Goal: Task Accomplishment & Management: Complete application form

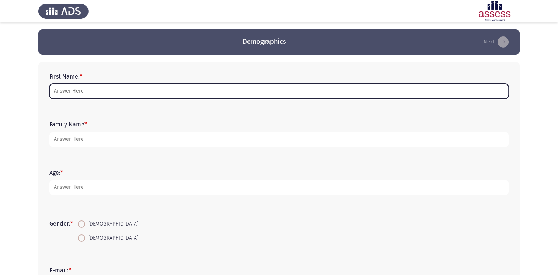
click at [80, 86] on input "First Name: *" at bounding box center [278, 91] width 459 height 15
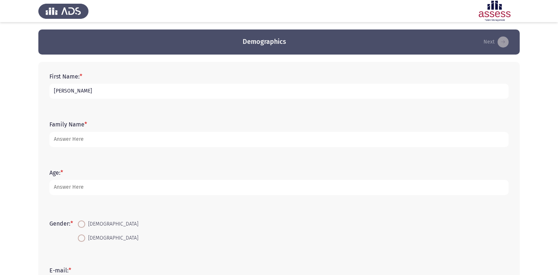
click at [84, 90] on input "[PERSON_NAME]" at bounding box center [278, 91] width 459 height 15
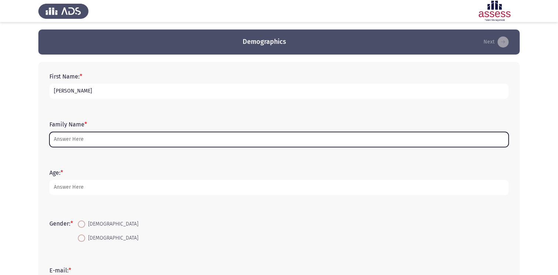
click at [89, 139] on input "Family Name *" at bounding box center [278, 139] width 459 height 15
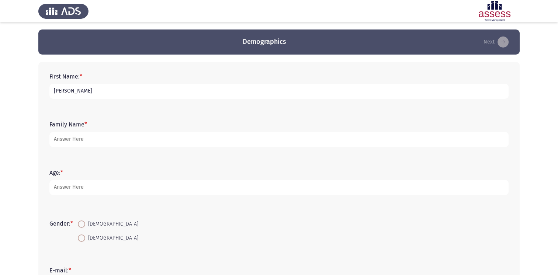
drag, startPoint x: 119, startPoint y: 90, endPoint x: 71, endPoint y: 94, distance: 47.7
click at [71, 94] on input "[PERSON_NAME]" at bounding box center [278, 91] width 459 height 15
type input "[PERSON_NAME]"
click at [114, 144] on input "[PERSON_NAME]" at bounding box center [278, 139] width 459 height 15
type input "[PERSON_NAME]"
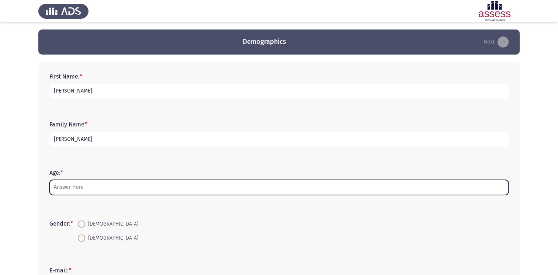
click at [107, 190] on input "Age: *" at bounding box center [278, 187] width 459 height 15
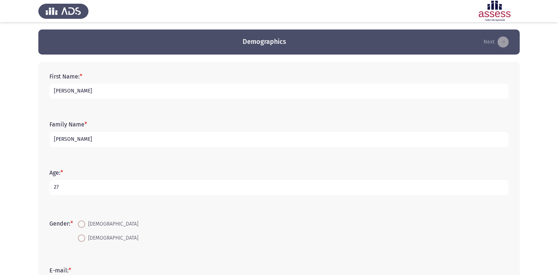
type input "27"
click at [113, 199] on div "Age: * [DEMOGRAPHIC_DATA]" at bounding box center [279, 182] width 467 height 48
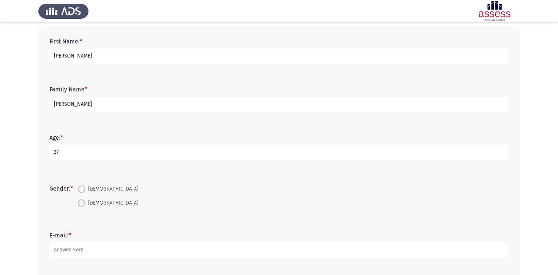
scroll to position [49, 0]
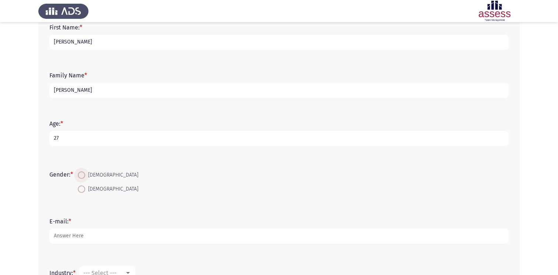
click at [85, 173] on span at bounding box center [81, 175] width 7 height 7
click at [85, 173] on input "[DEMOGRAPHIC_DATA]" at bounding box center [81, 175] width 7 height 7
radio input "true"
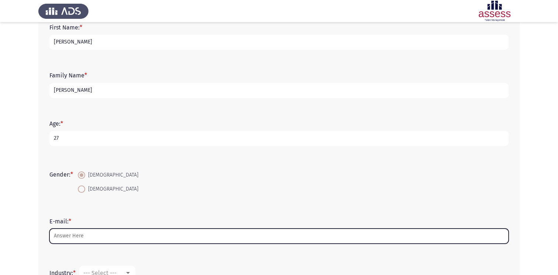
click at [78, 239] on input "E-mail: *" at bounding box center [278, 236] width 459 height 15
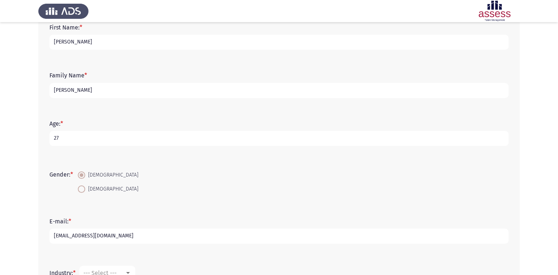
type input "[EMAIL_ADDRESS][DOMAIN_NAME]"
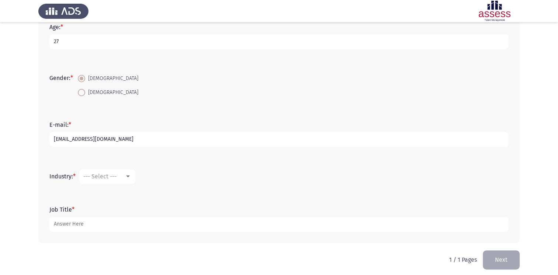
scroll to position [148, 0]
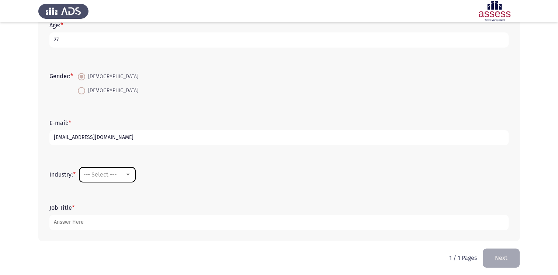
click at [111, 174] on span "--- Select ---" at bounding box center [99, 174] width 33 height 7
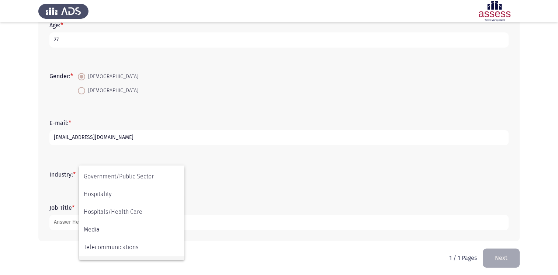
scroll to position [144, 0]
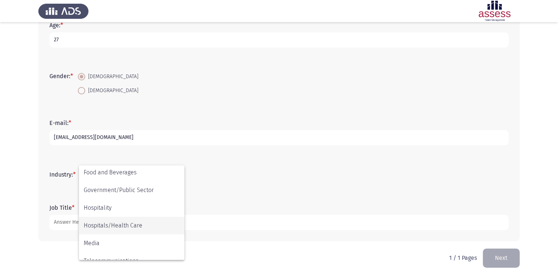
click at [135, 227] on span "Hospitals/Health Care" at bounding box center [132, 226] width 96 height 18
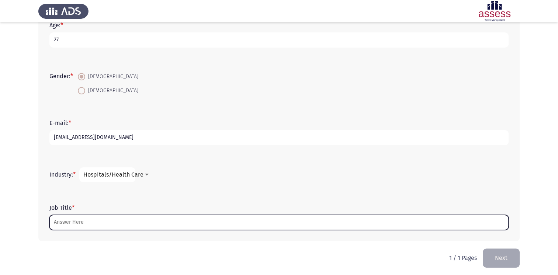
click at [89, 227] on input "Job Title *" at bounding box center [278, 222] width 459 height 15
type input "s"
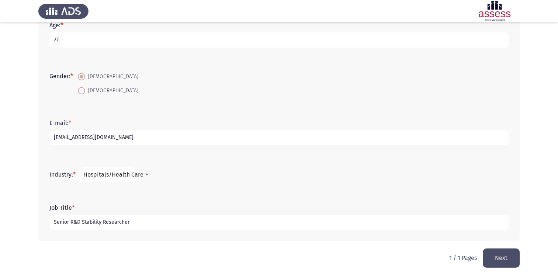
type input "Senior R&D Stability Researcher"
click at [508, 260] on button "Next" at bounding box center [501, 258] width 37 height 19
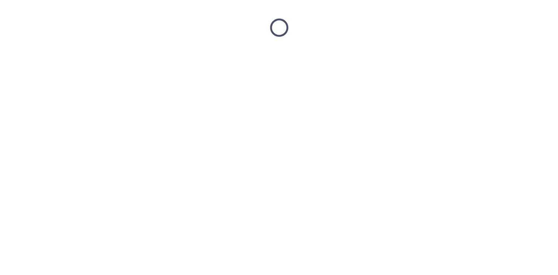
scroll to position [0, 0]
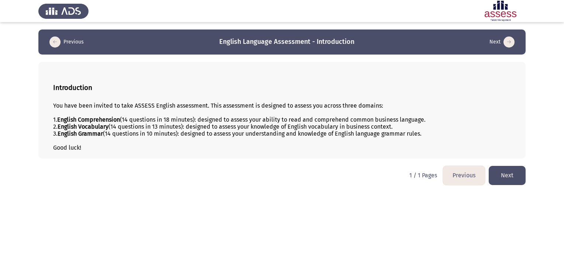
drag, startPoint x: 78, startPoint y: 120, endPoint x: 91, endPoint y: 120, distance: 12.9
click at [87, 120] on b "English Comprehension" at bounding box center [88, 119] width 63 height 7
drag, startPoint x: 91, startPoint y: 120, endPoint x: 100, endPoint y: 118, distance: 9.7
click at [100, 118] on b "English Comprehension" at bounding box center [88, 119] width 63 height 7
click at [509, 176] on button "Next" at bounding box center [506, 175] width 37 height 19
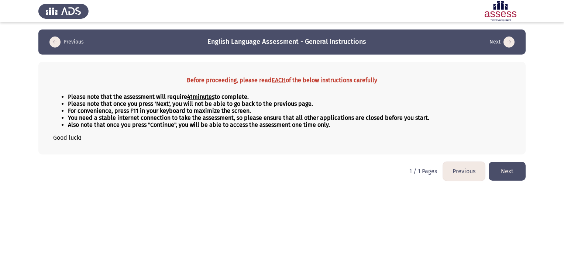
click at [496, 168] on button "Next" at bounding box center [506, 171] width 37 height 19
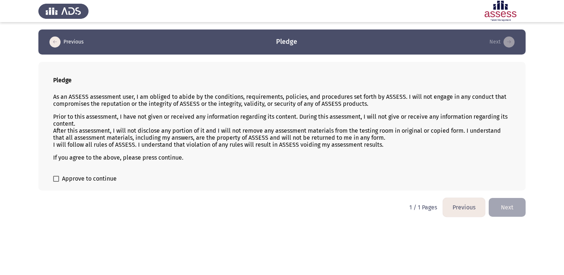
click at [70, 175] on span "Approve to continue" at bounding box center [89, 178] width 55 height 9
click at [56, 182] on input "Approve to continue" at bounding box center [56, 182] width 0 height 0
checkbox input "true"
click at [500, 206] on button "Next" at bounding box center [506, 207] width 37 height 19
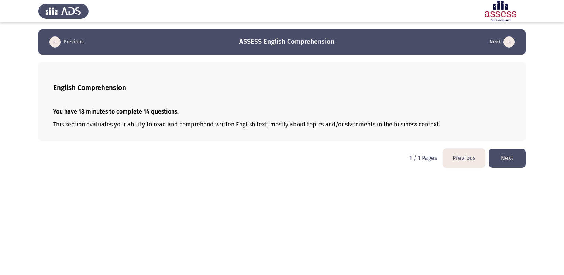
click at [509, 159] on button "Next" at bounding box center [506, 158] width 37 height 19
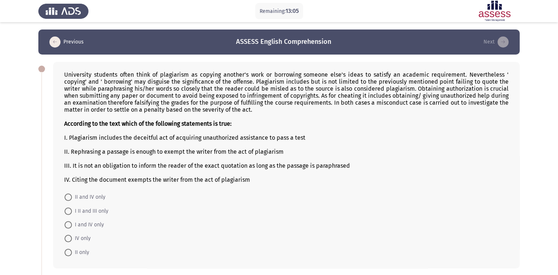
scroll to position [49, 0]
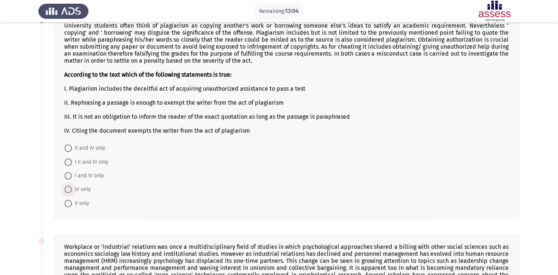
click at [80, 190] on span "IV only" at bounding box center [81, 189] width 19 height 9
click at [72, 190] on input "IV only" at bounding box center [68, 189] width 7 height 7
radio input "true"
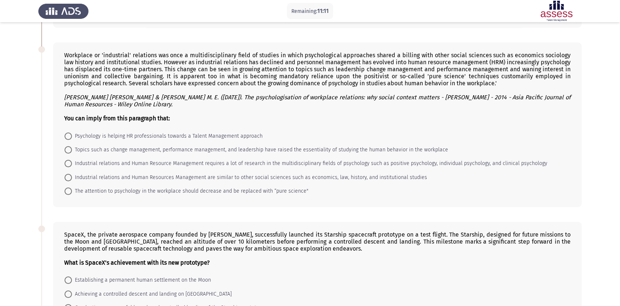
scroll to position [179, 0]
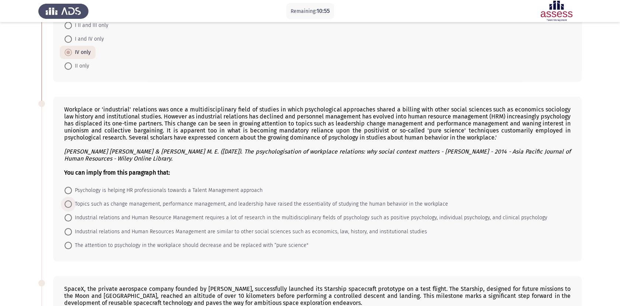
click at [106, 207] on span "Topics such as change management, performance management, and leadership have r…" at bounding box center [260, 204] width 376 height 9
click at [72, 207] on input "Topics such as change management, performance management, and leadership have r…" at bounding box center [68, 203] width 7 height 7
radio input "true"
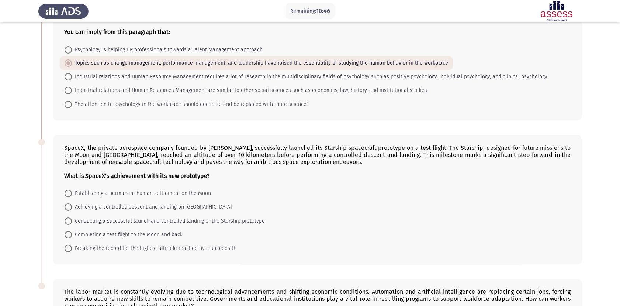
scroll to position [343, 0]
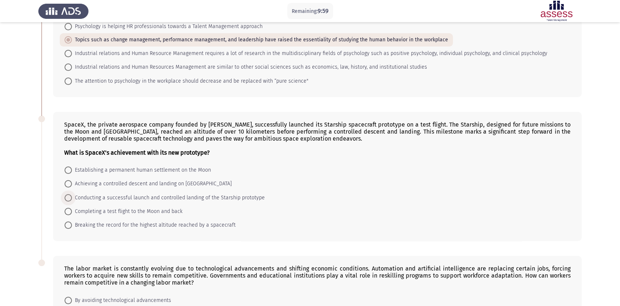
click at [126, 202] on span "Conducting a successful launch and controlled landing of the Starship prototype" at bounding box center [168, 197] width 193 height 9
click at [72, 201] on input "Conducting a successful launch and controlled landing of the Starship prototype" at bounding box center [68, 197] width 7 height 7
radio input "true"
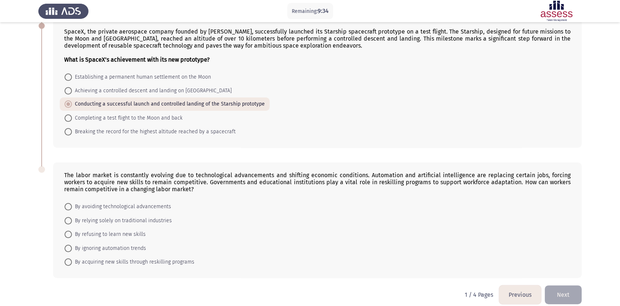
scroll to position [451, 0]
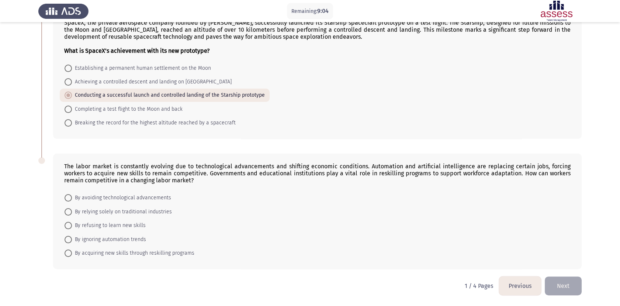
click at [152, 255] on span "By acquiring new skills through reskilling programs" at bounding box center [133, 253] width 122 height 9
click at [72, 255] on input "By acquiring new skills through reskilling programs" at bounding box center [68, 252] width 7 height 7
radio input "true"
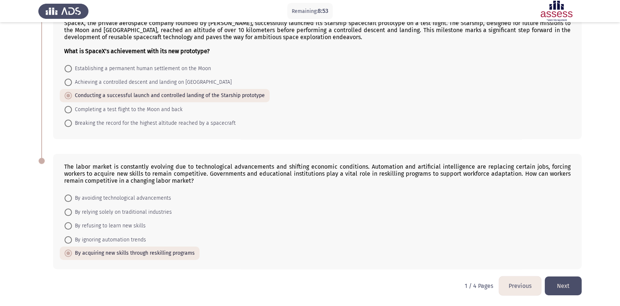
click at [558, 275] on button "Next" at bounding box center [563, 285] width 37 height 19
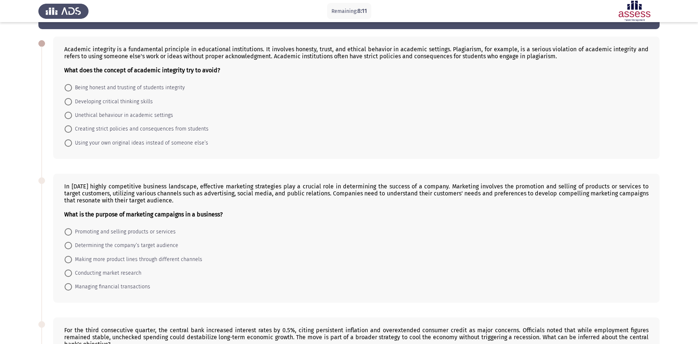
scroll to position [0, 0]
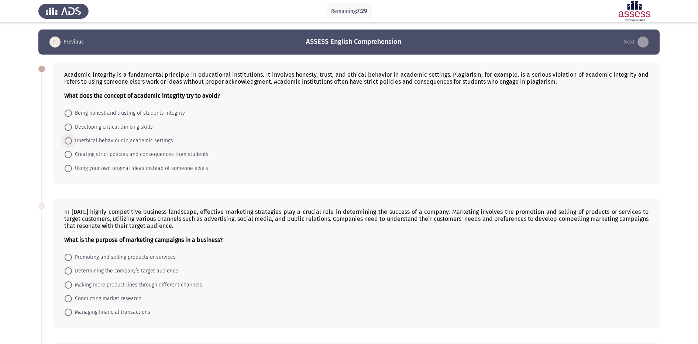
click at [115, 142] on span "Unethical behaviour in academic settings" at bounding box center [122, 140] width 101 height 9
click at [72, 142] on input "Unethical behaviour in academic settings" at bounding box center [68, 140] width 7 height 7
radio input "true"
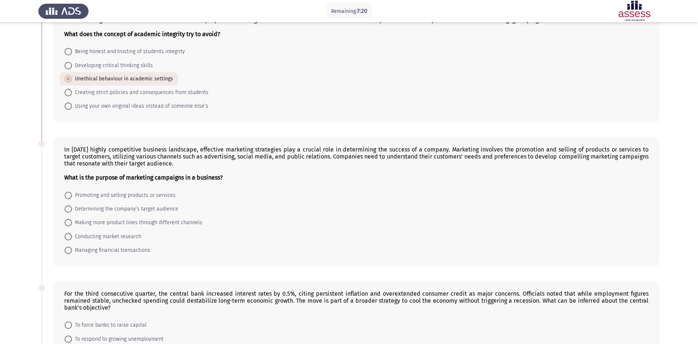
scroll to position [123, 0]
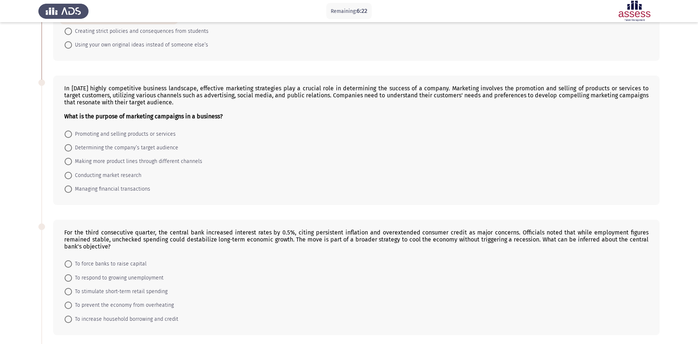
click at [116, 176] on span "Conducting market research" at bounding box center [106, 175] width 69 height 9
click at [72, 176] on input "Conducting market research" at bounding box center [68, 175] width 7 height 7
radio input "true"
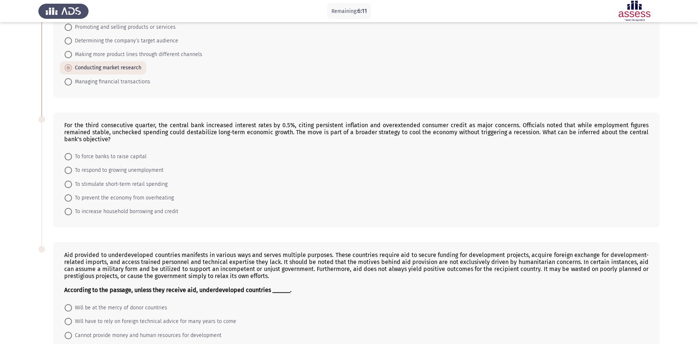
scroll to position [246, 0]
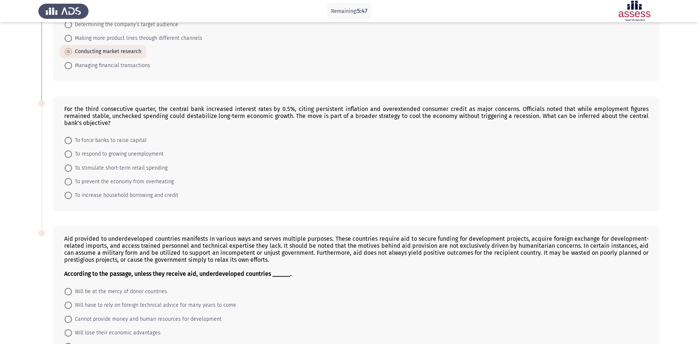
click at [116, 180] on span "To prevent the economy from overheating" at bounding box center [123, 181] width 102 height 9
click at [72, 180] on input "To prevent the economy from overheating" at bounding box center [68, 181] width 7 height 7
radio input "true"
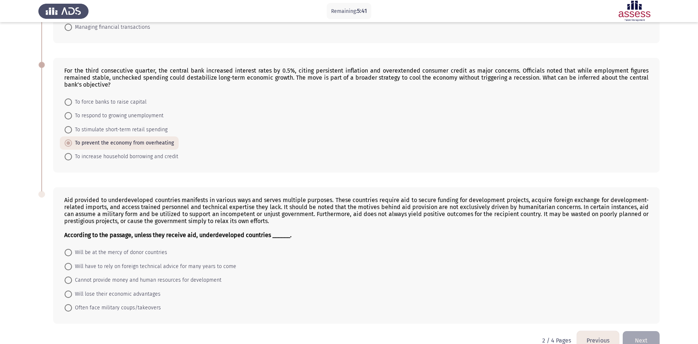
scroll to position [301, 0]
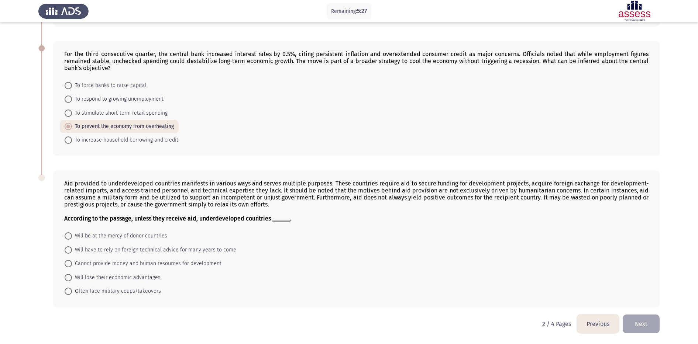
click at [143, 262] on span "Cannot provide money and human resources for development" at bounding box center [146, 263] width 149 height 9
click at [72, 262] on input "Cannot provide money and human resources for development" at bounding box center [68, 263] width 7 height 7
radio input "true"
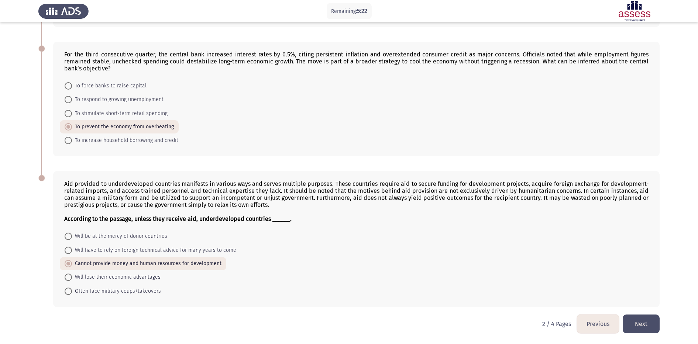
click at [558, 275] on button "Next" at bounding box center [640, 324] width 37 height 19
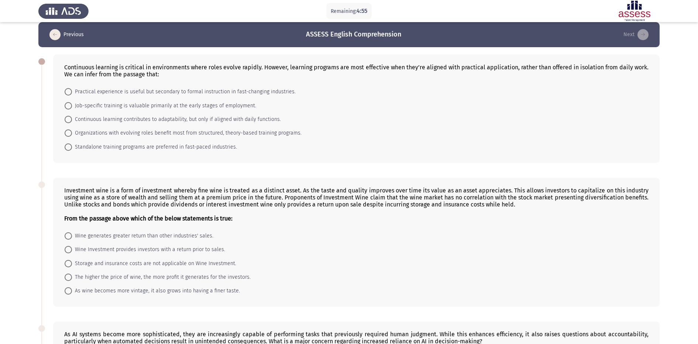
scroll to position [0, 0]
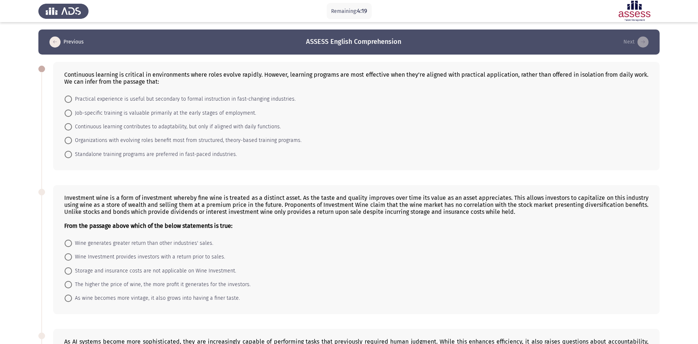
click at [139, 140] on span "Organizations with evolving roles benefit most from structured, theory-based tr…" at bounding box center [186, 140] width 229 height 9
click at [72, 140] on input "Organizations with evolving roles benefit most from structured, theory-based tr…" at bounding box center [68, 140] width 7 height 7
radio input "true"
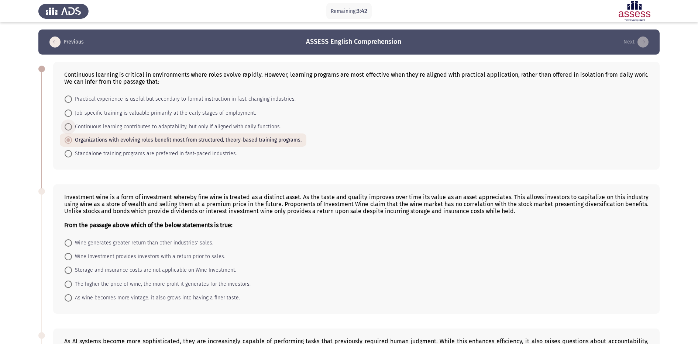
click at [113, 125] on span "Continuous learning contributes to adaptability, but only if aligned with daily…" at bounding box center [176, 126] width 209 height 9
click at [72, 125] on input "Continuous learning contributes to adaptability, but only if aligned with daily…" at bounding box center [68, 126] width 7 height 7
radio input "true"
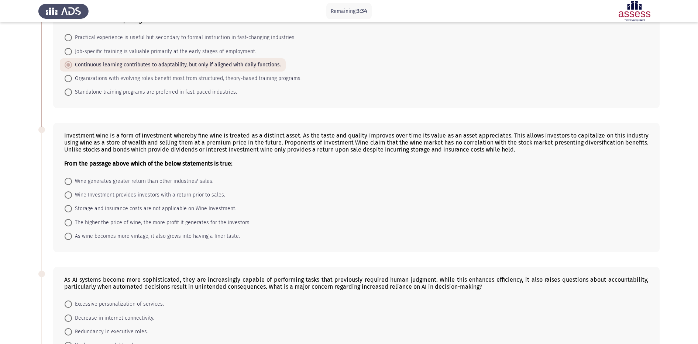
scroll to position [123, 0]
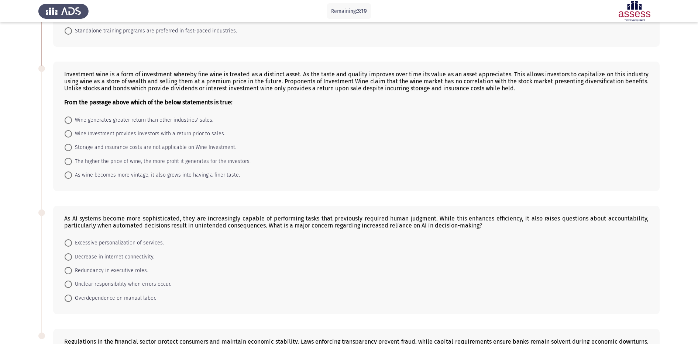
click at [118, 174] on span "As wine becomes more vintage, it also grows into having a finer taste." at bounding box center [156, 175] width 168 height 9
click at [72, 174] on input "As wine becomes more vintage, it also grows into having a finer taste." at bounding box center [68, 175] width 7 height 7
radio input "true"
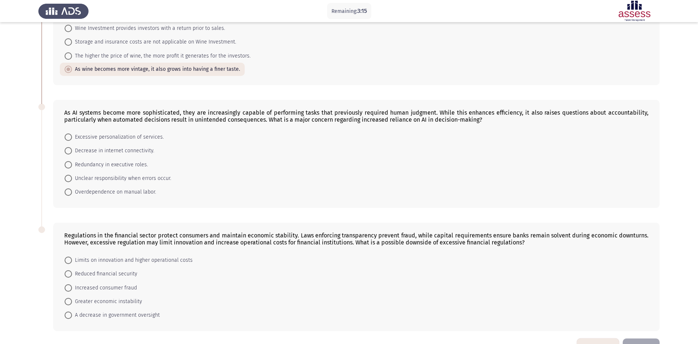
scroll to position [246, 0]
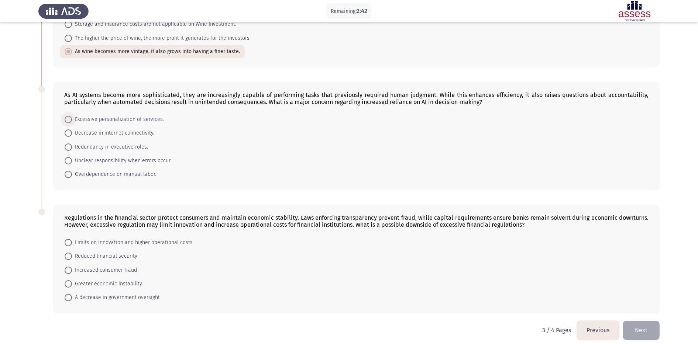
click at [129, 120] on span "Excessive personalization of services." at bounding box center [118, 119] width 92 height 9
click at [72, 120] on input "Excessive personalization of services." at bounding box center [68, 119] width 7 height 7
radio input "true"
click at [128, 145] on span "Redundancy in executive roles." at bounding box center [110, 146] width 76 height 9
click at [72, 145] on input "Redundancy in executive roles." at bounding box center [68, 146] width 7 height 7
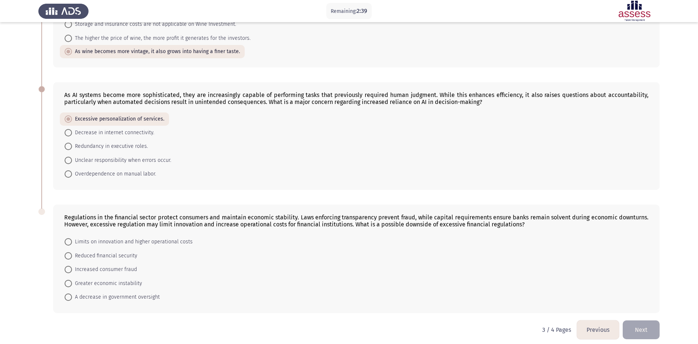
radio input "true"
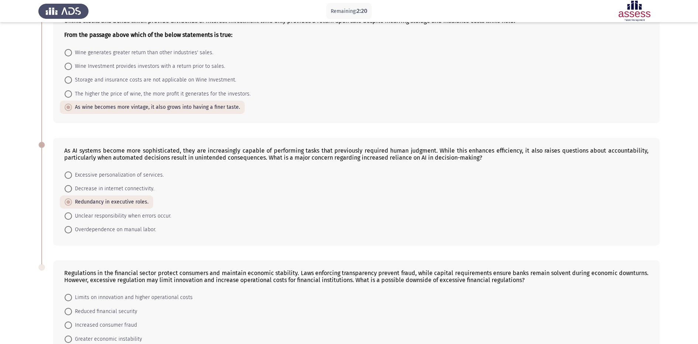
scroll to position [252, 0]
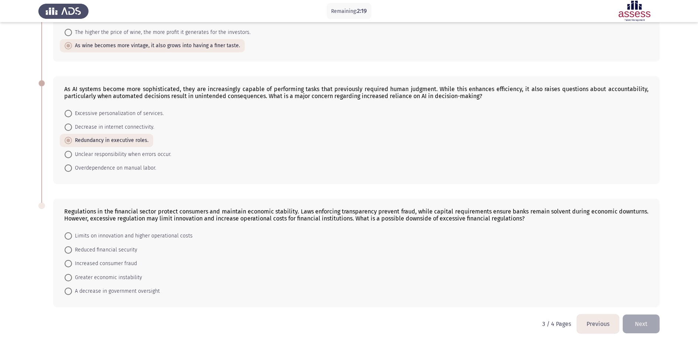
click at [107, 154] on span "Unclear responsibility when errors occur." at bounding box center [121, 154] width 99 height 9
click at [72, 154] on input "Unclear responsibility when errors occur." at bounding box center [68, 154] width 7 height 7
radio input "true"
click at [111, 238] on span "Limits on innovation and higher operational costs" at bounding box center [132, 236] width 121 height 9
click at [72, 238] on input "Limits on innovation and higher operational costs" at bounding box center [68, 235] width 7 height 7
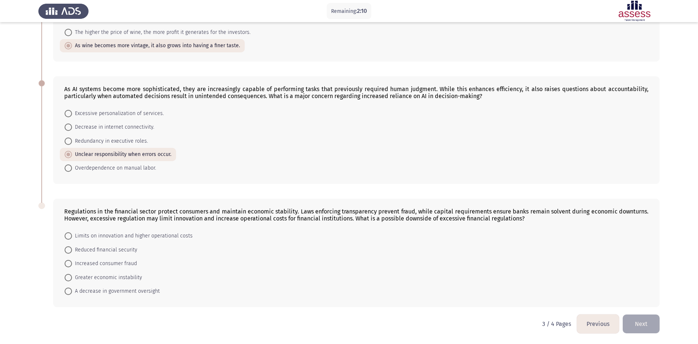
radio input "true"
click at [558, 275] on button "Next" at bounding box center [640, 324] width 37 height 19
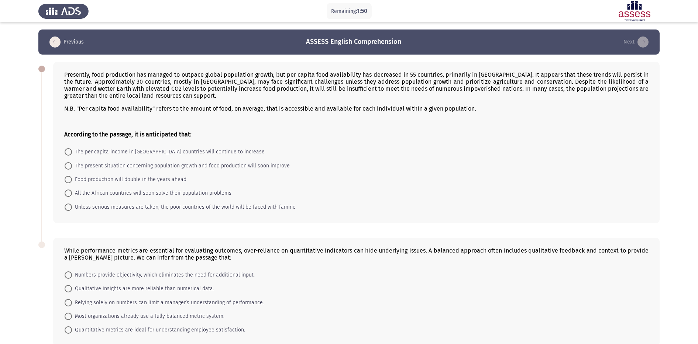
scroll to position [39, 0]
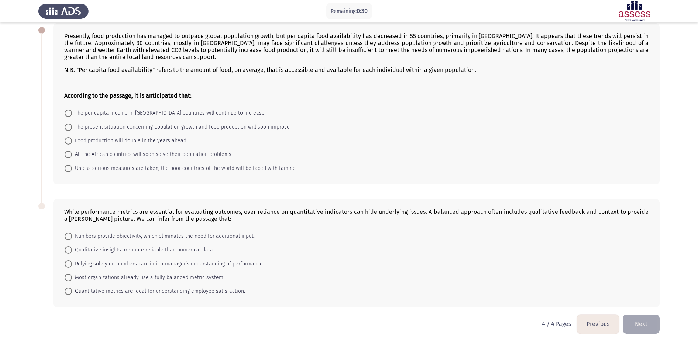
click at [99, 170] on span "Unless serious measures are taken, the poor countries of the world will be face…" at bounding box center [184, 168] width 224 height 9
click at [72, 170] on input "Unless serious measures are taken, the poor countries of the world will be face…" at bounding box center [68, 168] width 7 height 7
radio input "true"
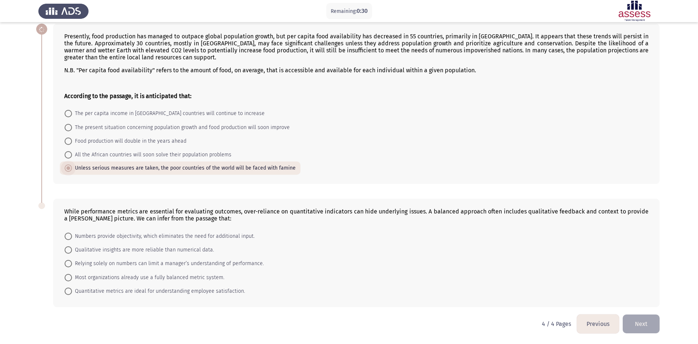
scroll to position [38, 0]
click at [101, 267] on span "Relying solely on numbers can limit a manager’s understanding of performance." at bounding box center [168, 263] width 192 height 9
click at [72, 267] on input "Relying solely on numbers can limit a manager’s understanding of performance." at bounding box center [68, 263] width 7 height 7
radio input "true"
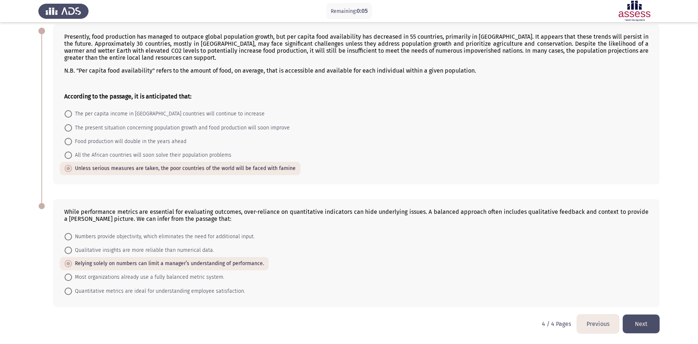
click at [558, 275] on button "Next" at bounding box center [640, 324] width 37 height 19
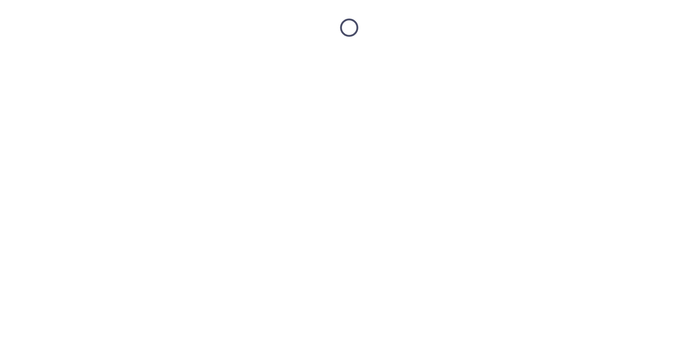
scroll to position [0, 0]
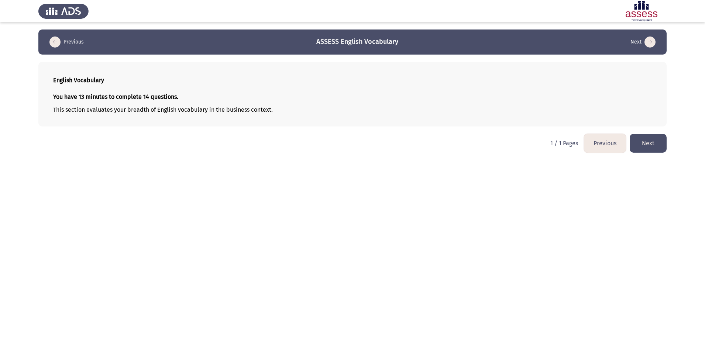
click at [558, 144] on button "Next" at bounding box center [647, 143] width 37 height 19
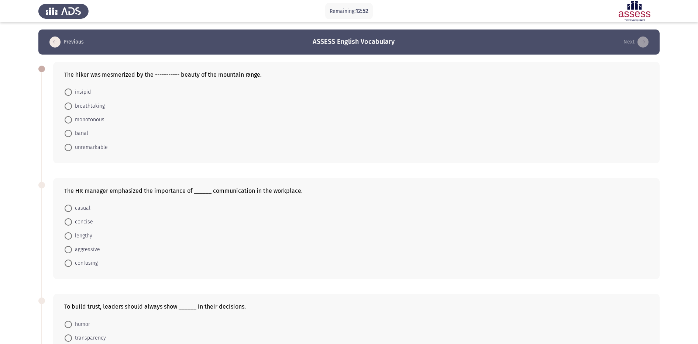
click at [96, 107] on span "breathtaking" at bounding box center [88, 106] width 33 height 9
click at [72, 107] on input "breathtaking" at bounding box center [68, 106] width 7 height 7
radio input "true"
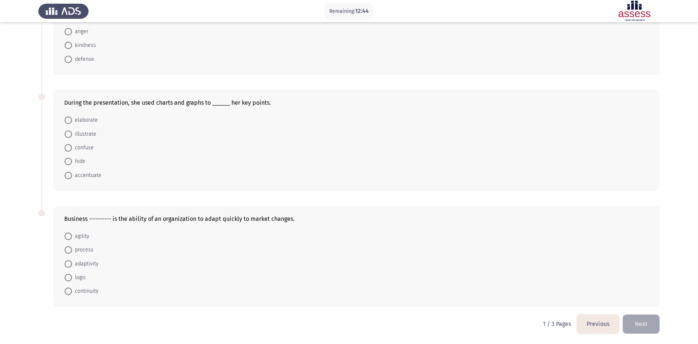
scroll to position [13, 0]
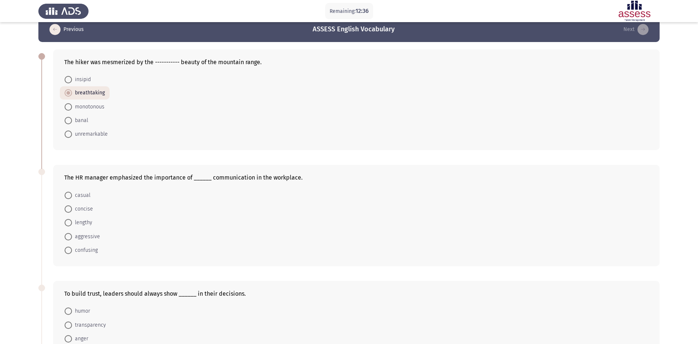
click at [81, 199] on span "casual" at bounding box center [81, 195] width 18 height 9
click at [72, 199] on input "casual" at bounding box center [68, 195] width 7 height 7
radio input "true"
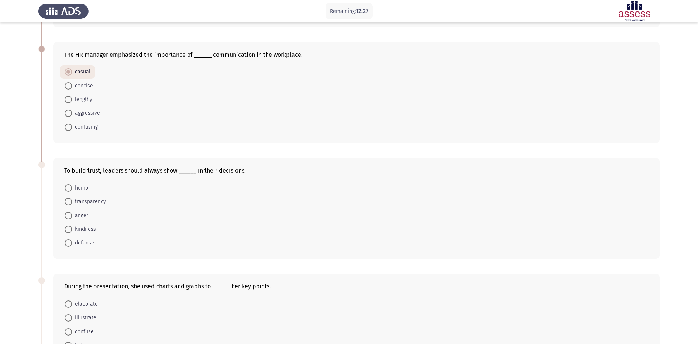
click at [101, 203] on span "transparency" at bounding box center [89, 201] width 34 height 9
click at [72, 203] on input "transparency" at bounding box center [68, 201] width 7 height 7
radio input "true"
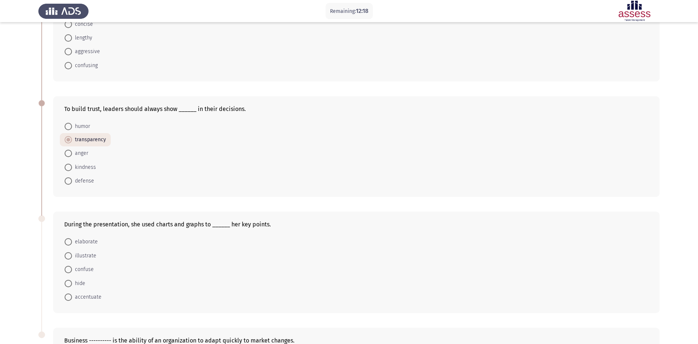
scroll to position [258, 0]
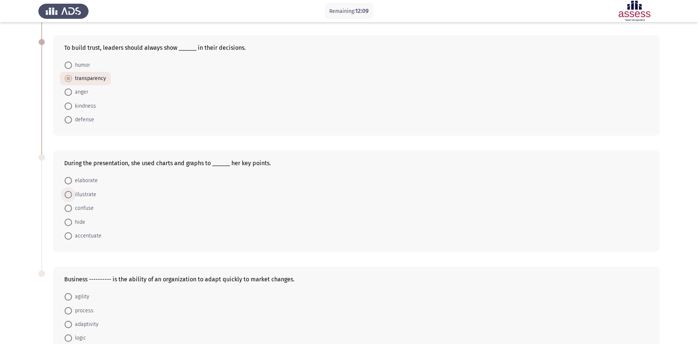
click at [90, 194] on span "illustrate" at bounding box center [84, 194] width 24 height 9
click at [72, 194] on input "illustrate" at bounding box center [68, 194] width 7 height 7
radio input "true"
click at [84, 180] on span "elaborate" at bounding box center [85, 180] width 26 height 9
click at [72, 180] on input "elaborate" at bounding box center [68, 180] width 7 height 7
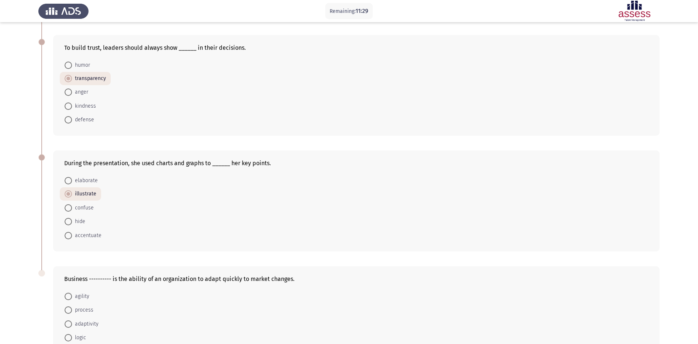
radio input "true"
click at [84, 180] on span "elaborate" at bounding box center [85, 180] width 26 height 9
click at [72, 180] on input "elaborate" at bounding box center [68, 180] width 7 height 7
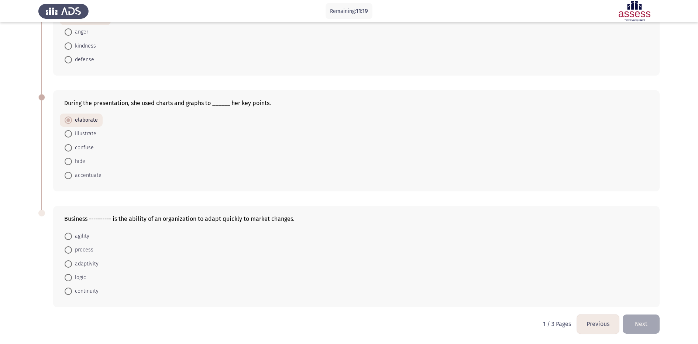
click at [79, 238] on span "agility" at bounding box center [80, 236] width 17 height 9
click at [72, 238] on input "agility" at bounding box center [68, 236] width 7 height 7
radio input "true"
click at [558, 275] on button "Next" at bounding box center [640, 324] width 37 height 19
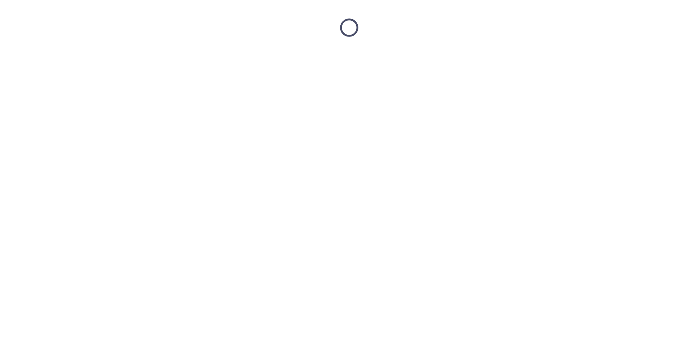
scroll to position [0, 0]
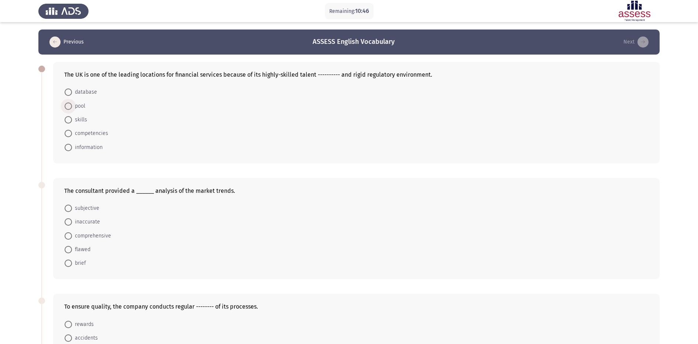
click at [84, 107] on span "pool" at bounding box center [78, 106] width 13 height 9
click at [72, 107] on input "pool" at bounding box center [68, 106] width 7 height 7
radio input "true"
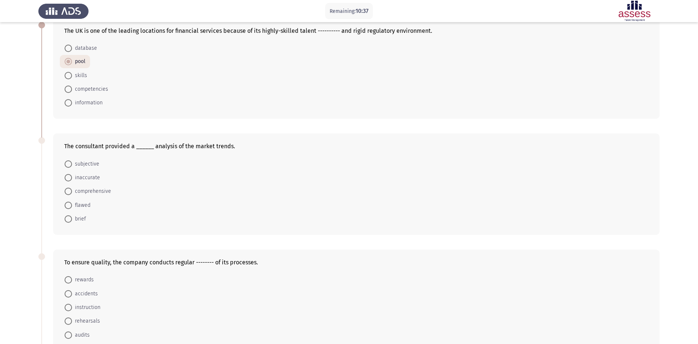
scroll to position [62, 0]
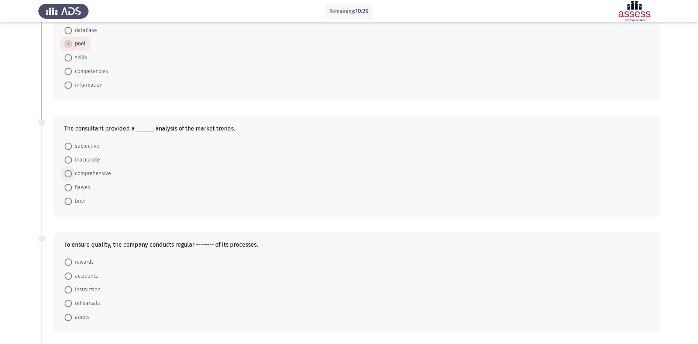
click at [97, 172] on span "comprehensive" at bounding box center [91, 173] width 39 height 9
click at [72, 172] on input "comprehensive" at bounding box center [68, 173] width 7 height 7
radio input "true"
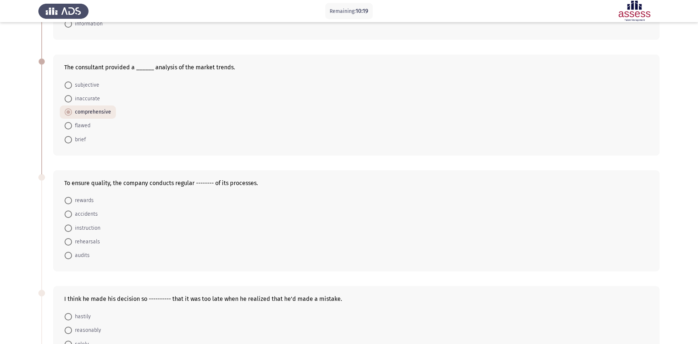
click at [80, 259] on span "audits" at bounding box center [81, 255] width 18 height 9
click at [72, 259] on input "audits" at bounding box center [68, 255] width 7 height 7
radio input "true"
click at [80, 259] on span "audits" at bounding box center [81, 255] width 18 height 9
click at [72, 259] on input "audits" at bounding box center [68, 255] width 7 height 7
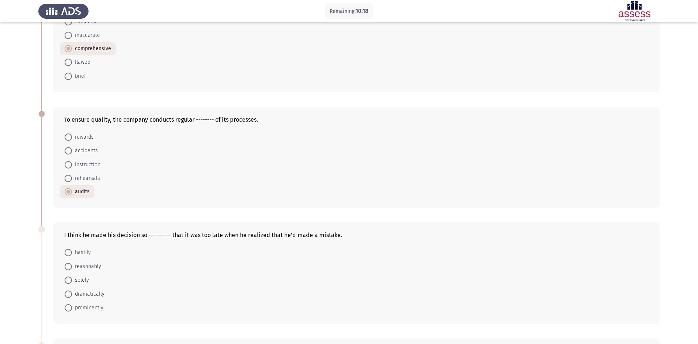
scroll to position [246, 0]
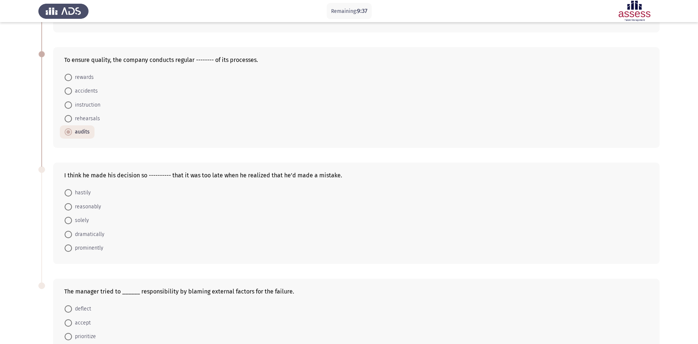
click at [69, 187] on mat-radio-button "hastily" at bounding box center [78, 193] width 36 height 14
click at [78, 192] on span "hastily" at bounding box center [81, 193] width 19 height 9
click at [72, 192] on input "hastily" at bounding box center [68, 192] width 7 height 7
radio input "true"
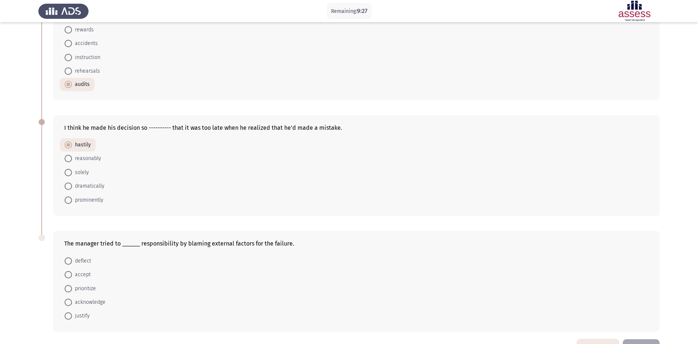
scroll to position [318, 0]
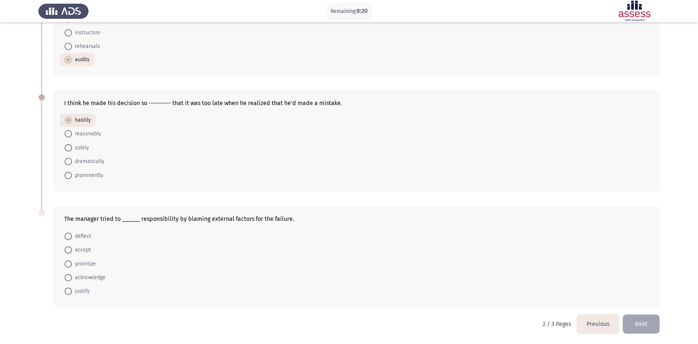
click at [88, 236] on span "deflect" at bounding box center [81, 236] width 19 height 9
click at [72, 236] on input "deflect" at bounding box center [68, 236] width 7 height 7
radio input "true"
click at [88, 236] on span "deflect" at bounding box center [81, 236] width 19 height 9
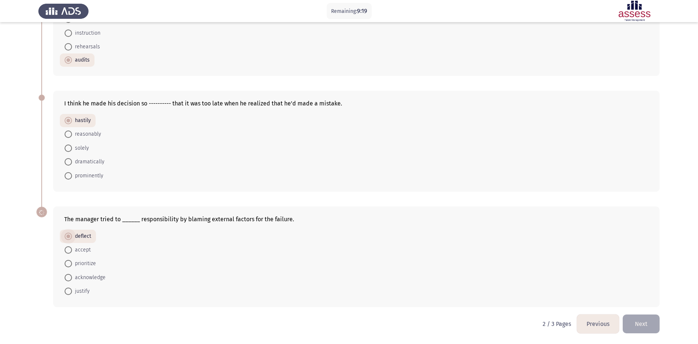
click at [72, 236] on input "deflect" at bounding box center [68, 236] width 7 height 7
click at [558, 275] on button "Next" at bounding box center [640, 324] width 37 height 19
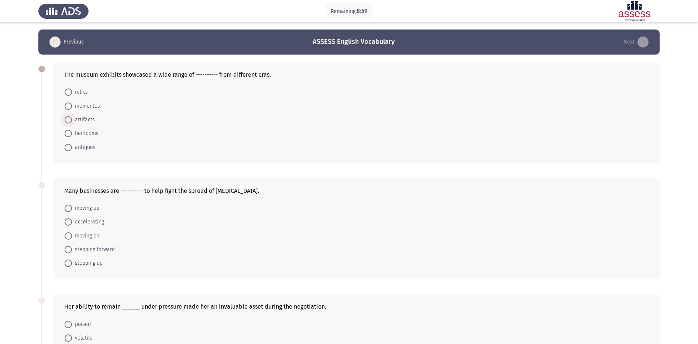
click at [83, 120] on span "artifacts" at bounding box center [83, 119] width 23 height 9
click at [72, 120] on input "artifacts" at bounding box center [68, 119] width 7 height 7
radio input "true"
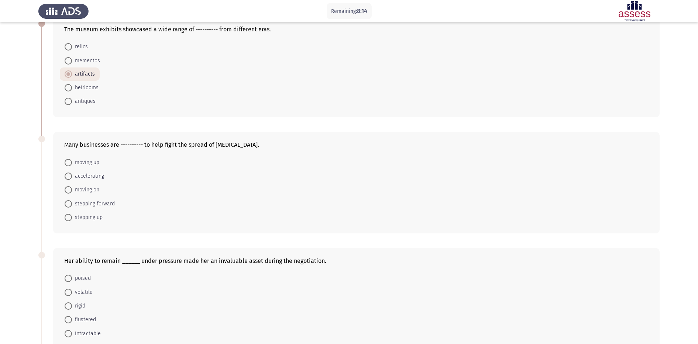
scroll to position [62, 0]
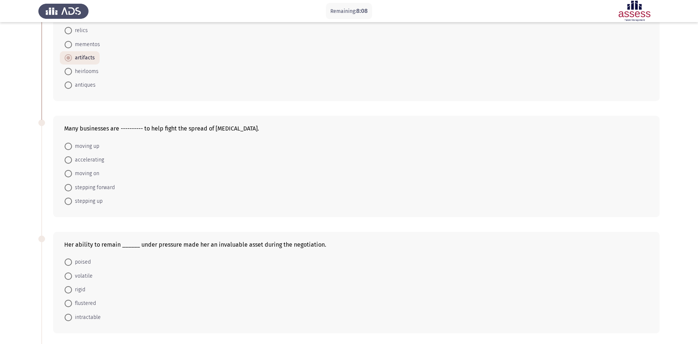
click at [109, 186] on span "stepping forward" at bounding box center [93, 187] width 43 height 9
click at [72, 186] on input "stepping forward" at bounding box center [68, 187] width 7 height 7
radio input "true"
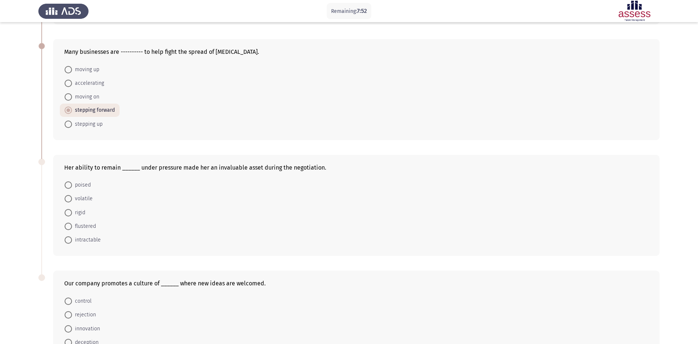
scroll to position [123, 0]
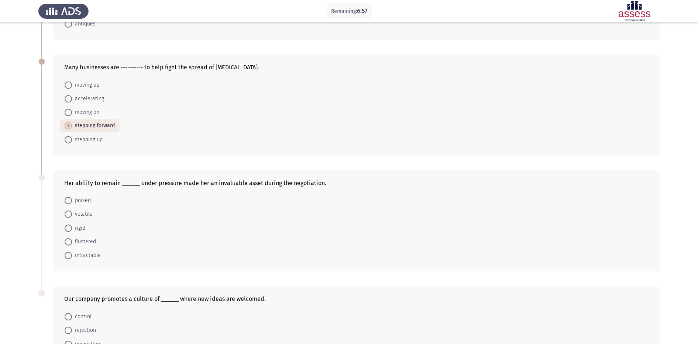
click at [78, 138] on span "stepping up" at bounding box center [87, 139] width 31 height 9
click at [72, 138] on input "stepping up" at bounding box center [68, 139] width 7 height 7
radio input "true"
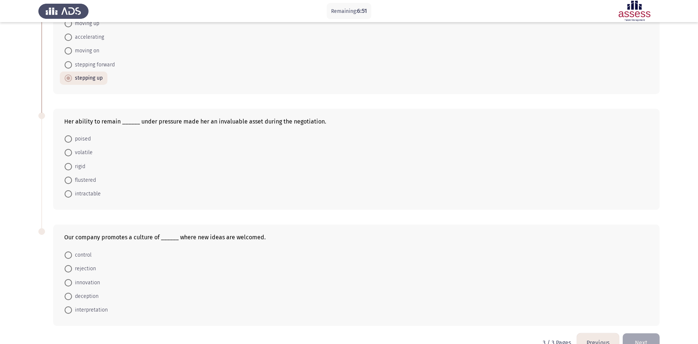
scroll to position [203, 0]
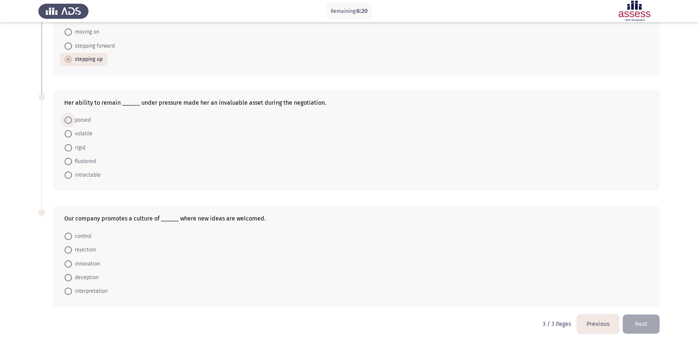
click at [87, 120] on span "poised" at bounding box center [81, 120] width 19 height 9
click at [72, 120] on input "poised" at bounding box center [68, 120] width 7 height 7
radio input "true"
click at [99, 263] on span "innovation" at bounding box center [86, 263] width 28 height 9
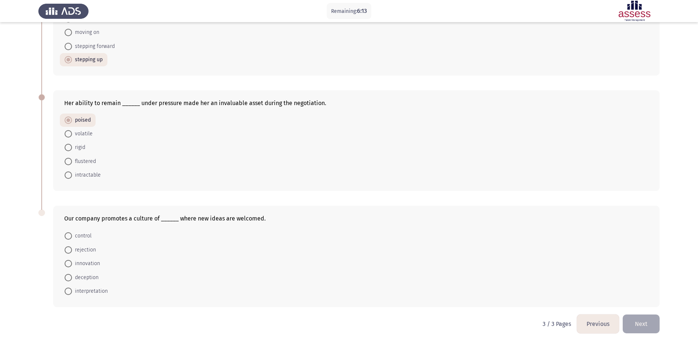
click at [72, 263] on input "innovation" at bounding box center [68, 263] width 7 height 7
radio input "true"
click at [558, 275] on button "Next" at bounding box center [640, 324] width 37 height 19
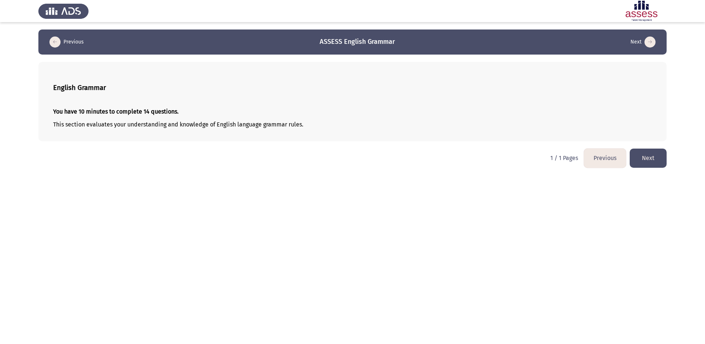
click at [558, 158] on button "Next" at bounding box center [647, 158] width 37 height 19
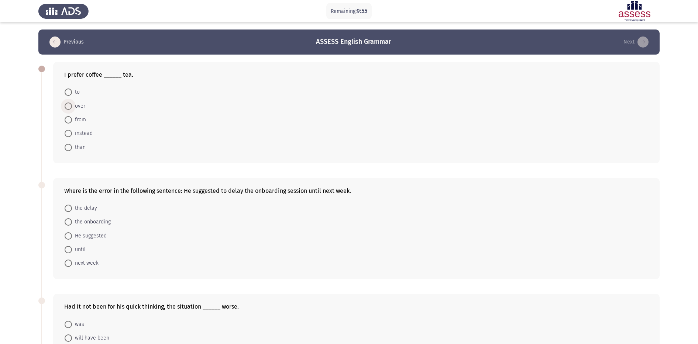
click at [80, 107] on span "over" at bounding box center [78, 106] width 13 height 9
click at [72, 107] on input "over" at bounding box center [68, 106] width 7 height 7
radio input "true"
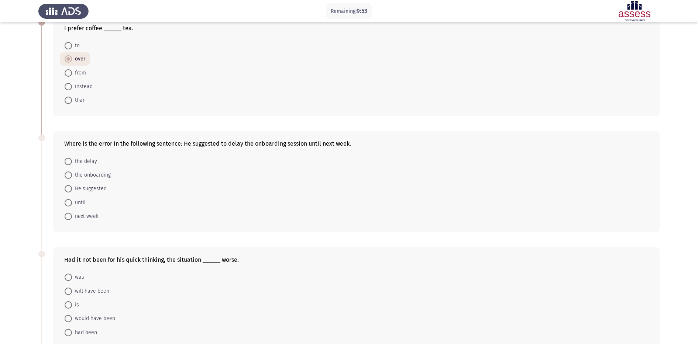
scroll to position [62, 0]
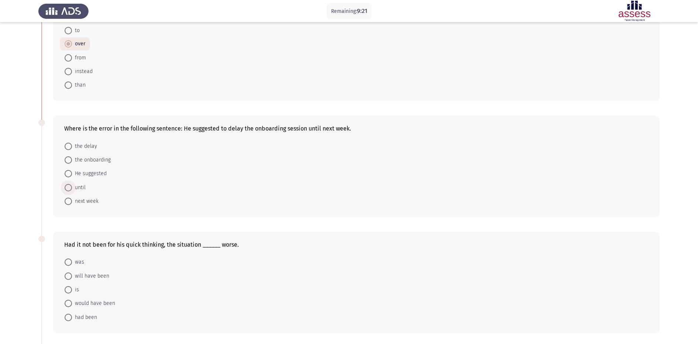
click at [80, 186] on span "until" at bounding box center [79, 187] width 14 height 9
click at [72, 186] on input "until" at bounding box center [68, 187] width 7 height 7
radio input "true"
click at [80, 186] on span "until" at bounding box center [79, 187] width 14 height 9
click at [72, 186] on input "until" at bounding box center [68, 187] width 7 height 7
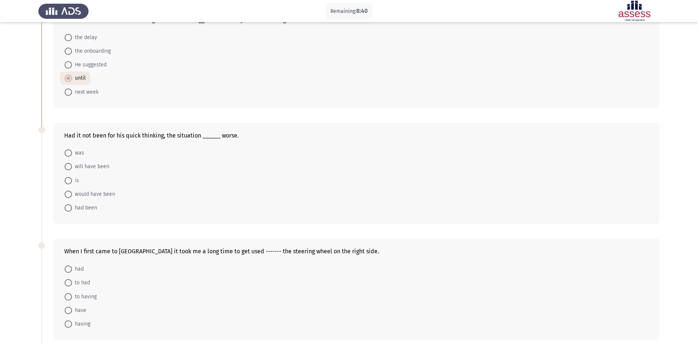
scroll to position [184, 0]
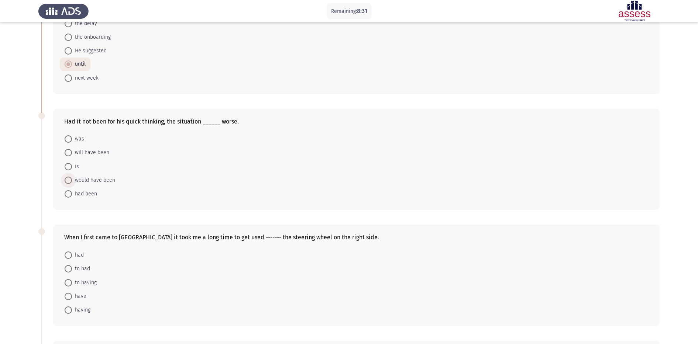
click at [86, 179] on span "would have been" at bounding box center [93, 180] width 43 height 9
click at [72, 179] on input "would have been" at bounding box center [68, 180] width 7 height 7
radio input "true"
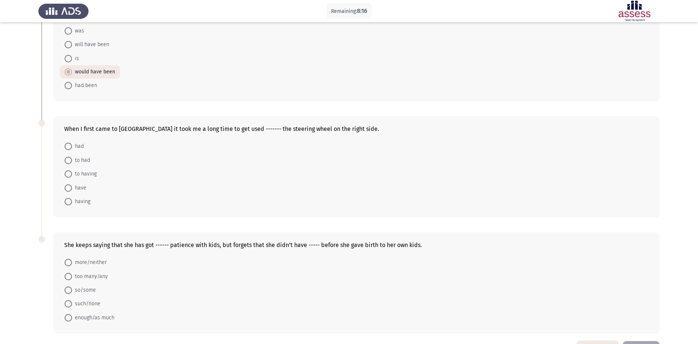
scroll to position [307, 0]
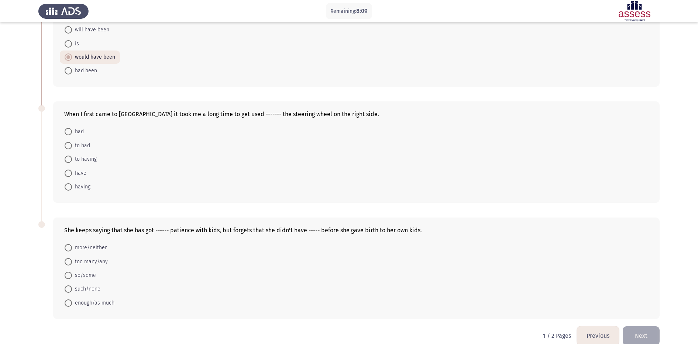
click at [86, 159] on span "to having" at bounding box center [84, 159] width 25 height 9
click at [72, 159] on input "to having" at bounding box center [68, 159] width 7 height 7
radio input "true"
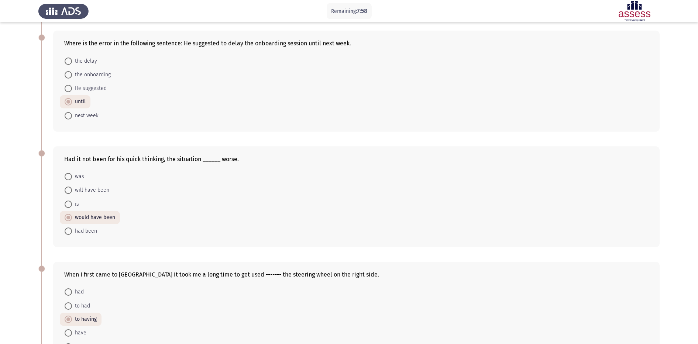
scroll to position [123, 0]
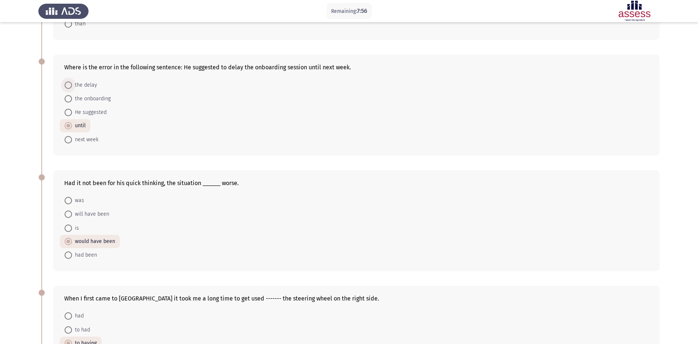
click at [86, 84] on span "the delay" at bounding box center [84, 85] width 25 height 9
click at [72, 84] on input "the delay" at bounding box center [68, 85] width 7 height 7
radio input "true"
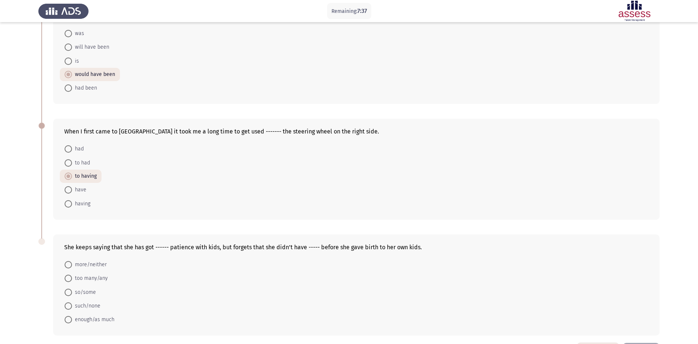
scroll to position [318, 0]
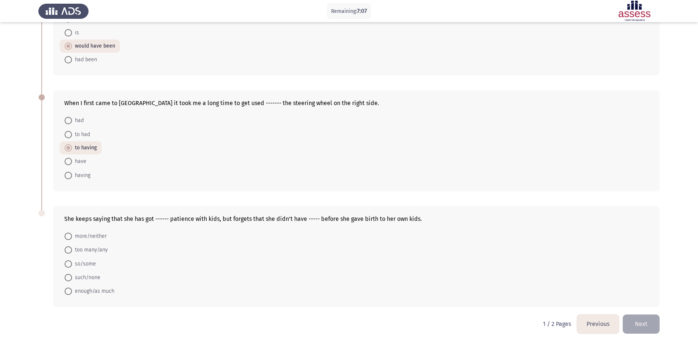
click at [106, 275] on span "enough/as much" at bounding box center [93, 291] width 42 height 9
click at [72, 275] on input "enough/as much" at bounding box center [68, 291] width 7 height 7
radio input "true"
drag, startPoint x: 642, startPoint y: 324, endPoint x: 647, endPoint y: 324, distance: 4.4
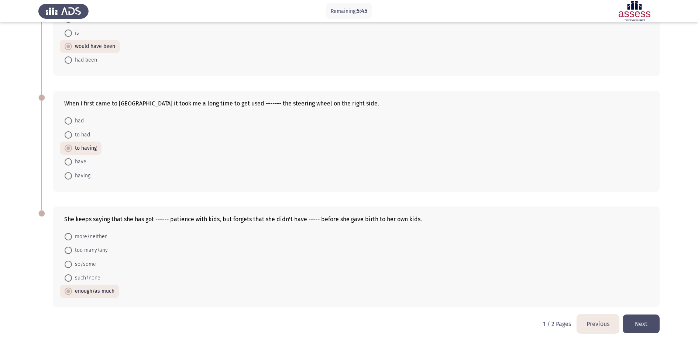
click at [558, 275] on button "Next" at bounding box center [640, 324] width 37 height 19
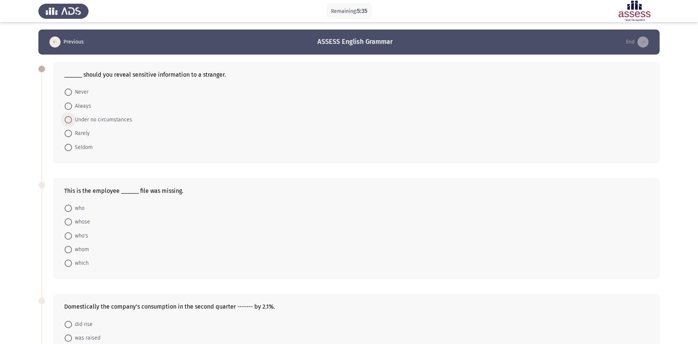
click at [114, 118] on span "Under no circumstances" at bounding box center [102, 119] width 60 height 9
click at [72, 118] on input "Under no circumstances" at bounding box center [68, 119] width 7 height 7
radio input "true"
click at [87, 111] on mat-radio-button "Always" at bounding box center [78, 106] width 36 height 14
click at [75, 122] on span "Under no circumstances" at bounding box center [102, 119] width 60 height 9
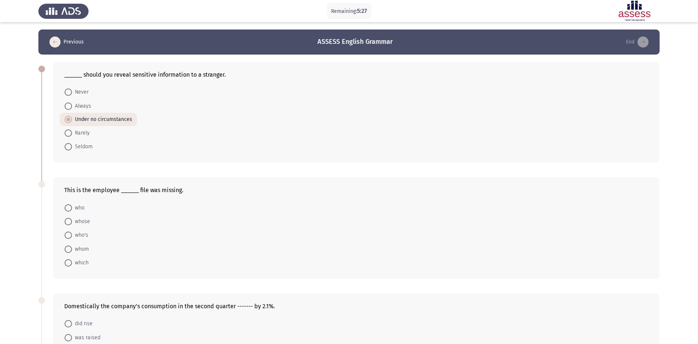
click at [72, 122] on input "Under no circumstances" at bounding box center [68, 119] width 7 height 7
click at [182, 106] on form "Never Always Under no circumstances Rarely Seldom" at bounding box center [356, 119] width 584 height 68
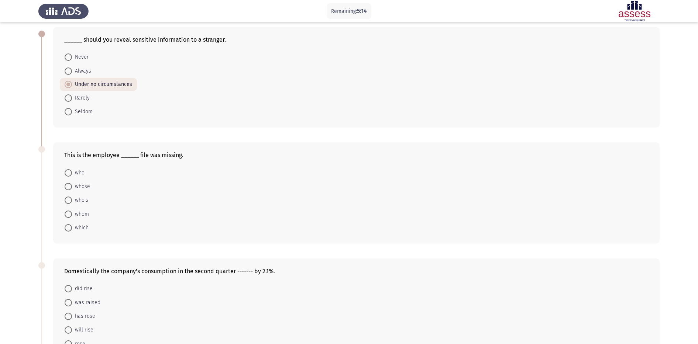
scroll to position [62, 0]
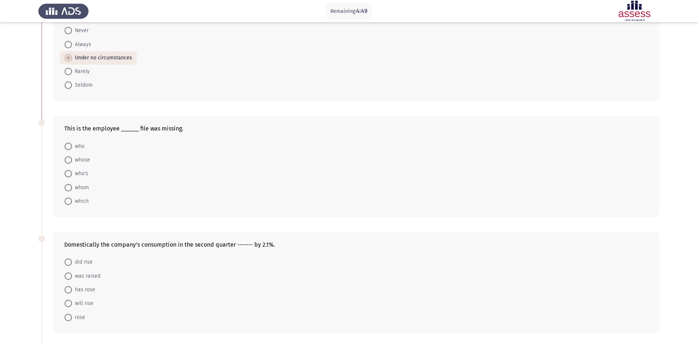
click at [81, 158] on span "whose" at bounding box center [81, 160] width 18 height 9
click at [72, 158] on input "whose" at bounding box center [68, 159] width 7 height 7
radio input "true"
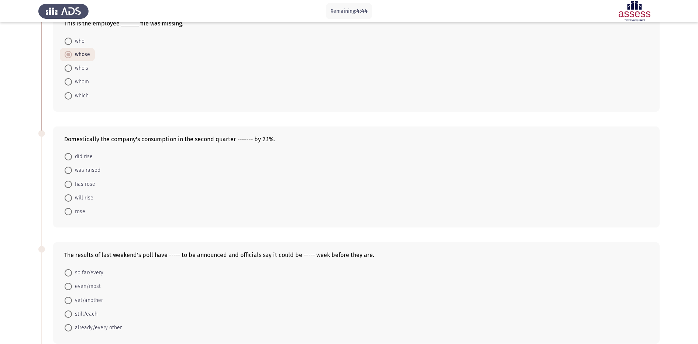
scroll to position [184, 0]
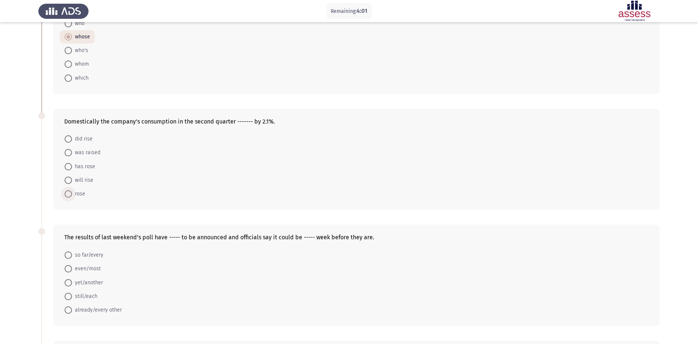
click at [77, 192] on span "rose" at bounding box center [78, 194] width 13 height 9
click at [72, 192] on input "rose" at bounding box center [68, 193] width 7 height 7
radio input "true"
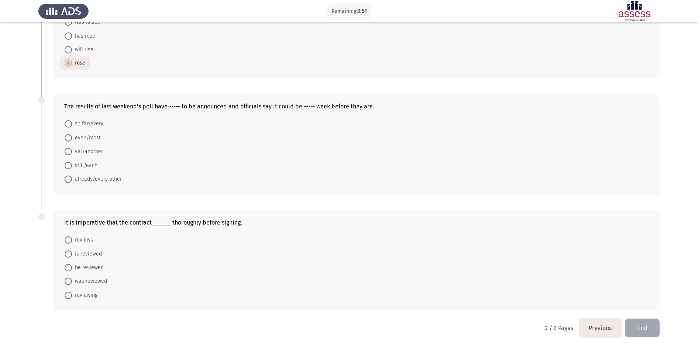
scroll to position [319, 0]
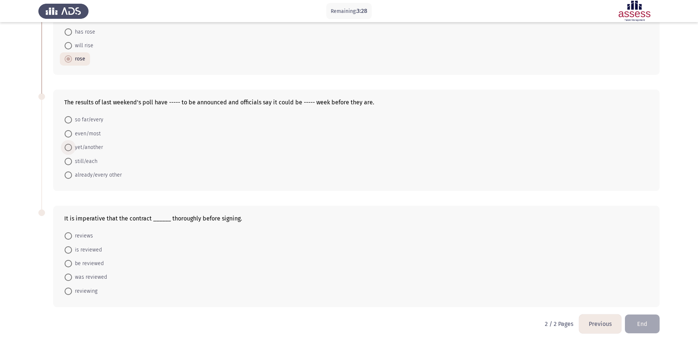
click at [97, 148] on span "yet/another" at bounding box center [87, 147] width 31 height 9
click at [72, 148] on input "yet/another" at bounding box center [68, 147] width 7 height 7
radio input "true"
click at [73, 275] on span "was reviewed" at bounding box center [89, 277] width 35 height 9
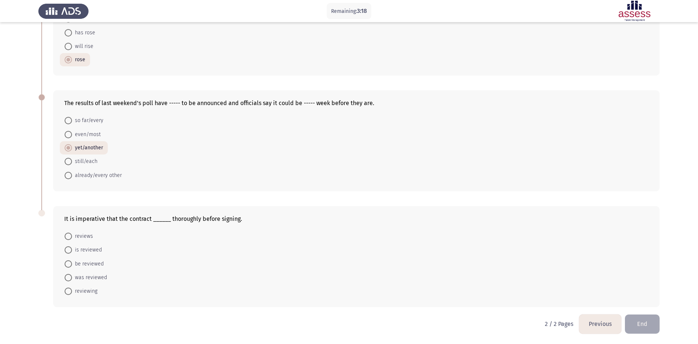
click at [72, 275] on input "was reviewed" at bounding box center [68, 277] width 7 height 7
radio input "true"
click at [83, 249] on span "is reviewed" at bounding box center [87, 250] width 30 height 9
click at [72, 249] on input "is reviewed" at bounding box center [68, 250] width 7 height 7
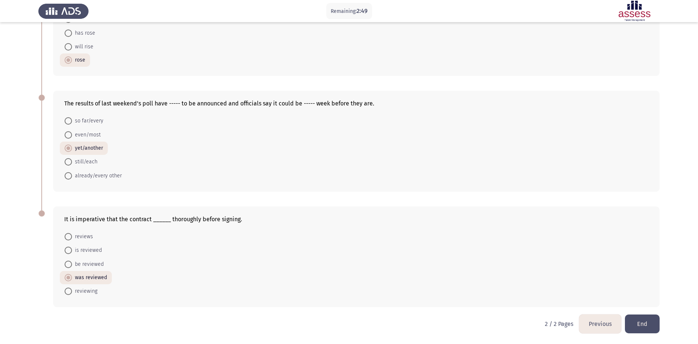
radio input "true"
click at [558, 275] on button "End" at bounding box center [642, 324] width 35 height 19
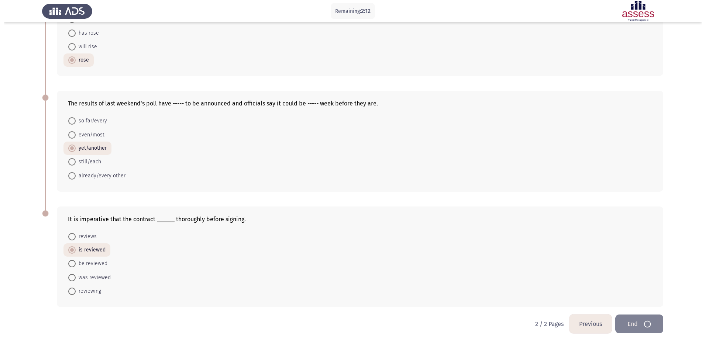
scroll to position [0, 0]
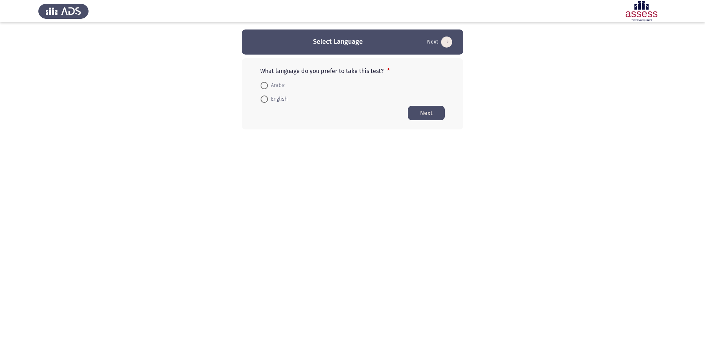
click at [270, 100] on span "English" at bounding box center [278, 99] width 20 height 9
click at [268, 100] on input "English" at bounding box center [263, 99] width 7 height 7
radio input "true"
click at [429, 113] on button "Next" at bounding box center [426, 113] width 37 height 14
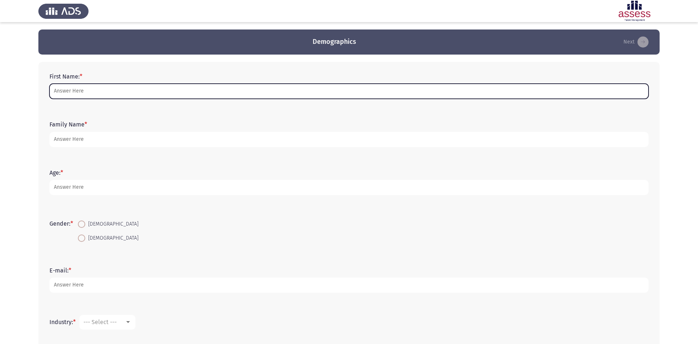
click at [153, 92] on input "First Name: *" at bounding box center [348, 91] width 599 height 15
type input "[PERSON_NAME]"
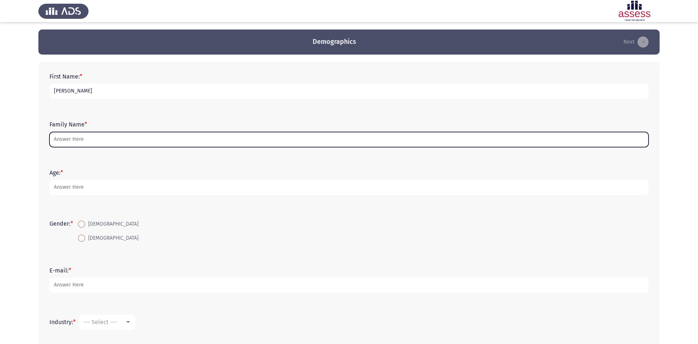
click at [97, 146] on input "Family Name *" at bounding box center [348, 139] width 599 height 15
click at [100, 138] on input "Family Name *" at bounding box center [348, 139] width 599 height 15
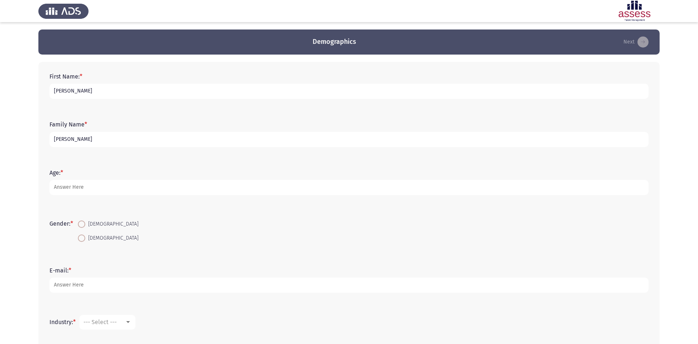
type input "[PERSON_NAME]"
click at [105, 196] on div "Age: *" at bounding box center [349, 182] width 606 height 33
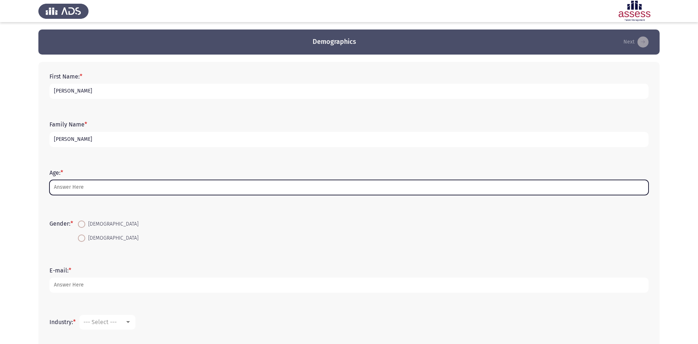
click at [108, 189] on input "Age: *" at bounding box center [348, 187] width 599 height 15
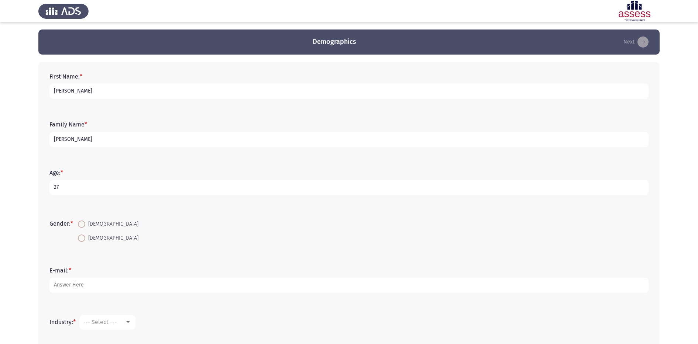
type input "27"
click at [82, 224] on span at bounding box center [81, 224] width 7 height 7
click at [82, 224] on input "[DEMOGRAPHIC_DATA]" at bounding box center [81, 224] width 7 height 7
radio input "true"
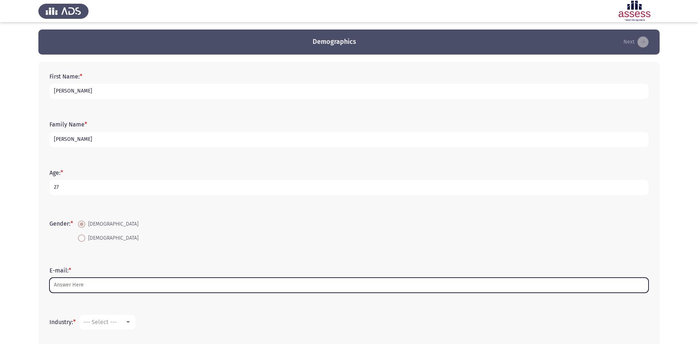
click at [73, 284] on input "E-mail: *" at bounding box center [348, 285] width 599 height 15
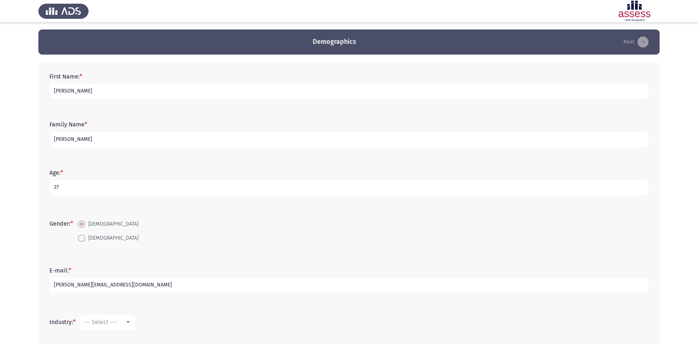
scroll to position [62, 0]
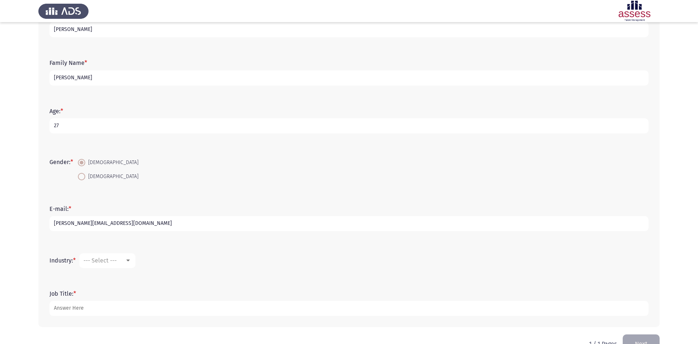
type input "ahmed.abdelradi@evapharma.com"
click at [121, 264] on div "--- Select ---" at bounding box center [103, 260] width 41 height 7
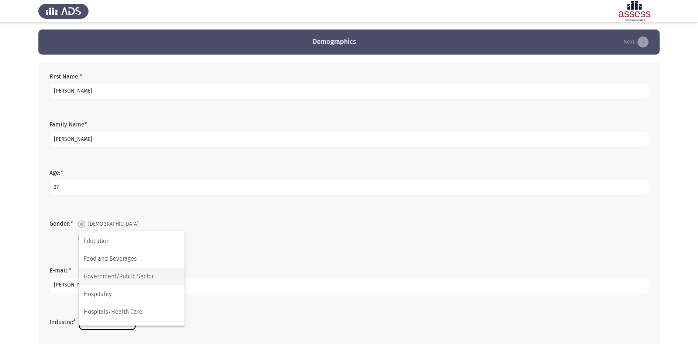
scroll to position [184, 0]
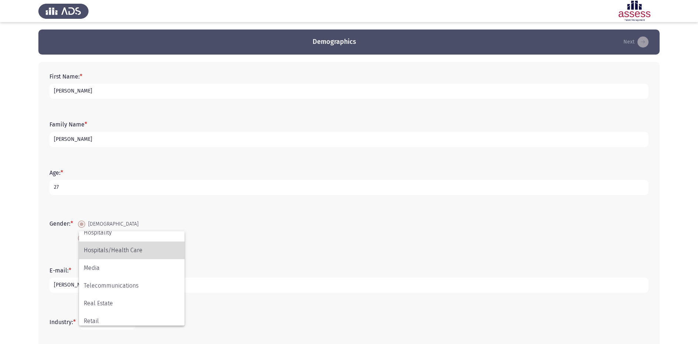
click at [121, 254] on span "Hospitals/Health Care" at bounding box center [132, 251] width 96 height 18
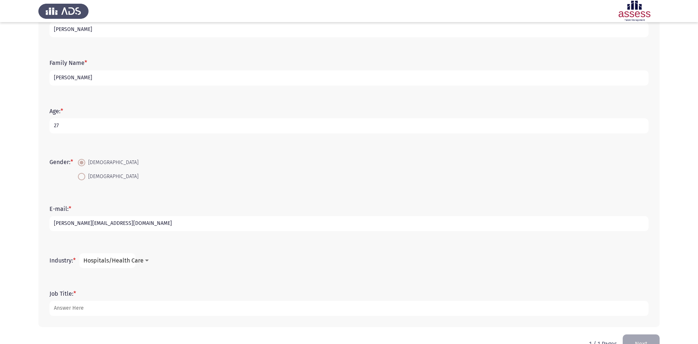
scroll to position [82, 0]
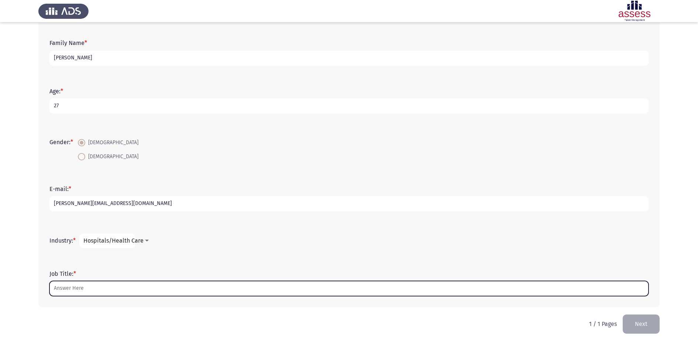
click at [143, 293] on input "Job Title: *" at bounding box center [348, 288] width 599 height 15
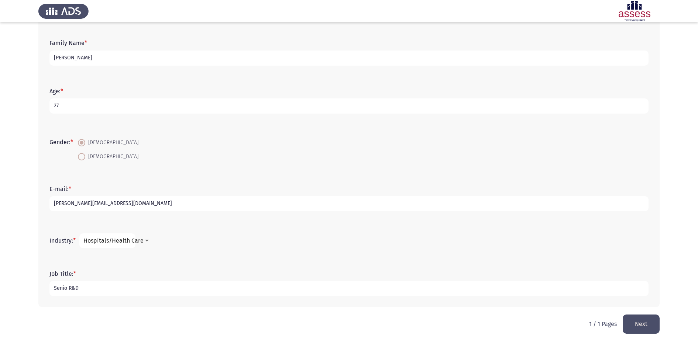
click at [146, 285] on input "Senio R&D" at bounding box center [348, 288] width 599 height 15
type input "Senio R&D Stability Researcher"
click at [639, 328] on button "Next" at bounding box center [640, 324] width 37 height 19
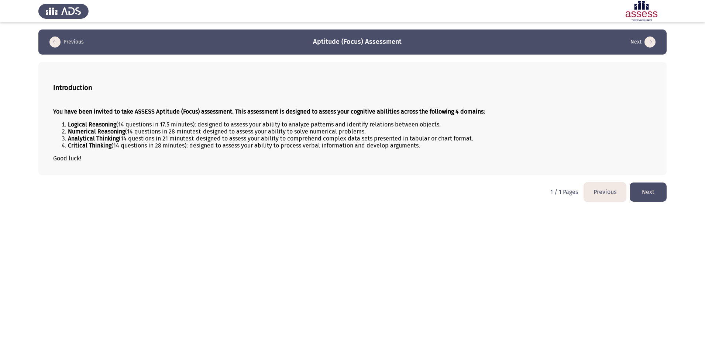
click at [648, 191] on button "Next" at bounding box center [647, 192] width 37 height 19
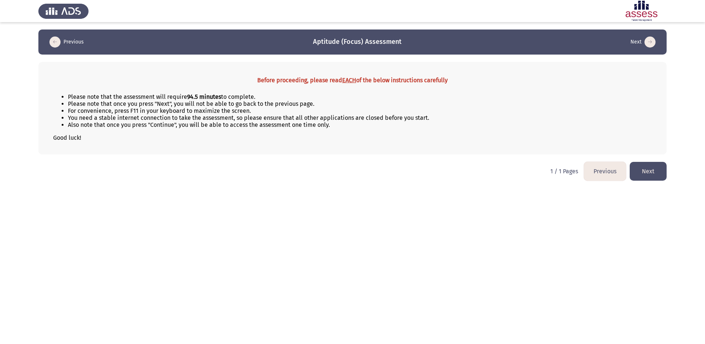
click at [645, 169] on button "Next" at bounding box center [647, 171] width 37 height 19
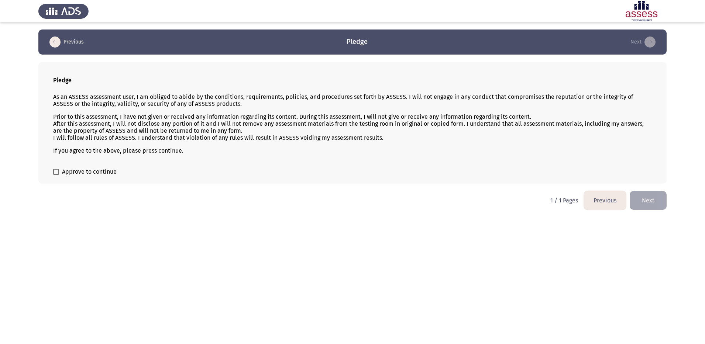
click at [89, 169] on span "Approve to continue" at bounding box center [89, 171] width 55 height 9
click at [56, 175] on input "Approve to continue" at bounding box center [56, 175] width 0 height 0
checkbox input "true"
click at [644, 196] on button "Next" at bounding box center [647, 200] width 37 height 19
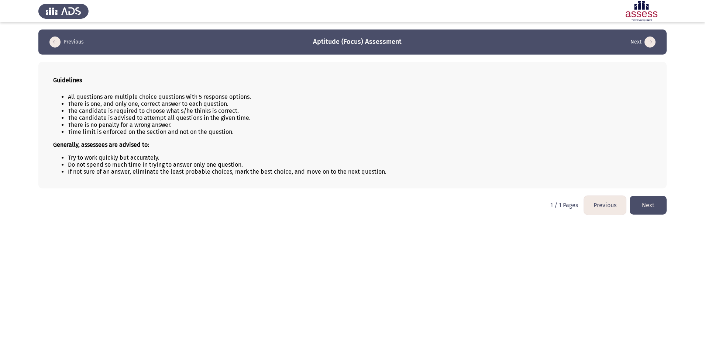
click at [642, 206] on button "Next" at bounding box center [647, 205] width 37 height 19
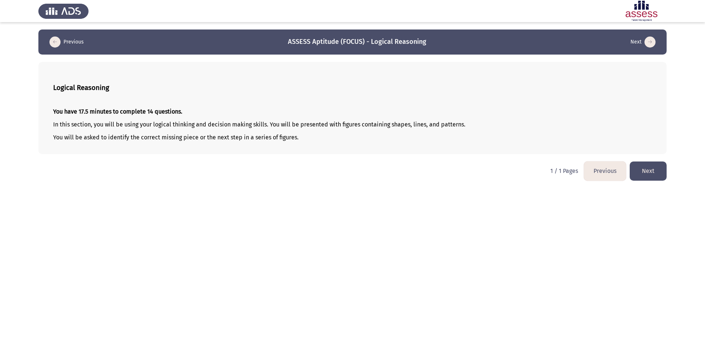
click at [646, 173] on button "Next" at bounding box center [647, 171] width 37 height 19
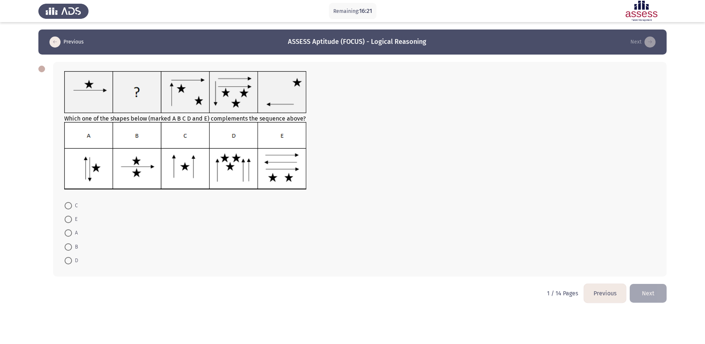
click at [72, 205] on span "C" at bounding box center [75, 205] width 6 height 9
click at [72, 205] on input "C" at bounding box center [68, 205] width 7 height 7
radio input "true"
click at [646, 293] on button "Next" at bounding box center [647, 293] width 37 height 19
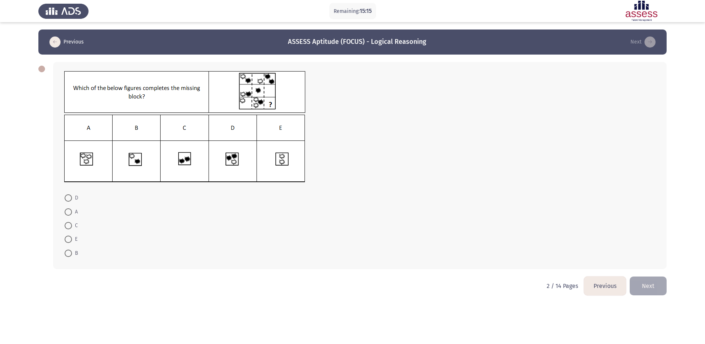
click at [68, 255] on span at bounding box center [68, 253] width 7 height 7
click at [68, 255] on input "B" at bounding box center [68, 253] width 7 height 7
radio input "true"
click at [651, 281] on button "Next" at bounding box center [647, 285] width 37 height 19
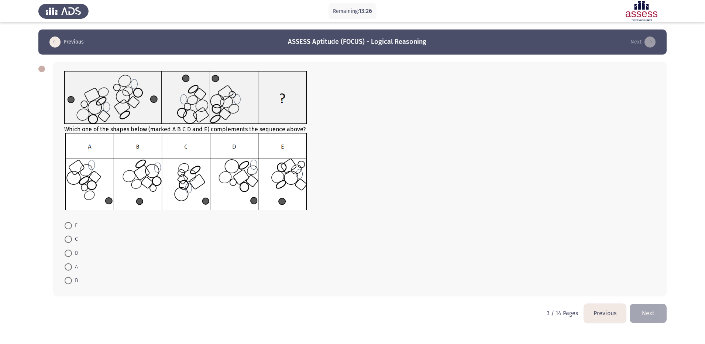
click at [72, 265] on span "A" at bounding box center [75, 267] width 6 height 9
click at [72, 265] on input "A" at bounding box center [68, 266] width 7 height 7
radio input "true"
click at [70, 249] on label "D" at bounding box center [72, 253] width 14 height 9
click at [70, 250] on input "D" at bounding box center [68, 253] width 7 height 7
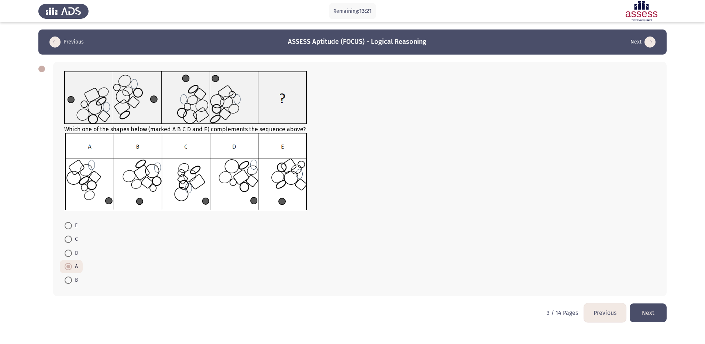
radio input "true"
click at [652, 313] on button "Next" at bounding box center [647, 313] width 37 height 19
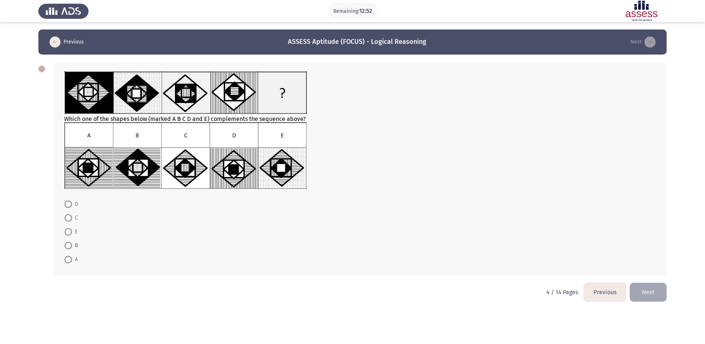
click at [68, 260] on span at bounding box center [68, 259] width 7 height 7
click at [68, 260] on input "A" at bounding box center [68, 259] width 7 height 7
radio input "true"
click at [654, 290] on button "Next" at bounding box center [647, 291] width 37 height 19
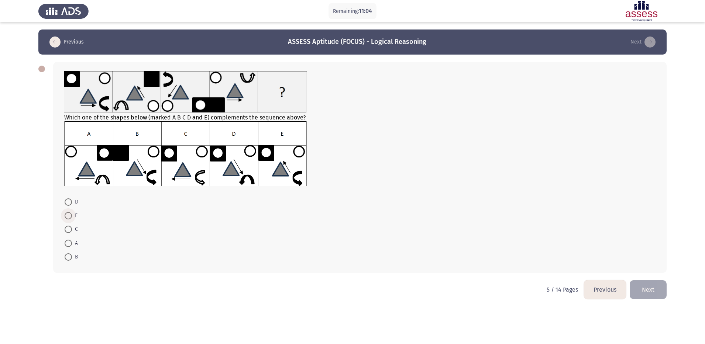
click at [75, 216] on span "E" at bounding box center [75, 215] width 6 height 9
click at [72, 216] on input "E" at bounding box center [68, 215] width 7 height 7
radio input "true"
click at [651, 288] on button "Next" at bounding box center [647, 289] width 37 height 19
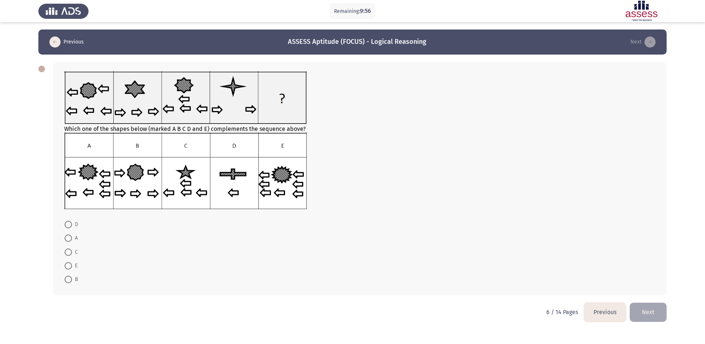
click at [68, 224] on span at bounding box center [68, 224] width 7 height 7
click at [68, 224] on input "D" at bounding box center [68, 224] width 7 height 7
radio input "true"
click at [645, 312] on button "Next" at bounding box center [647, 312] width 37 height 19
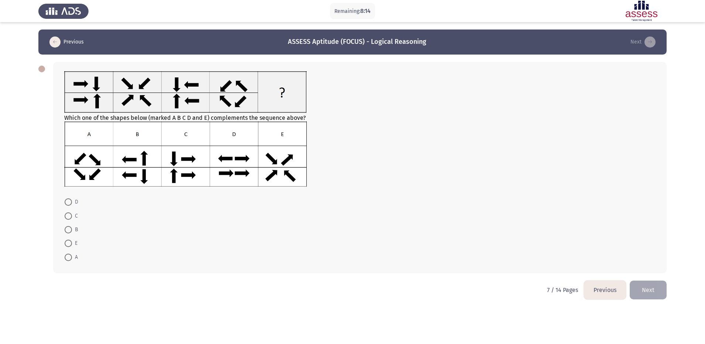
click at [68, 241] on span at bounding box center [68, 243] width 7 height 7
click at [68, 241] on input "E" at bounding box center [68, 243] width 7 height 7
radio input "true"
click at [650, 291] on button "Next" at bounding box center [647, 289] width 37 height 19
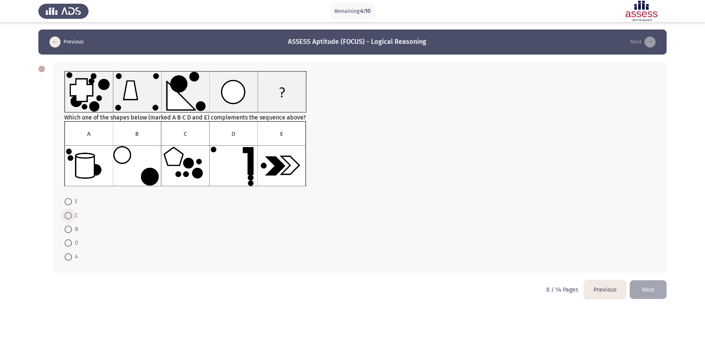
click at [69, 217] on span at bounding box center [68, 215] width 7 height 7
click at [69, 217] on input "C" at bounding box center [68, 215] width 7 height 7
radio input "true"
click at [660, 288] on button "Next" at bounding box center [647, 289] width 37 height 19
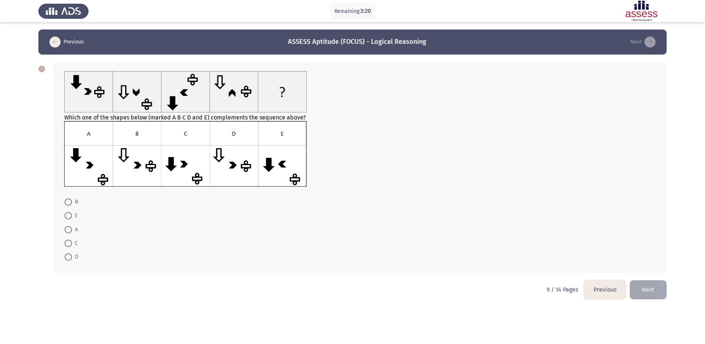
click at [66, 229] on span at bounding box center [68, 229] width 7 height 7
click at [66, 229] on input "A" at bounding box center [68, 229] width 7 height 7
radio input "true"
click at [659, 288] on button "Next" at bounding box center [647, 289] width 37 height 19
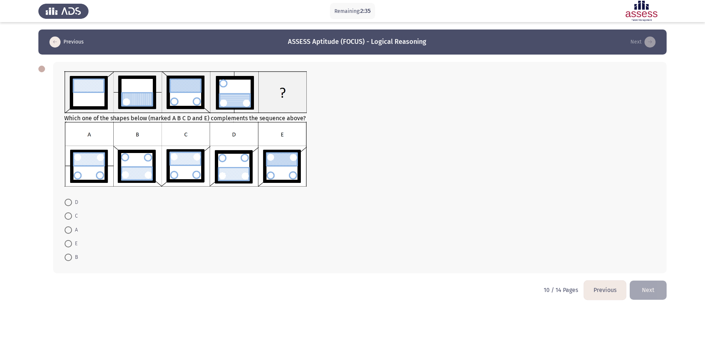
click at [90, 166] on img at bounding box center [185, 154] width 242 height 65
click at [72, 231] on span at bounding box center [68, 230] width 7 height 7
click at [72, 231] on input "A" at bounding box center [68, 230] width 7 height 7
radio input "true"
click at [647, 291] on button "Next" at bounding box center [647, 289] width 37 height 19
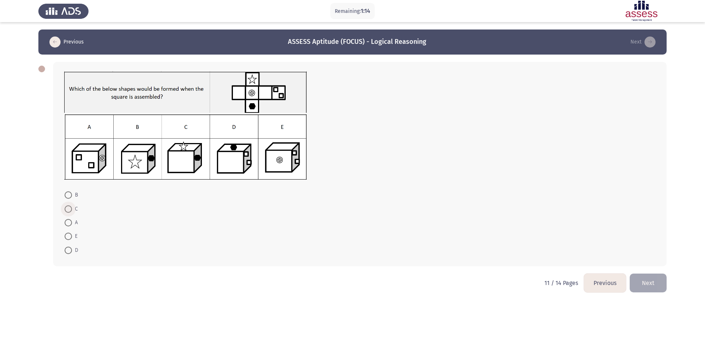
click at [66, 207] on span at bounding box center [68, 208] width 7 height 7
click at [66, 207] on input "C" at bounding box center [68, 208] width 7 height 7
radio input "true"
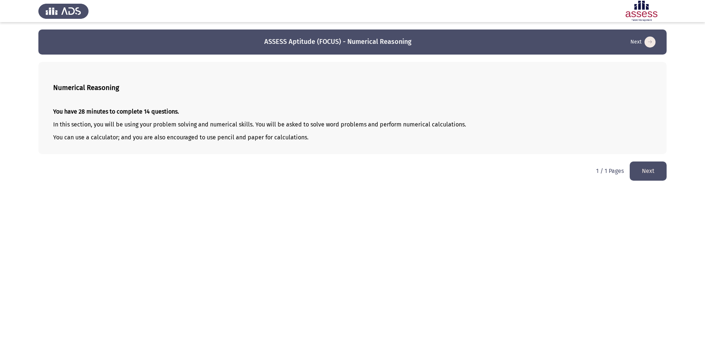
click at [654, 176] on button "Next" at bounding box center [647, 171] width 37 height 19
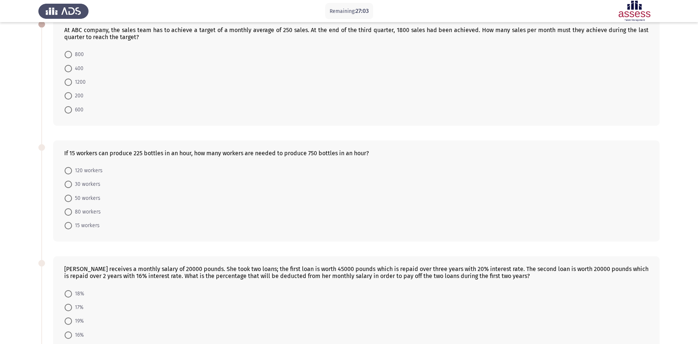
scroll to position [62, 0]
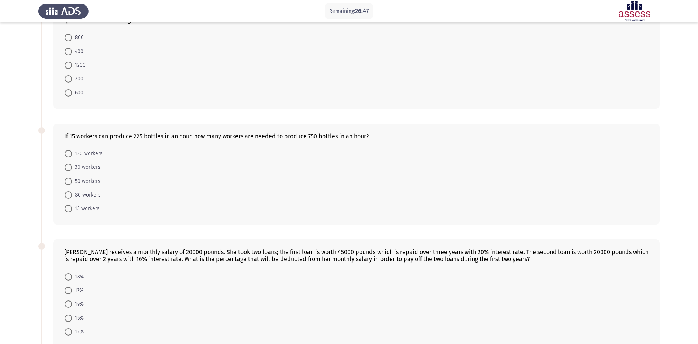
click at [70, 49] on span at bounding box center [68, 51] width 7 height 7
click at [70, 49] on input "400" at bounding box center [68, 51] width 7 height 7
radio input "true"
click at [80, 184] on span "50 workers" at bounding box center [86, 180] width 28 height 9
click at [72, 184] on input "50 workers" at bounding box center [68, 180] width 7 height 7
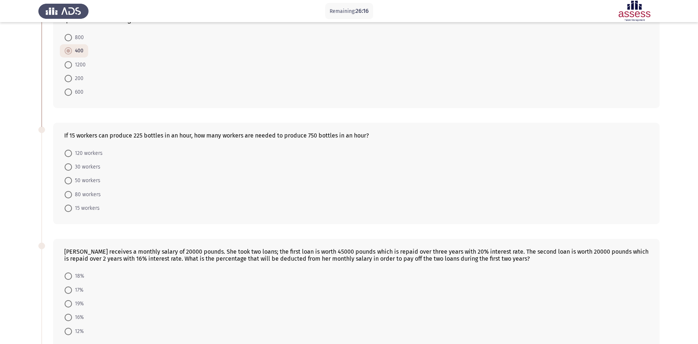
radio input "true"
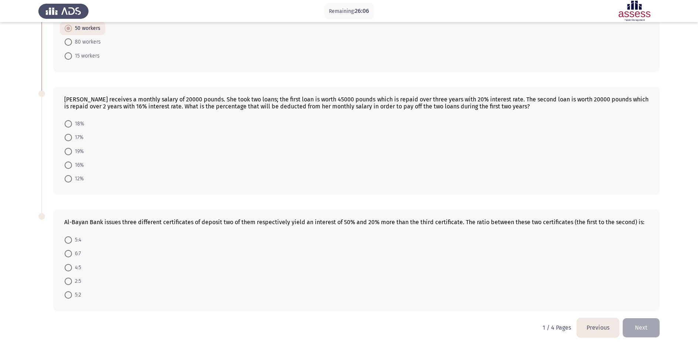
scroll to position [217, 0]
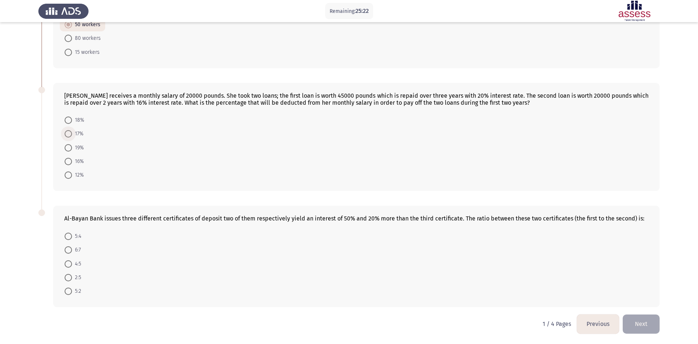
click at [72, 134] on label "17%" at bounding box center [74, 133] width 19 height 9
click at [72, 134] on input "17%" at bounding box center [68, 133] width 7 height 7
radio input "true"
click at [70, 233] on span at bounding box center [68, 235] width 7 height 7
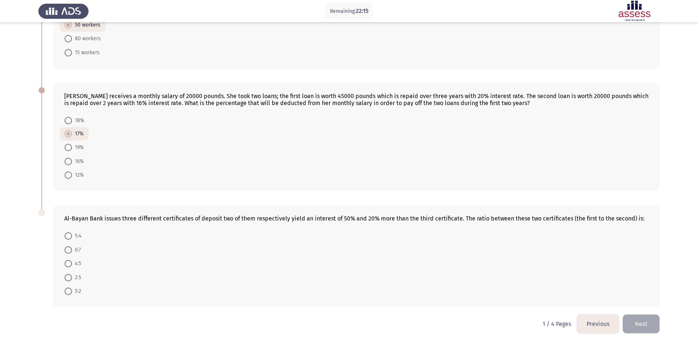
click at [70, 233] on input "5:4" at bounding box center [68, 235] width 7 height 7
radio input "true"
click at [643, 322] on button "Next" at bounding box center [640, 324] width 37 height 19
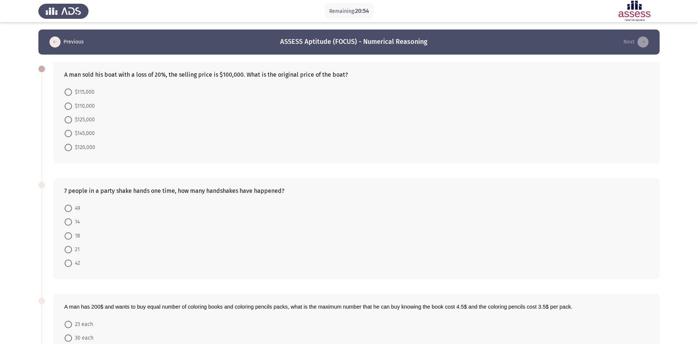
click at [76, 117] on span "$125,000" at bounding box center [83, 119] width 23 height 9
click at [72, 117] on input "$125,000" at bounding box center [68, 119] width 7 height 7
radio input "true"
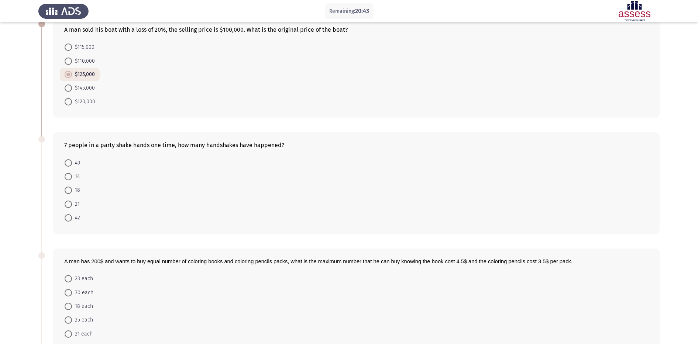
scroll to position [62, 0]
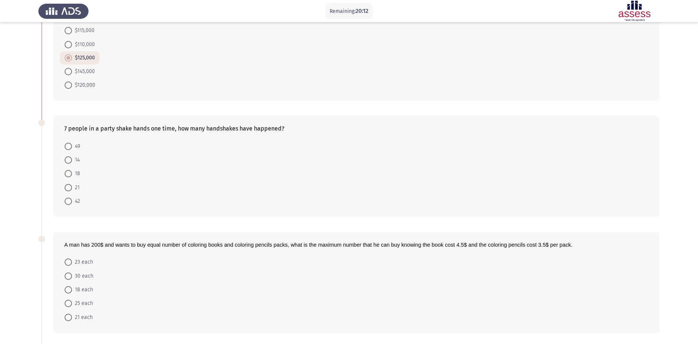
click at [581, 79] on form "$115,000 $110,000 $125,000 $145,000 $120,000" at bounding box center [356, 58] width 584 height 68
click at [76, 162] on span "14" at bounding box center [76, 160] width 8 height 9
click at [72, 162] on input "14" at bounding box center [68, 159] width 7 height 7
radio input "true"
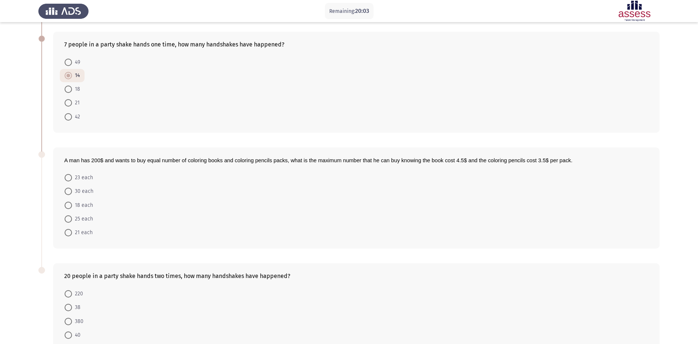
scroll to position [149, 0]
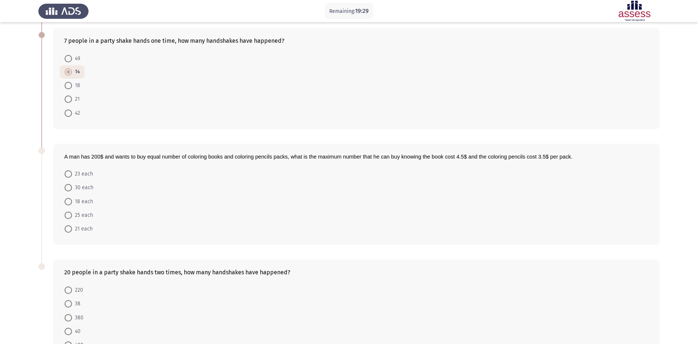
click at [80, 100] on mat-radio-button "21" at bounding box center [72, 99] width 25 height 14
click at [74, 98] on span "21" at bounding box center [76, 99] width 8 height 9
click at [72, 98] on input "21" at bounding box center [68, 99] width 7 height 7
radio input "true"
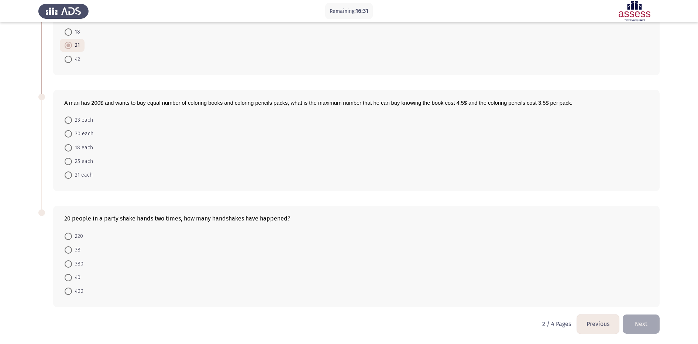
click at [80, 156] on mat-radio-button "25 each" at bounding box center [79, 162] width 38 height 14
click at [78, 160] on span "25 each" at bounding box center [82, 161] width 21 height 9
click at [72, 160] on input "25 each" at bounding box center [68, 161] width 7 height 7
radio input "true"
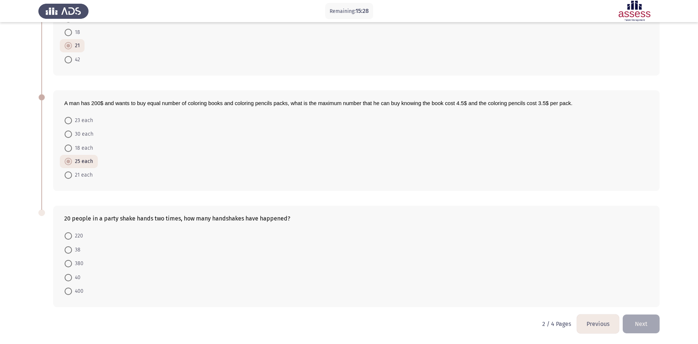
drag, startPoint x: 76, startPoint y: 293, endPoint x: 70, endPoint y: 291, distance: 5.5
click at [76, 292] on span "400" at bounding box center [77, 291] width 11 height 9
click at [72, 292] on input "400" at bounding box center [68, 291] width 7 height 7
radio input "true"
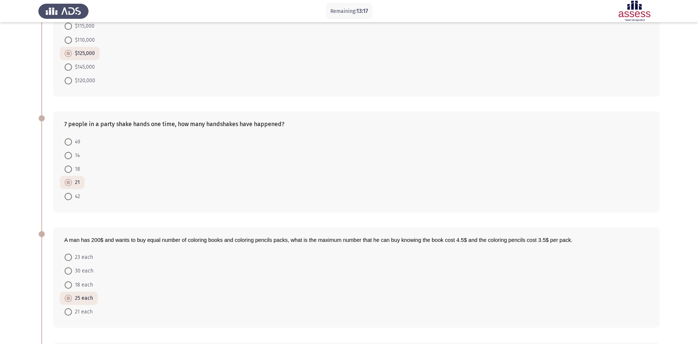
scroll to position [203, 0]
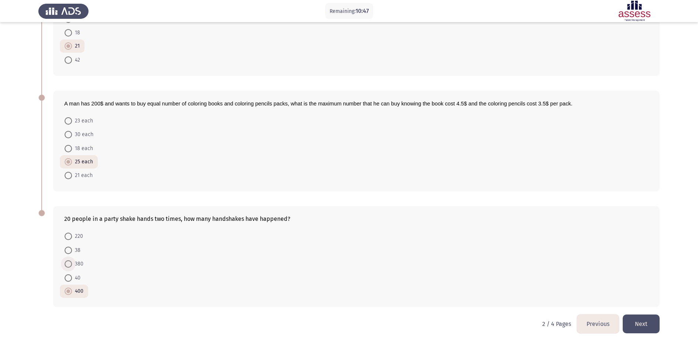
click at [80, 265] on span "380" at bounding box center [77, 264] width 11 height 9
click at [72, 265] on input "380" at bounding box center [68, 263] width 7 height 7
radio input "true"
click at [650, 323] on button "Next" at bounding box center [640, 324] width 37 height 19
click at [650, 323] on html "Remaining: 9:55 Previous ASSESS Aptitude (FOCUS) - Numerical Reasoning Next A m…" at bounding box center [349, 70] width 698 height 547
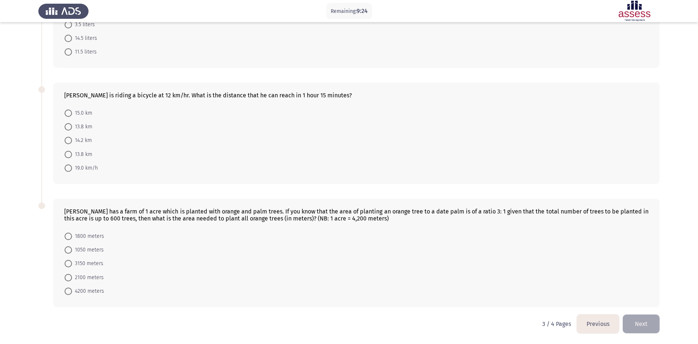
scroll to position [164, 0]
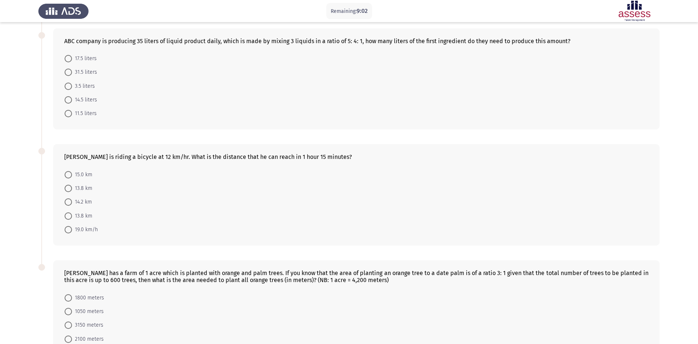
click at [79, 180] on mat-radio-button "15.0 km" at bounding box center [78, 174] width 37 height 14
click at [80, 178] on span "15.0 km" at bounding box center [82, 174] width 20 height 9
click at [72, 178] on input "15.0 km" at bounding box center [68, 174] width 7 height 7
radio input "true"
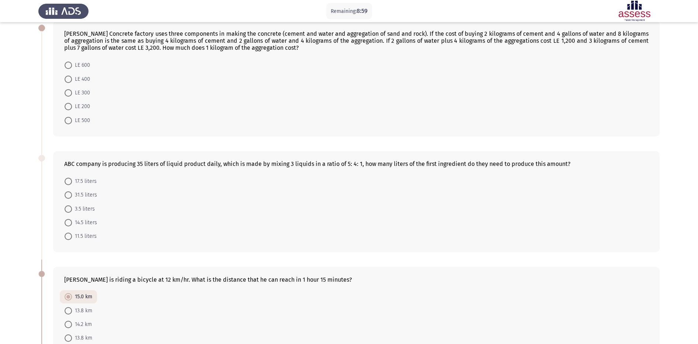
scroll to position [0, 0]
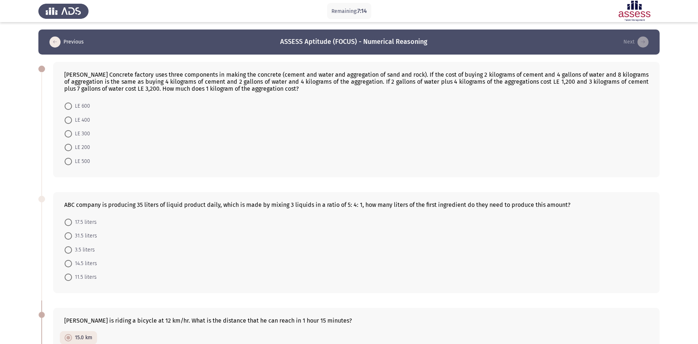
click at [82, 225] on span "17.5 liters" at bounding box center [84, 222] width 25 height 9
click at [72, 225] on input "17.5 liters" at bounding box center [68, 222] width 7 height 7
radio input "true"
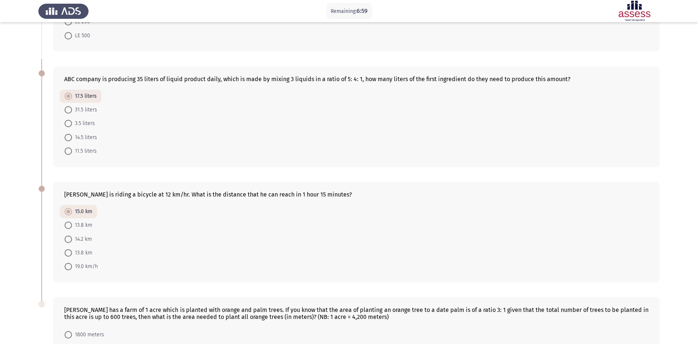
scroll to position [224, 0]
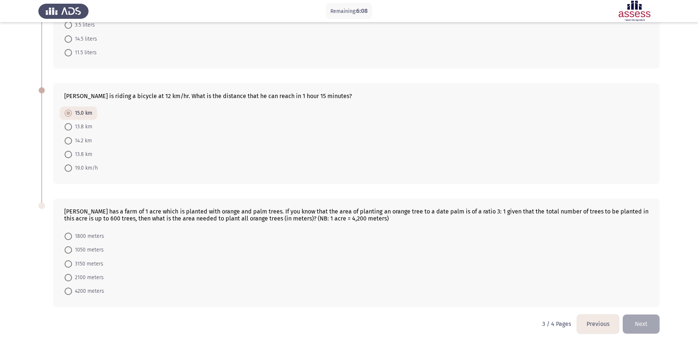
click at [496, 70] on div "ABC company is producing 35 liters of liquid product daily, which is made by mi…" at bounding box center [348, 18] width 621 height 115
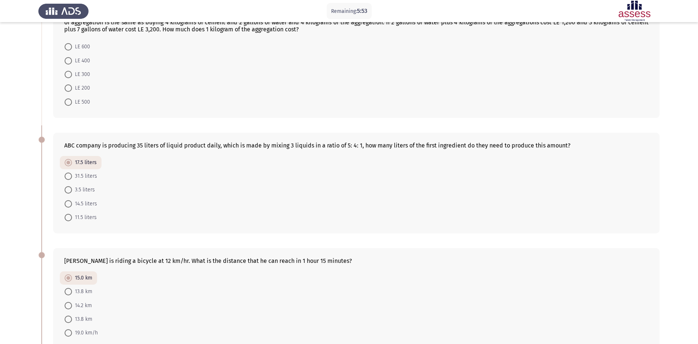
scroll to position [0, 0]
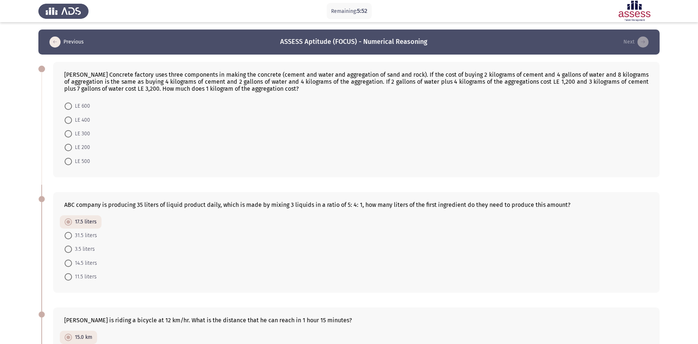
click at [89, 134] on span "LE 300" at bounding box center [81, 133] width 18 height 9
click at [72, 134] on input "LE 300" at bounding box center [68, 133] width 7 height 7
radio input "true"
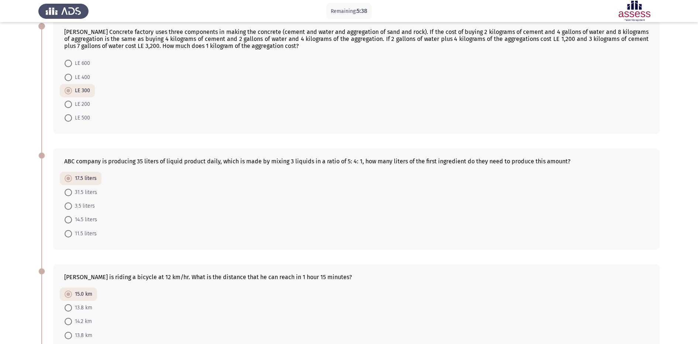
scroll to position [39, 0]
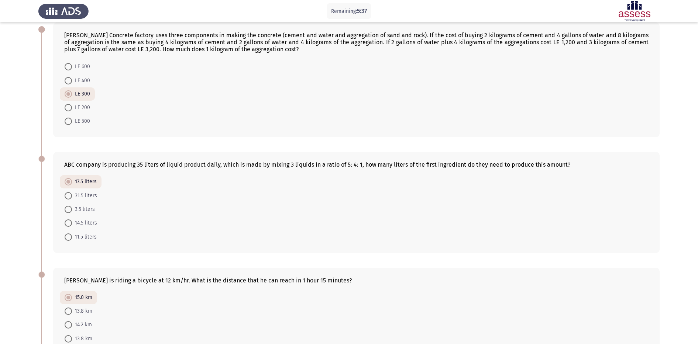
click at [78, 107] on span "LE 200" at bounding box center [81, 107] width 18 height 9
click at [72, 107] on input "LE 200" at bounding box center [68, 107] width 7 height 7
radio input "true"
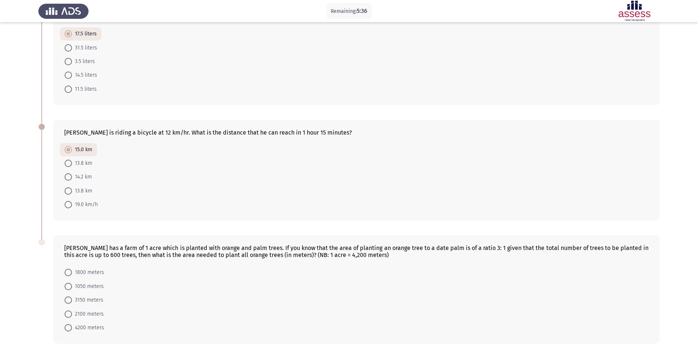
scroll to position [224, 0]
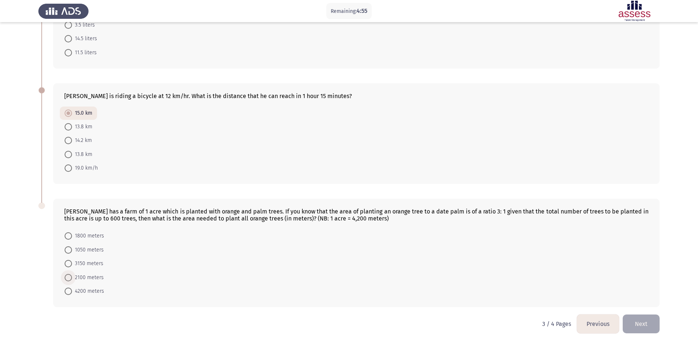
click at [86, 277] on span "2100 meters" at bounding box center [88, 277] width 32 height 9
click at [72, 277] on input "2100 meters" at bounding box center [68, 277] width 7 height 7
radio input "true"
click at [89, 249] on span "1050 meters" at bounding box center [88, 250] width 32 height 9
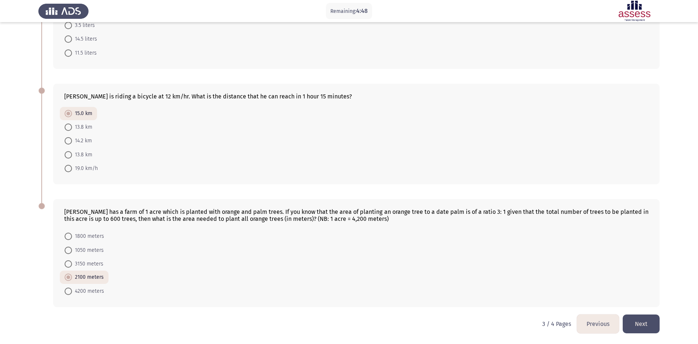
click at [72, 249] on input "1050 meters" at bounding box center [68, 250] width 7 height 7
radio input "true"
click at [73, 265] on span "3150 meters" at bounding box center [87, 263] width 31 height 9
click at [72, 265] on input "3150 meters" at bounding box center [68, 263] width 7 height 7
radio input "true"
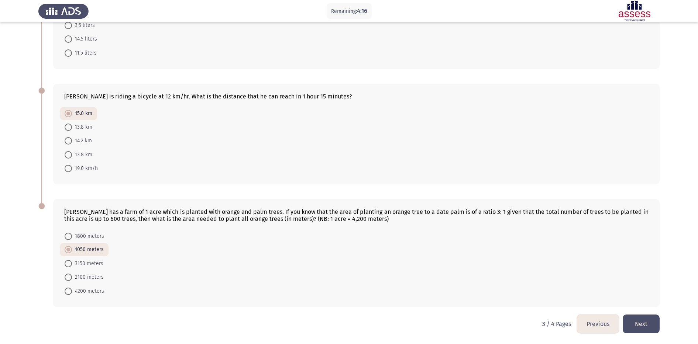
click at [73, 265] on span "3150 meters" at bounding box center [87, 263] width 31 height 9
click at [72, 265] on input "3150 meters" at bounding box center [68, 263] width 7 height 7
click at [84, 289] on span "4200 meters" at bounding box center [88, 291] width 32 height 9
click at [72, 289] on input "4200 meters" at bounding box center [68, 291] width 7 height 7
radio input "true"
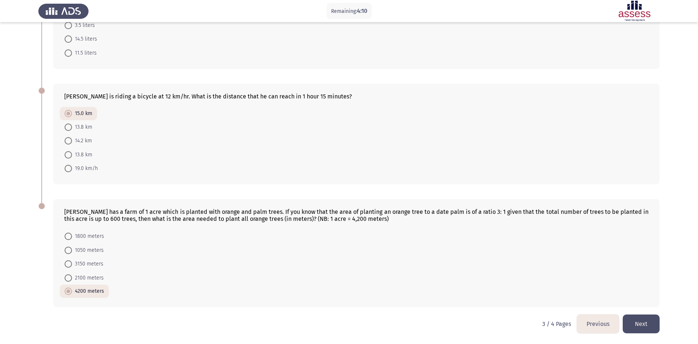
click at [643, 327] on button "Next" at bounding box center [640, 324] width 37 height 19
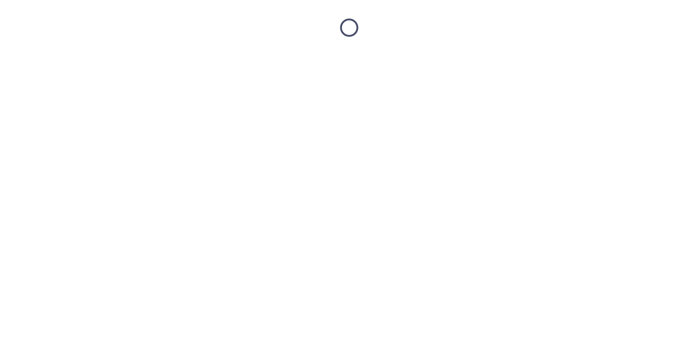
scroll to position [0, 0]
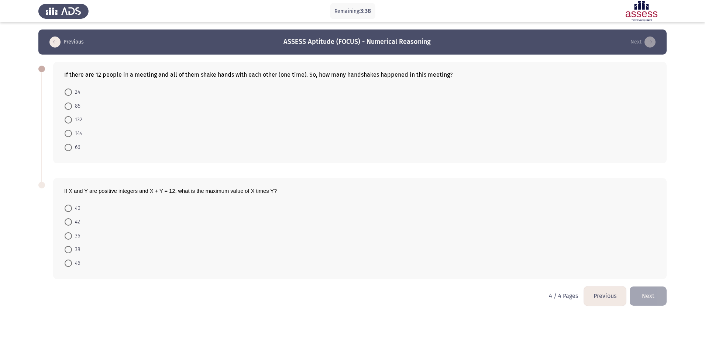
click at [76, 146] on span "66" at bounding box center [76, 147] width 8 height 9
click at [72, 146] on input "66" at bounding box center [68, 147] width 7 height 7
radio input "true"
click at [604, 299] on button "Previous" at bounding box center [605, 295] width 42 height 19
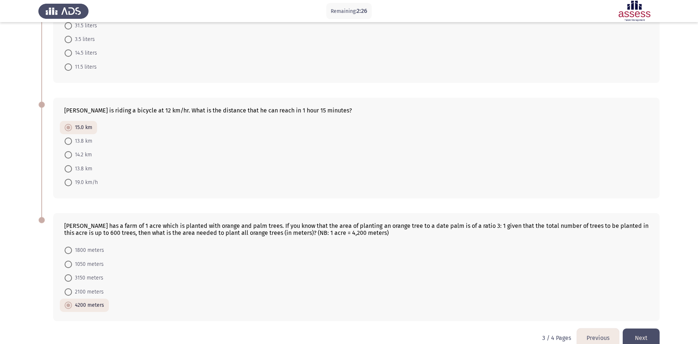
scroll to position [224, 0]
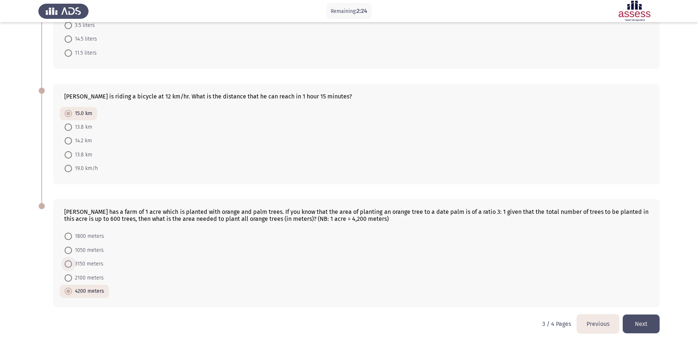
click at [94, 265] on span "3150 meters" at bounding box center [87, 264] width 31 height 9
click at [72, 265] on input "3150 meters" at bounding box center [68, 263] width 7 height 7
radio input "true"
click at [641, 321] on button "Next" at bounding box center [640, 324] width 37 height 19
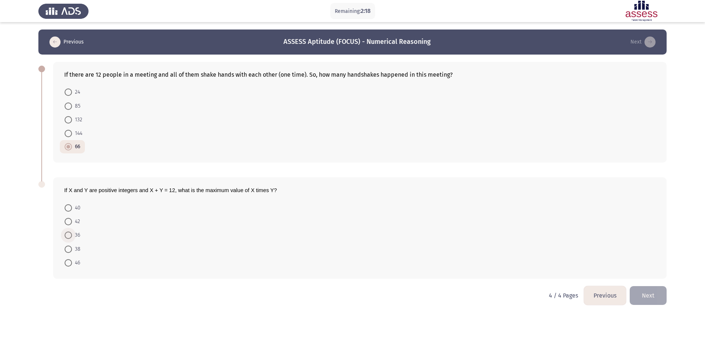
click at [72, 237] on span "36" at bounding box center [76, 235] width 8 height 9
click at [72, 237] on input "36" at bounding box center [68, 235] width 7 height 7
radio input "true"
click at [52, 41] on icon "load previous page" at bounding box center [54, 42] width 11 height 11
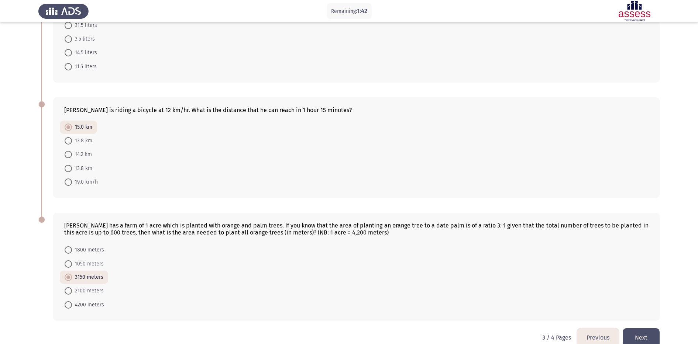
scroll to position [224, 0]
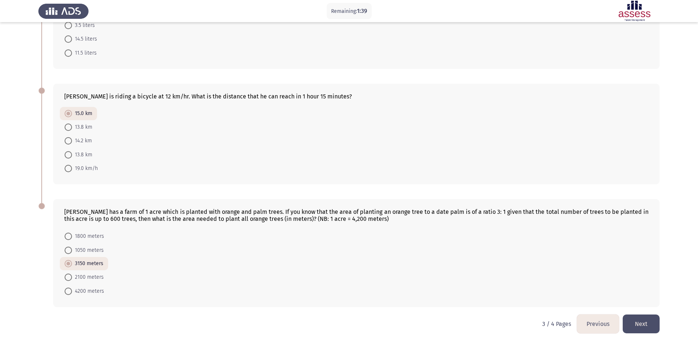
click at [98, 276] on span "2100 meters" at bounding box center [88, 277] width 32 height 9
click at [72, 276] on input "2100 meters" at bounding box center [68, 277] width 7 height 7
radio input "true"
click at [644, 326] on button "Next" at bounding box center [640, 324] width 37 height 19
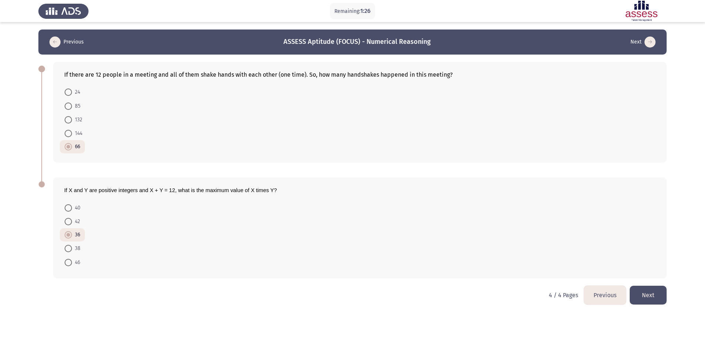
click at [76, 246] on span "38" at bounding box center [76, 248] width 8 height 9
click at [72, 246] on input "38" at bounding box center [68, 248] width 7 height 7
radio input "true"
click at [648, 291] on button "Next" at bounding box center [647, 295] width 37 height 19
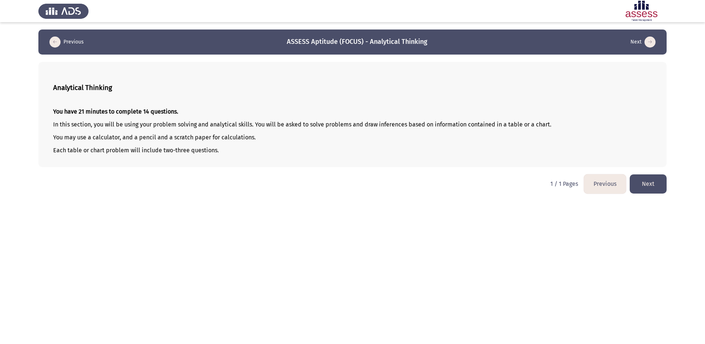
click at [598, 183] on button "Previous" at bounding box center [605, 183] width 42 height 19
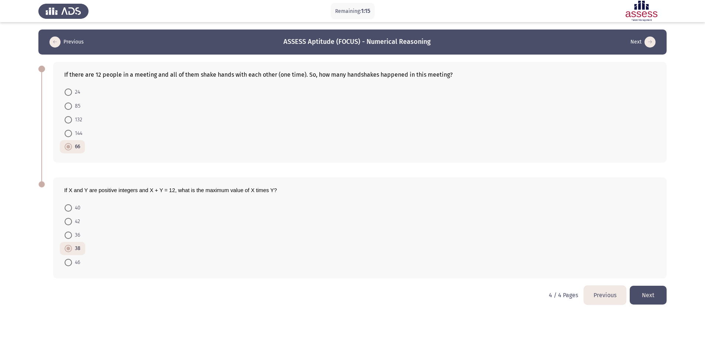
click at [595, 295] on button "Previous" at bounding box center [605, 295] width 42 height 19
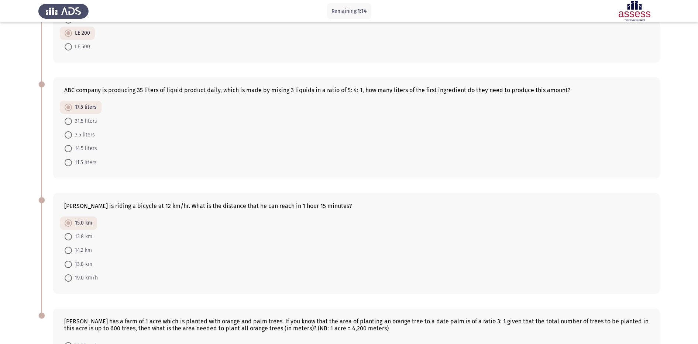
scroll to position [224, 0]
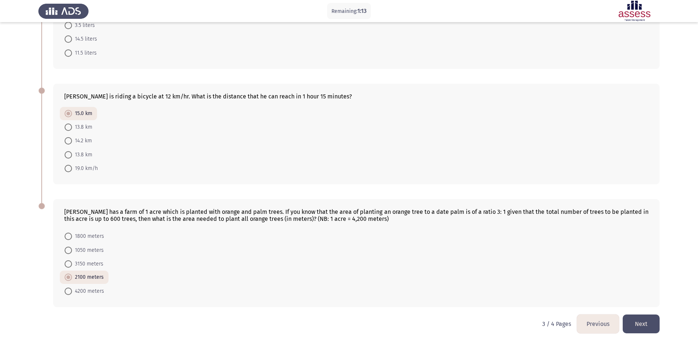
click at [595, 320] on button "Previous" at bounding box center [598, 324] width 42 height 19
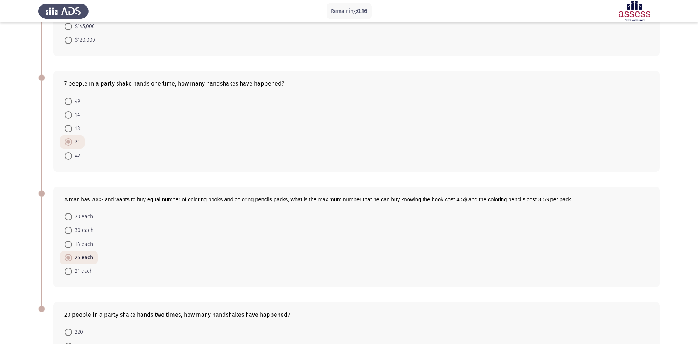
scroll to position [203, 0]
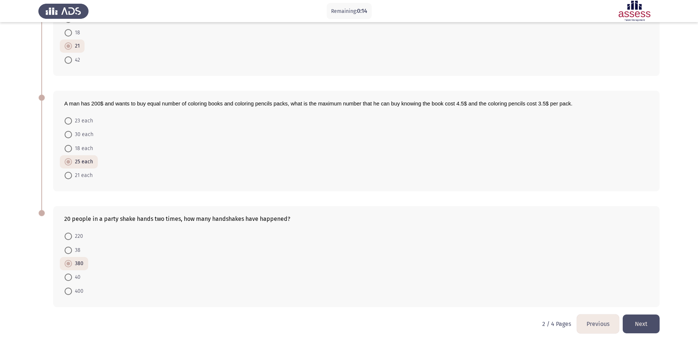
click at [648, 328] on button "Next" at bounding box center [640, 324] width 37 height 19
click at [648, 328] on html "Remaining: 0:14 Previous ASSESS Aptitude (FOCUS) - Numerical Reasoning Next A m…" at bounding box center [349, 70] width 698 height 547
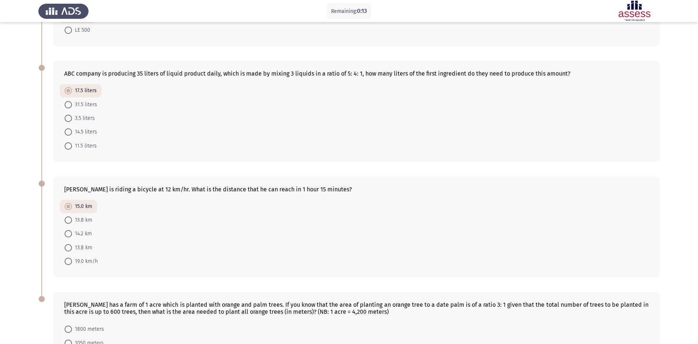
scroll to position [224, 0]
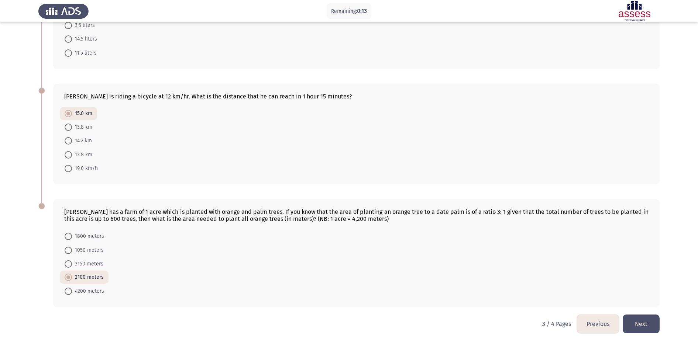
click at [648, 321] on button "Next" at bounding box center [640, 324] width 37 height 19
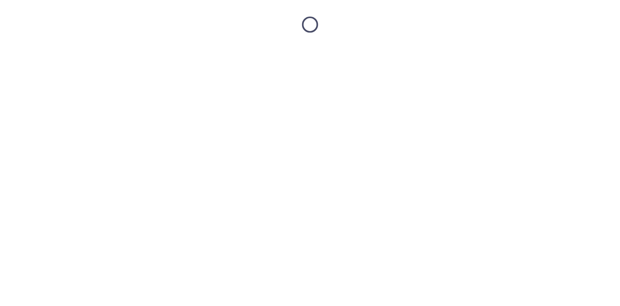
scroll to position [0, 0]
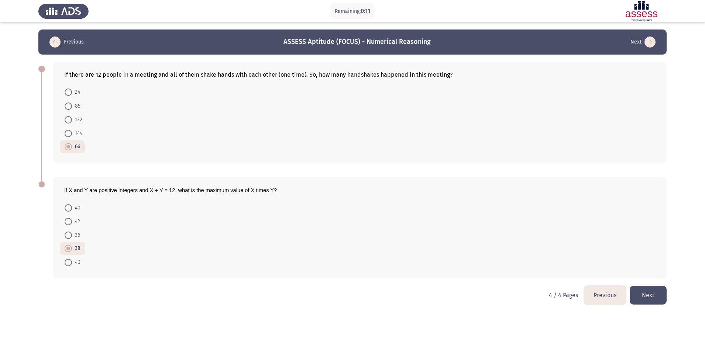
click at [655, 298] on button "Next" at bounding box center [647, 295] width 37 height 19
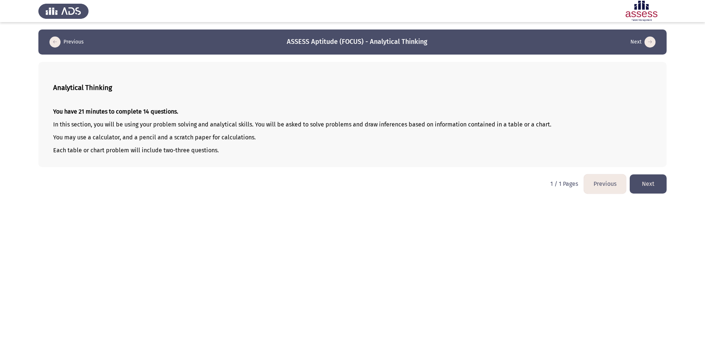
click at [652, 182] on button "Next" at bounding box center [647, 183] width 37 height 19
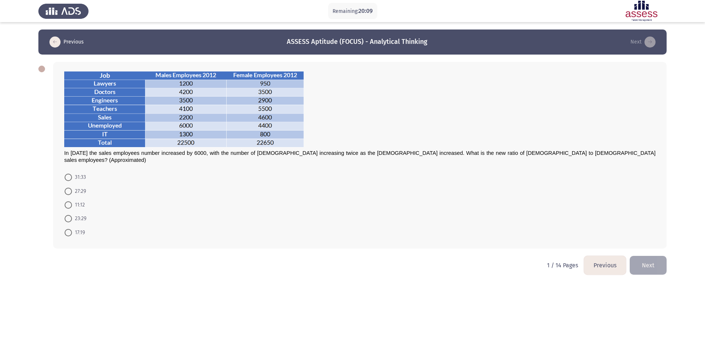
click at [81, 173] on span "31:33" at bounding box center [79, 177] width 14 height 9
click at [72, 174] on input "31:33" at bounding box center [68, 177] width 7 height 7
radio input "true"
click at [656, 262] on button "Next" at bounding box center [647, 264] width 37 height 19
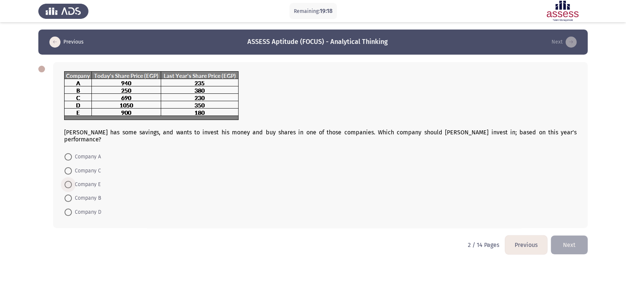
click at [73, 180] on span "Company E" at bounding box center [86, 184] width 29 height 9
click at [72, 181] on input "Company E" at bounding box center [68, 184] width 7 height 7
radio input "true"
click at [569, 237] on button "Next" at bounding box center [569, 244] width 37 height 19
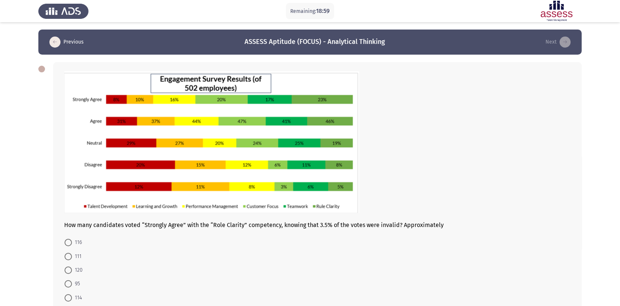
scroll to position [45, 0]
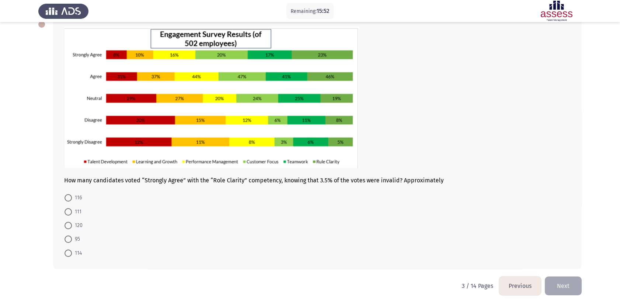
click at [80, 211] on span "111" at bounding box center [77, 211] width 10 height 9
click at [72, 211] on input "111" at bounding box center [68, 211] width 7 height 7
radio input "true"
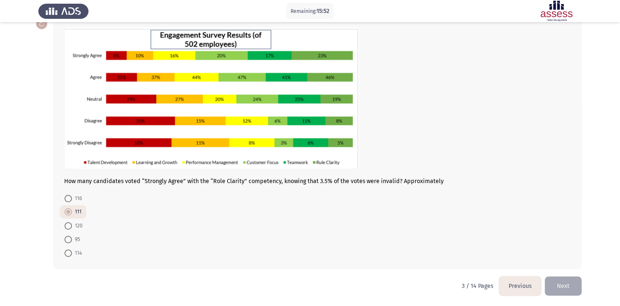
scroll to position [44, 0]
click at [563, 286] on button "Next" at bounding box center [563, 285] width 37 height 19
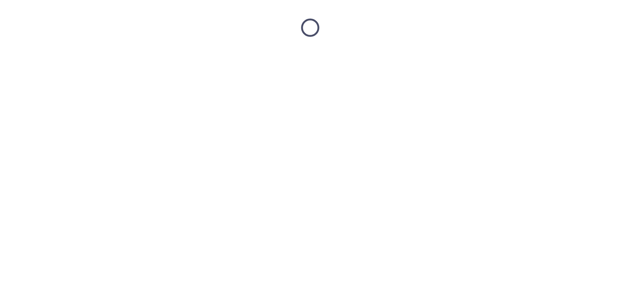
scroll to position [0, 0]
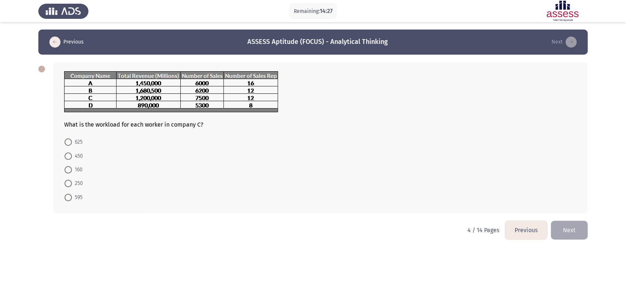
click at [67, 144] on span at bounding box center [68, 141] width 7 height 7
click at [67, 144] on input "625" at bounding box center [68, 141] width 7 height 7
radio input "true"
click at [564, 227] on button "Next" at bounding box center [569, 229] width 37 height 19
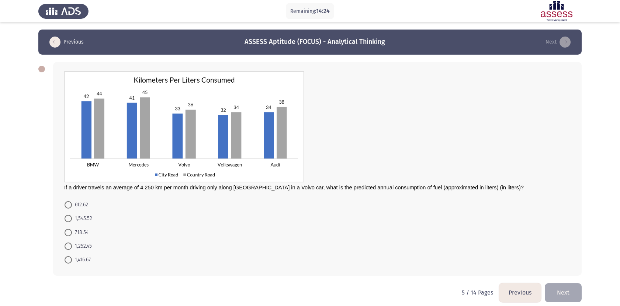
scroll to position [7, 0]
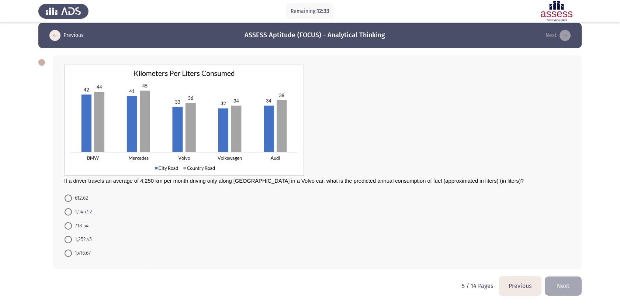
click at [79, 252] on span "1,416.67" at bounding box center [81, 253] width 19 height 9
click at [72, 252] on input "1,416.67" at bounding box center [68, 252] width 7 height 7
radio input "true"
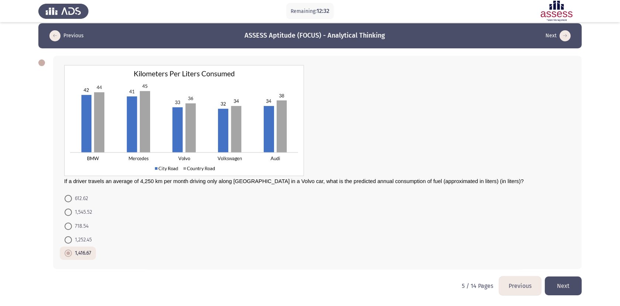
click at [564, 281] on button "Next" at bounding box center [563, 285] width 37 height 19
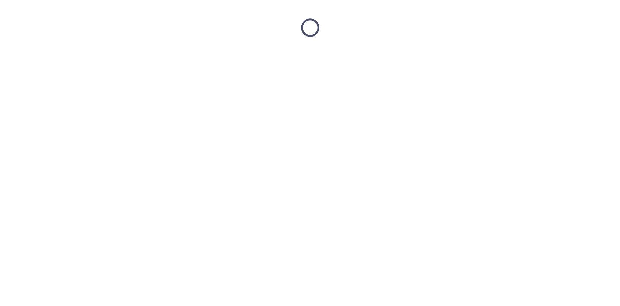
scroll to position [0, 0]
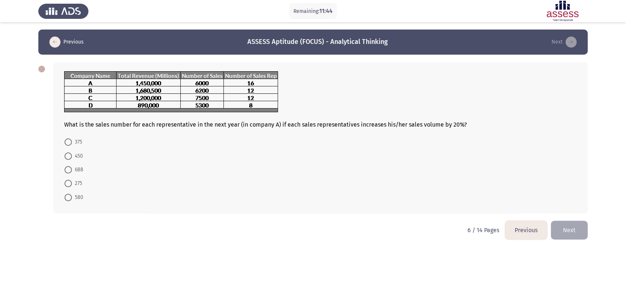
click at [80, 155] on span "450" at bounding box center [77, 156] width 11 height 9
click at [72, 155] on input "450" at bounding box center [68, 155] width 7 height 7
radio input "true"
click at [567, 229] on button "Next" at bounding box center [569, 229] width 37 height 19
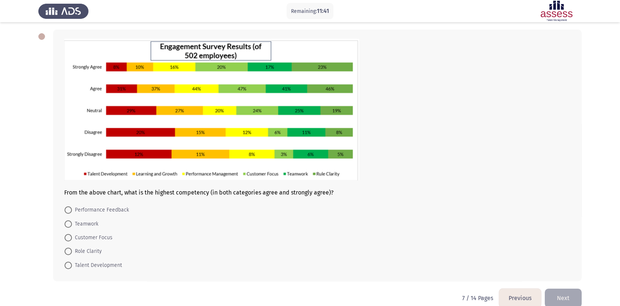
scroll to position [45, 0]
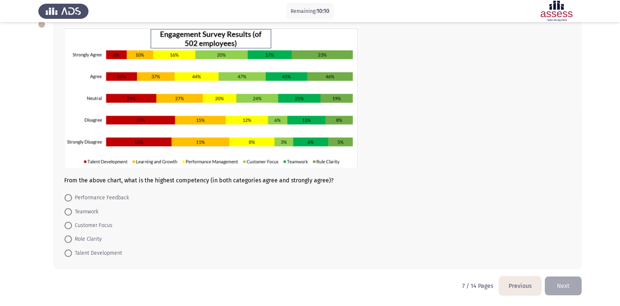
click at [99, 223] on span "Customer Focus" at bounding box center [92, 225] width 41 height 9
click at [72, 223] on input "Customer Focus" at bounding box center [68, 225] width 7 height 7
radio input "true"
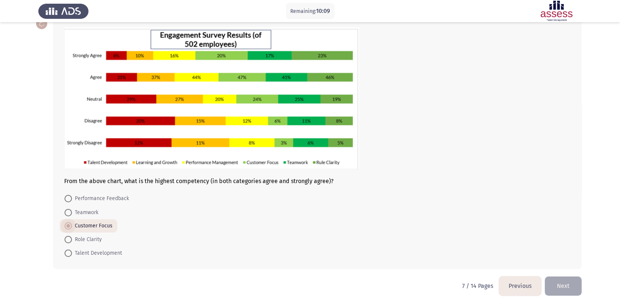
scroll to position [44, 0]
click at [569, 285] on button "Next" at bounding box center [563, 285] width 37 height 19
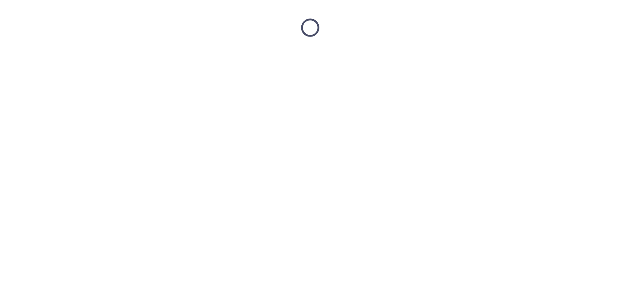
scroll to position [0, 0]
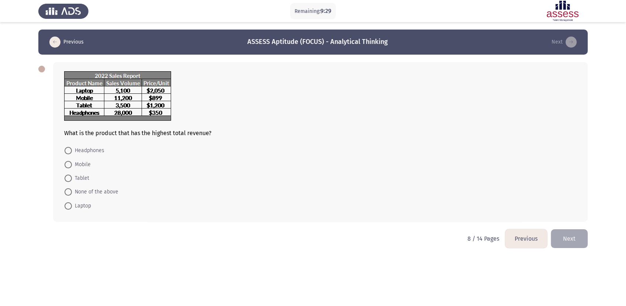
click at [83, 204] on span "Laptop" at bounding box center [81, 205] width 19 height 9
click at [72, 204] on input "Laptop" at bounding box center [68, 205] width 7 height 7
radio input "true"
click at [572, 237] on button "Next" at bounding box center [569, 237] width 37 height 19
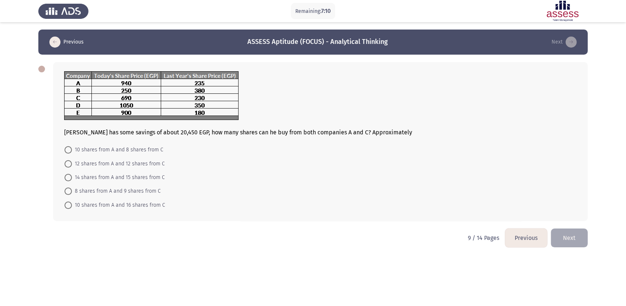
click at [113, 210] on span "10 shares from A and 16 shares from C" at bounding box center [118, 205] width 93 height 9
click at [72, 209] on input "10 shares from A and 16 shares from C" at bounding box center [68, 204] width 7 height 7
radio input "true"
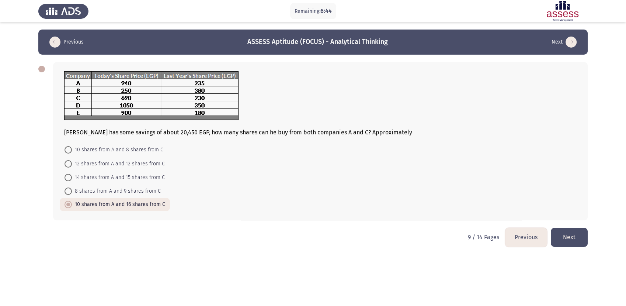
click at [584, 241] on button "Next" at bounding box center [569, 237] width 37 height 19
click at [584, 241] on html "Remaining: 6:44 Previous ASSESS Aptitude (FOCUS) - Analytical Thinking Next Ahm…" at bounding box center [313, 128] width 626 height 257
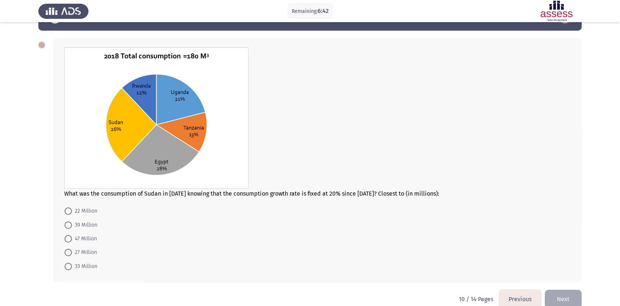
scroll to position [37, 0]
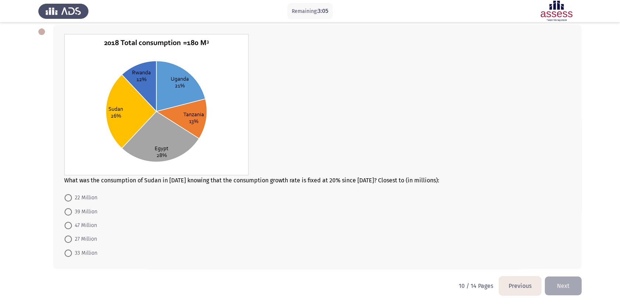
click at [79, 253] on span "33 Million" at bounding box center [84, 253] width 25 height 9
click at [72, 253] on input "33 Million" at bounding box center [68, 252] width 7 height 7
radio input "true"
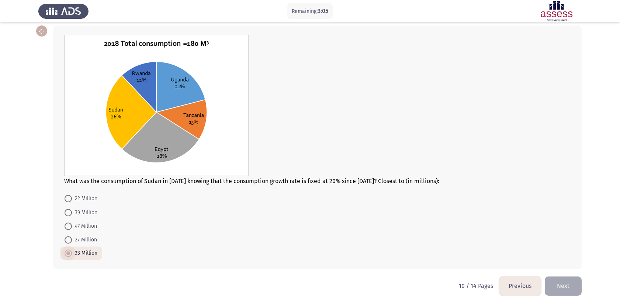
scroll to position [37, 0]
click at [563, 287] on button "Next" at bounding box center [563, 285] width 37 height 19
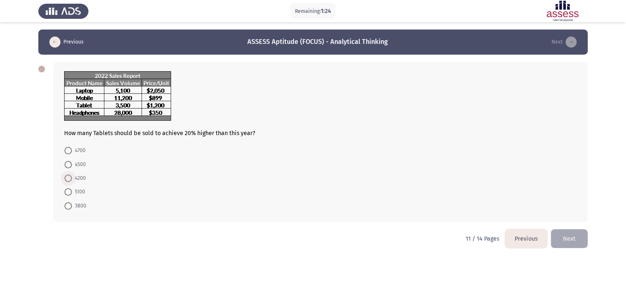
click at [72, 179] on span "4200" at bounding box center [79, 178] width 14 height 9
click at [72, 179] on input "4200" at bounding box center [68, 177] width 7 height 7
radio input "true"
click at [567, 238] on button "Next" at bounding box center [569, 237] width 37 height 19
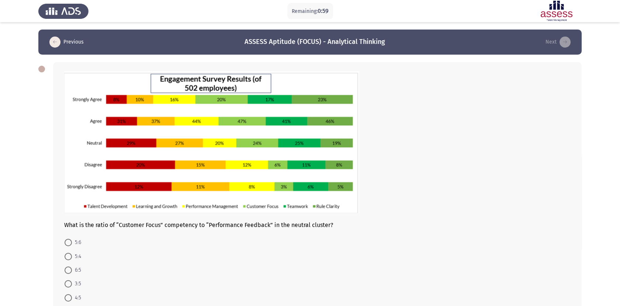
scroll to position [45, 0]
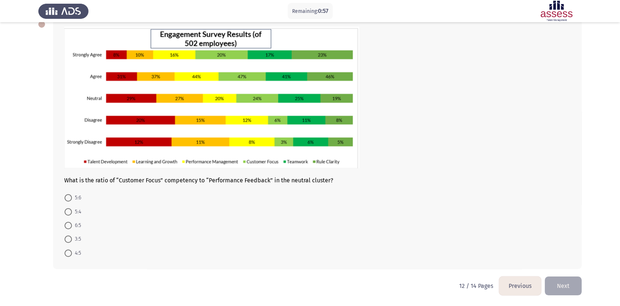
click at [76, 216] on span "5:4" at bounding box center [76, 211] width 9 height 9
click at [72, 215] on input "5:4" at bounding box center [68, 211] width 7 height 7
radio input "true"
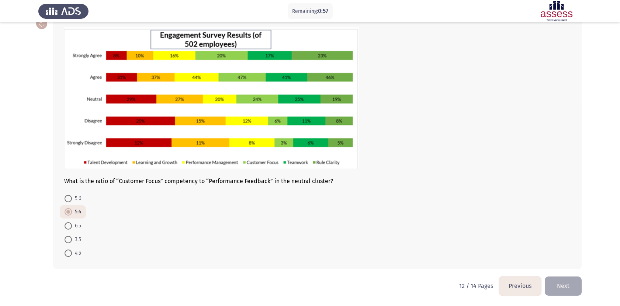
scroll to position [44, 0]
click at [573, 285] on button "Next" at bounding box center [563, 285] width 37 height 19
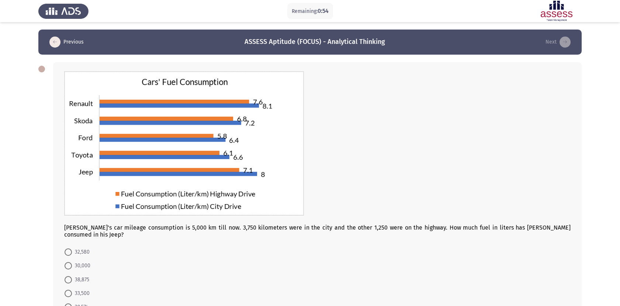
scroll to position [47, 0]
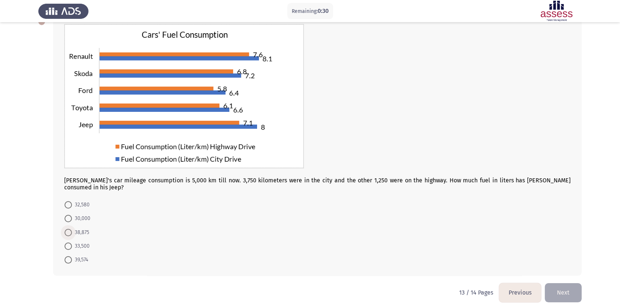
click at [85, 228] on span "38,875" at bounding box center [80, 232] width 17 height 9
click at [72, 229] on input "38,875" at bounding box center [68, 232] width 7 height 7
radio input "true"
click at [571, 290] on button "Next" at bounding box center [563, 292] width 37 height 19
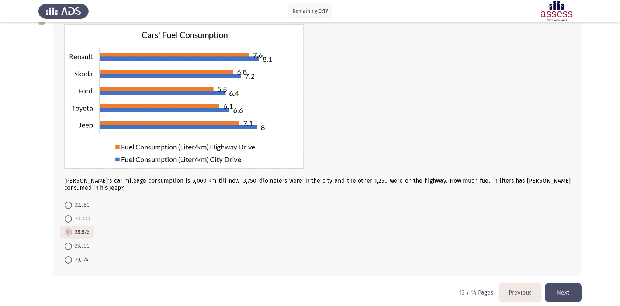
scroll to position [0, 0]
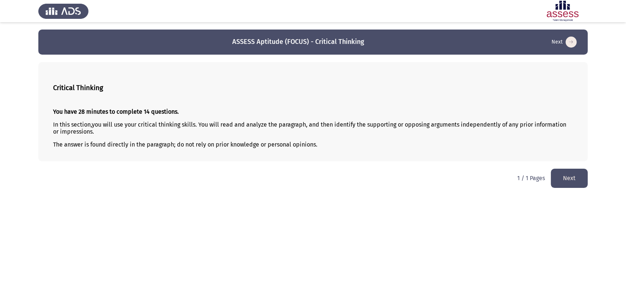
click at [587, 24] on html "ASSESS Aptitude (FOCUS) - Critical Thinking Next Critical Thinking You have 28 …" at bounding box center [313, 97] width 626 height 195
click at [573, 181] on button "Next" at bounding box center [569, 178] width 37 height 19
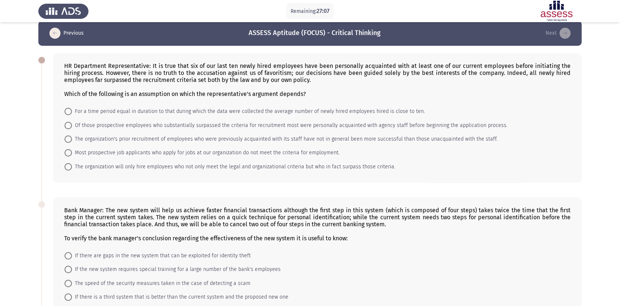
scroll to position [21, 0]
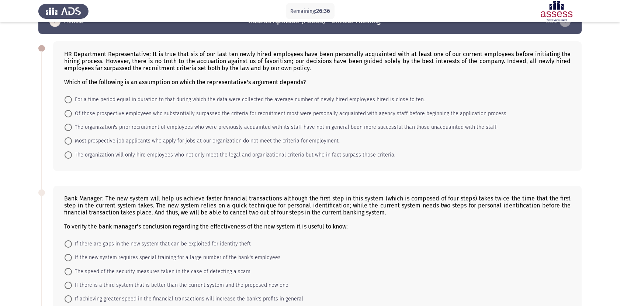
click at [157, 125] on span "The organization's prior recruitment of employees who were previously acquainte…" at bounding box center [285, 127] width 426 height 9
click at [72, 125] on input "The organization's prior recruitment of employees who were previously acquainte…" at bounding box center [68, 127] width 7 height 7
radio input "true"
click at [158, 124] on span "The organization's prior recruitment of employees who were previously acquainte…" at bounding box center [285, 127] width 426 height 9
click at [72, 124] on input "The organization's prior recruitment of employees who were previously acquainte…" at bounding box center [68, 127] width 7 height 7
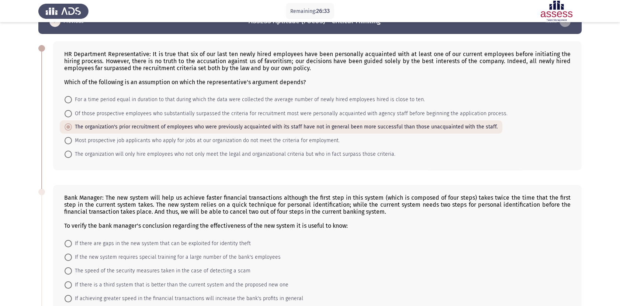
click at [106, 257] on span "If the new system requires special training for a large number of the bank's em…" at bounding box center [176, 257] width 209 height 9
click at [72, 257] on input "If the new system requires special training for a large number of the bank's em…" at bounding box center [68, 256] width 7 height 7
radio input "true"
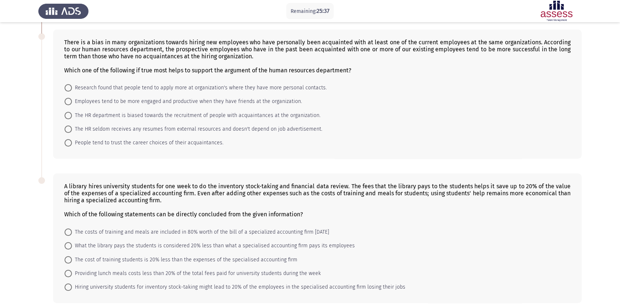
scroll to position [319, 0]
click at [225, 104] on span "Employees tend to be more engaged and productive when they have friends at the …" at bounding box center [187, 101] width 230 height 9
click at [72, 104] on input "Employees tend to be more engaged and productive when they have friends at the …" at bounding box center [68, 101] width 7 height 7
radio input "true"
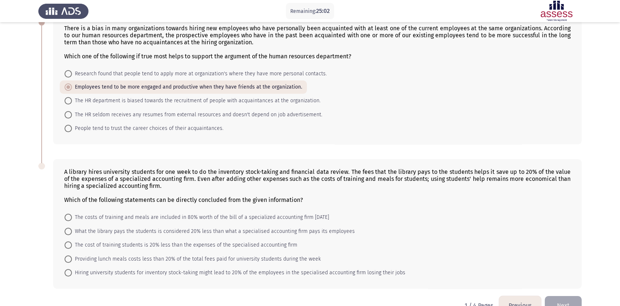
scroll to position [357, 0]
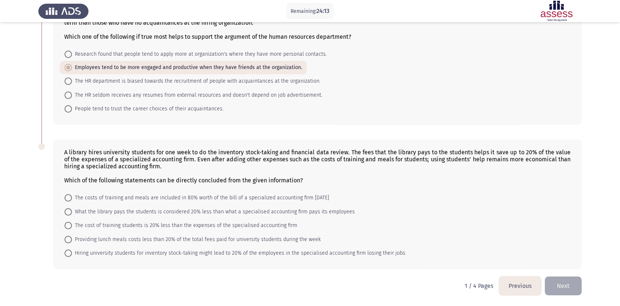
click at [103, 232] on mat-radio-button "The cost of training students is 20% less than the expenses of the specialised …" at bounding box center [181, 225] width 242 height 14
click at [104, 199] on span "The costs of training and meals are included in 80% worth of the bill of a spec…" at bounding box center [200, 197] width 257 height 9
click at [72, 199] on input "The costs of training and meals are included in 80% worth of the bill of a spec…" at bounding box center [68, 197] width 7 height 7
radio input "true"
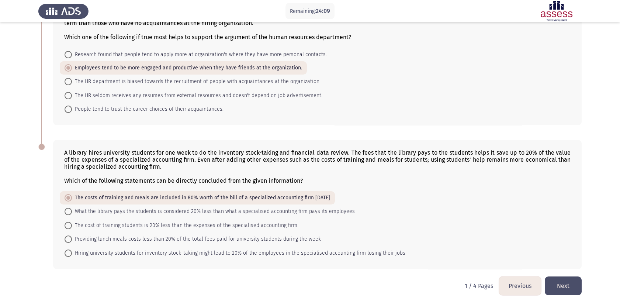
click at [105, 214] on span "What the library pays the students is considered 20% less than what a specialis…" at bounding box center [213, 211] width 283 height 9
click at [72, 214] on input "What the library pays the students is considered 20% less than what a specialis…" at bounding box center [68, 211] width 7 height 7
radio input "true"
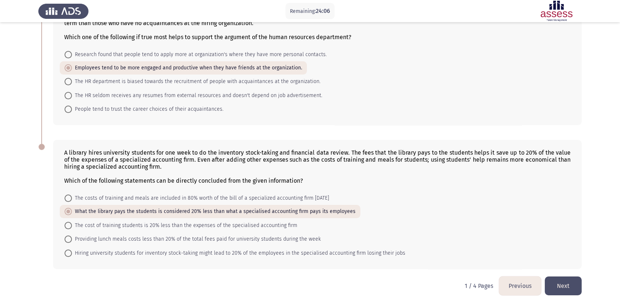
click at [563, 289] on button "Next" at bounding box center [563, 285] width 37 height 19
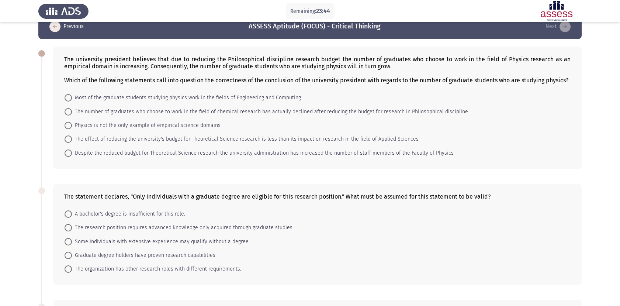
scroll to position [0, 0]
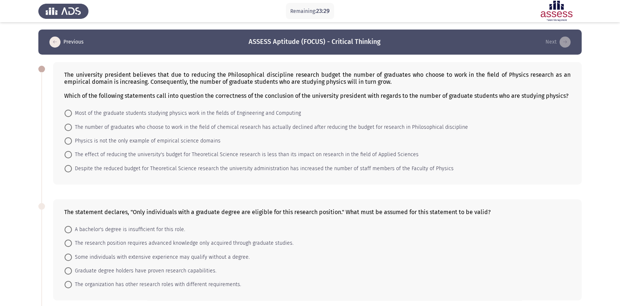
click at [70, 127] on span at bounding box center [68, 127] width 7 height 7
click at [70, 127] on input "The number of graduates who choose to work in the field of chemical research ha…" at bounding box center [68, 127] width 7 height 7
radio input "true"
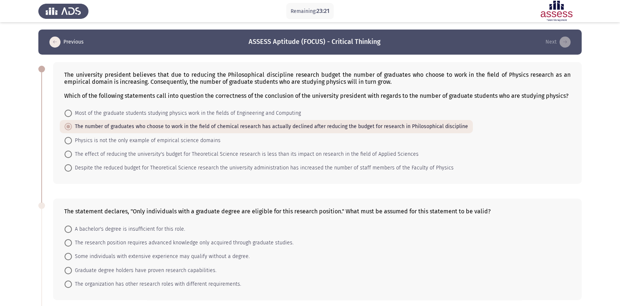
click at [103, 244] on span "The research position requires advanced knowledge only acquired through graduat…" at bounding box center [183, 242] width 222 height 9
click at [72, 244] on input "The research position requires advanced knowledge only acquired through graduat…" at bounding box center [68, 242] width 7 height 7
radio input "true"
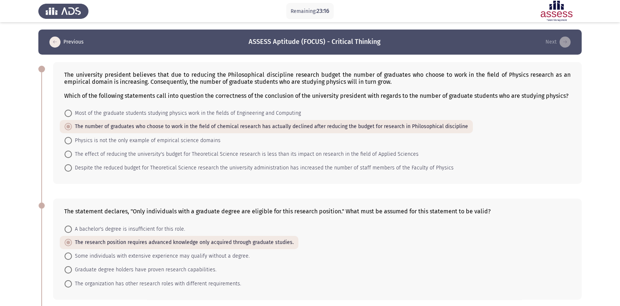
click at [118, 113] on span "Most of the graduate students studying physics work in the fields of Engineerin…" at bounding box center [186, 113] width 229 height 9
click at [72, 113] on input "Most of the graduate students studying physics work in the fields of Engineerin…" at bounding box center [68, 113] width 7 height 7
radio input "true"
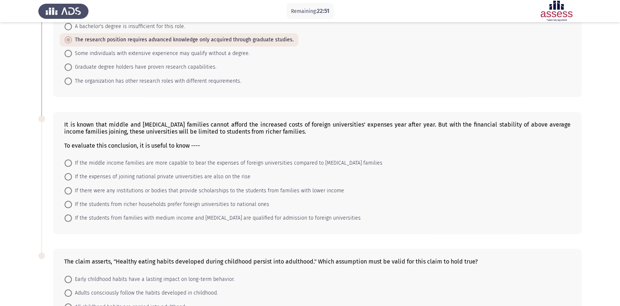
scroll to position [218, 0]
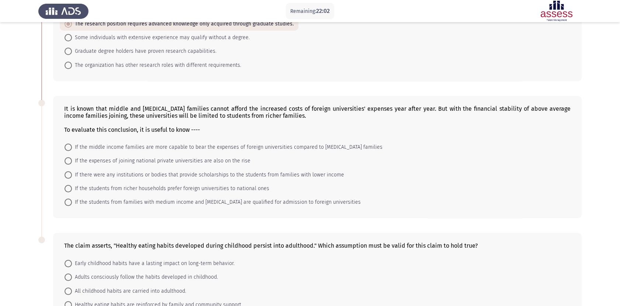
click at [192, 175] on span "If there were any institutions or bodies that provide scholarships to the stude…" at bounding box center [208, 174] width 272 height 9
click at [72, 175] on input "If there were any institutions or bodies that provide scholarships to the stude…" at bounding box center [68, 174] width 7 height 7
radio input "true"
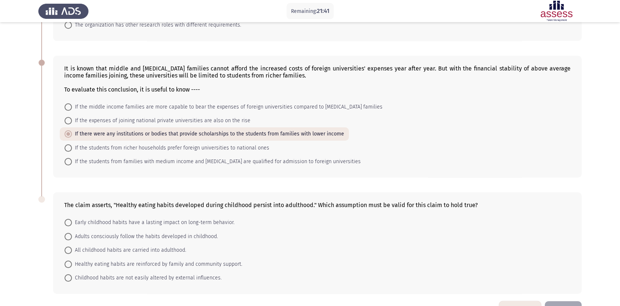
scroll to position [273, 0]
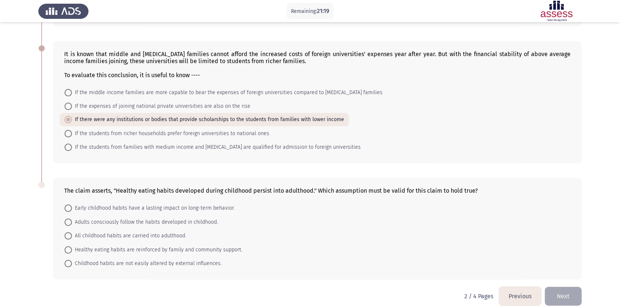
click at [116, 210] on span "Early childhood habits have a lasting impact on long-term behavior." at bounding box center [153, 208] width 163 height 9
click at [72, 210] on input "Early childhood habits have a lasting impact on long-term behavior." at bounding box center [68, 207] width 7 height 7
radio input "true"
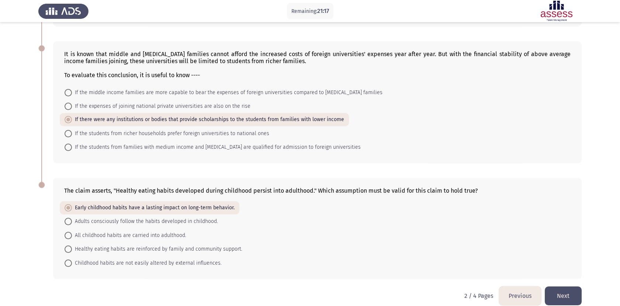
click at [557, 293] on button "Next" at bounding box center [563, 295] width 37 height 19
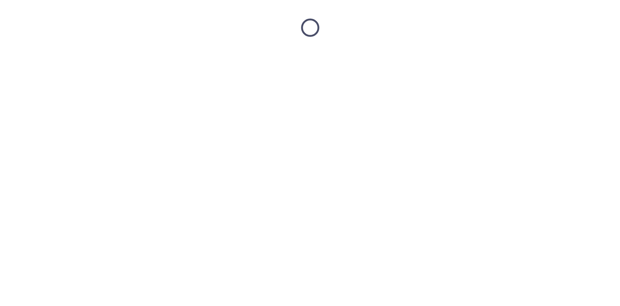
scroll to position [0, 0]
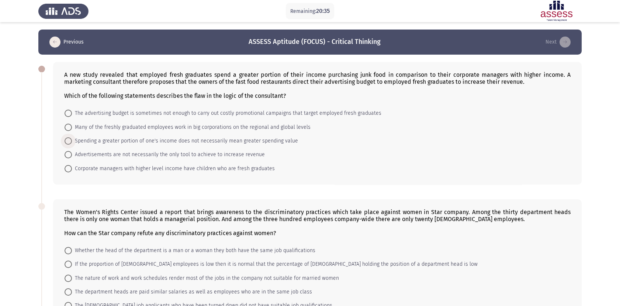
click at [122, 145] on span "Spending a greater portion of one's income does not necessarily mean greater sp…" at bounding box center [185, 140] width 226 height 9
click at [72, 145] on input "Spending a greater portion of one's income does not necessarily mean greater sp…" at bounding box center [68, 140] width 7 height 7
radio input "true"
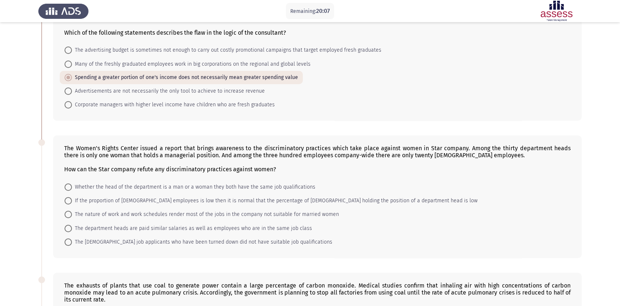
scroll to position [86, 0]
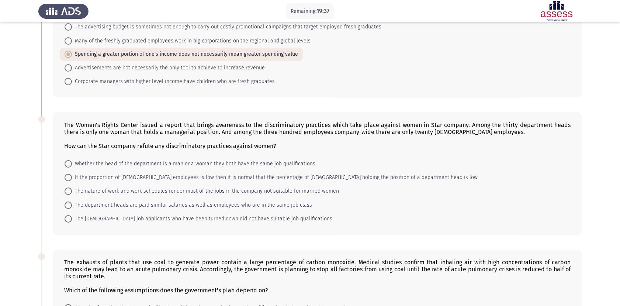
click at [97, 181] on span "If the proportion of female employees is low then it is normal that the percent…" at bounding box center [275, 177] width 406 height 9
click at [72, 181] on input "If the proportion of female employees is low then it is normal that the percent…" at bounding box center [68, 177] width 7 height 7
radio input "true"
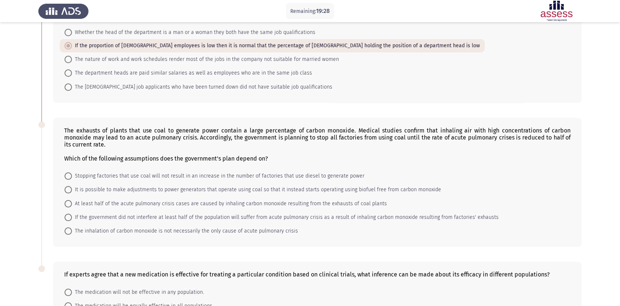
scroll to position [287, 0]
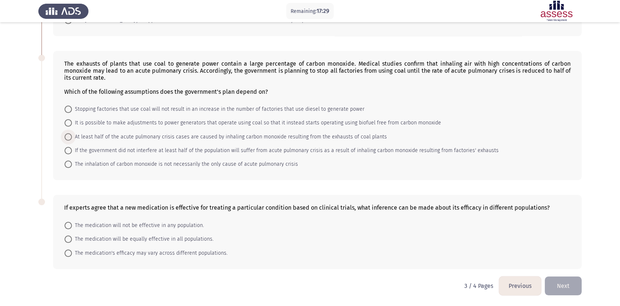
click at [140, 134] on span "At least half of the acute pulmonary crisis cases are caused by inhaling carbon…" at bounding box center [229, 136] width 315 height 9
click at [72, 134] on input "At least half of the acute pulmonary crisis cases are caused by inhaling carbon…" at bounding box center [68, 136] width 7 height 7
radio input "true"
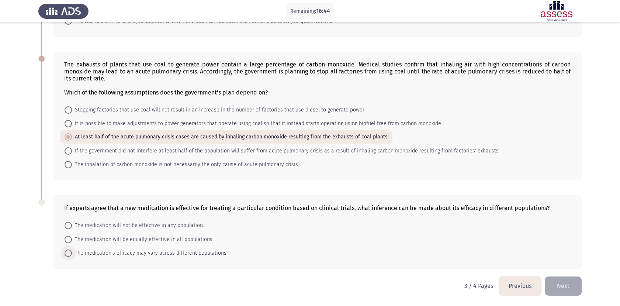
click at [85, 252] on span "The medication's efficacy may vary across different populations." at bounding box center [150, 253] width 156 height 9
click at [72, 252] on input "The medication's efficacy may vary across different populations." at bounding box center [68, 252] width 7 height 7
radio input "true"
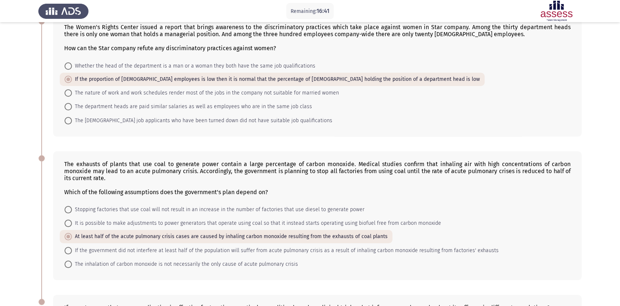
scroll to position [68, 0]
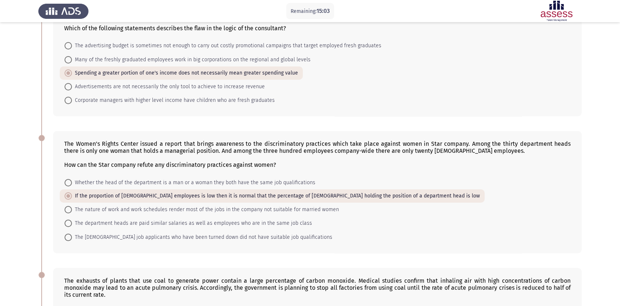
click at [129, 239] on span "The female job applicants who have been turned down did not have suitable job q…" at bounding box center [202, 237] width 260 height 9
click at [72, 239] on input "The female job applicants who have been turned down did not have suitable job q…" at bounding box center [68, 237] width 7 height 7
radio input "true"
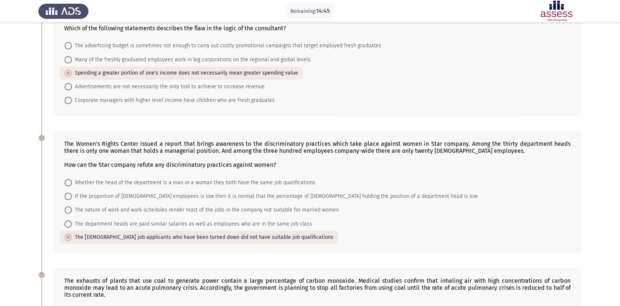
click at [162, 126] on div "The Women's Rights Center issued a report that brings awareness to the discrimi…" at bounding box center [309, 192] width 543 height 136
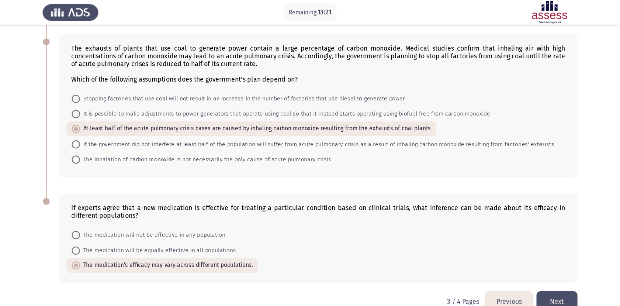
scroll to position [286, 0]
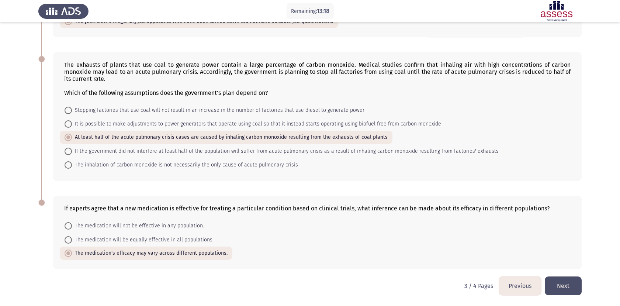
click at [563, 288] on button "Next" at bounding box center [563, 285] width 37 height 19
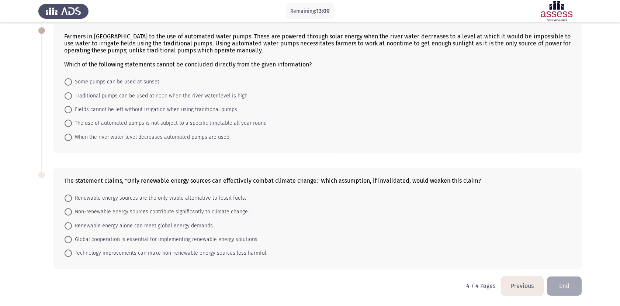
scroll to position [30, 0]
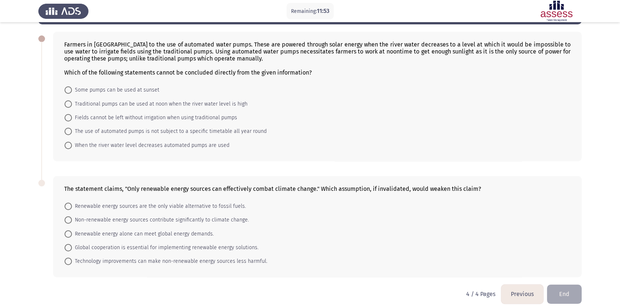
click at [130, 89] on span "Some pumps can be used at sunset" at bounding box center [115, 90] width 87 height 9
click at [72, 89] on input "Some pumps can be used at sunset" at bounding box center [68, 89] width 7 height 7
radio input "true"
click at [100, 260] on span "Technology improvements can make non-renewable energy sources less harmful." at bounding box center [170, 260] width 196 height 9
click at [72, 260] on input "Technology improvements can make non-renewable energy sources less harmful." at bounding box center [68, 260] width 7 height 7
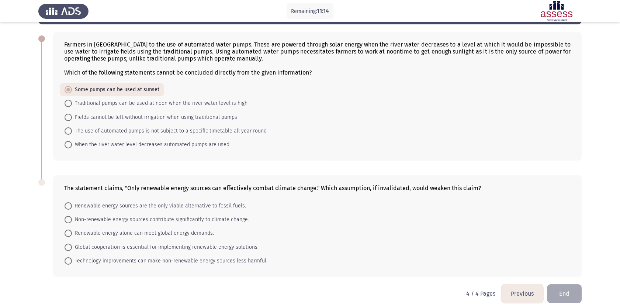
radio input "true"
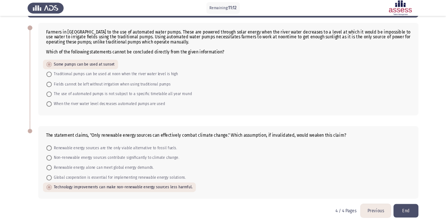
scroll to position [0, 0]
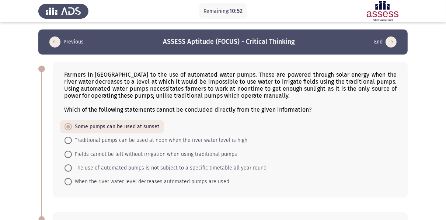
click at [106, 179] on span "When the river water level decreases automated pumps are used" at bounding box center [151, 181] width 158 height 9
click at [72, 179] on input "When the river water level decreases automated pumps are used" at bounding box center [68, 181] width 7 height 7
radio input "true"
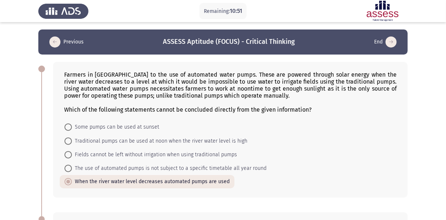
click at [134, 169] on span "The use of automated pumps is not subject to a specific timetable all year round" at bounding box center [169, 168] width 195 height 9
click at [72, 169] on input "The use of automated pumps is not subject to a specific timetable all year round" at bounding box center [68, 168] width 7 height 7
radio input "true"
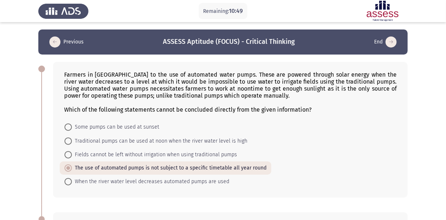
click at [323, 140] on form "Some pumps can be used at sunset Traditional pumps can be used at noon when the…" at bounding box center [230, 154] width 333 height 68
click at [117, 128] on span "Some pumps can be used at sunset" at bounding box center [115, 127] width 87 height 9
click at [72, 128] on input "Some pumps can be used at sunset" at bounding box center [68, 127] width 7 height 7
radio input "true"
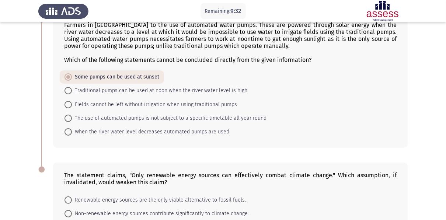
scroll to position [39, 0]
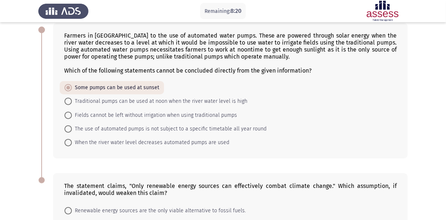
click at [112, 118] on span "Fields cannot be left without irrigation when using traditional pumps" at bounding box center [154, 115] width 165 height 9
click at [72, 118] on input "Fields cannot be left without irrigation when using traditional pumps" at bounding box center [68, 115] width 7 height 7
radio input "true"
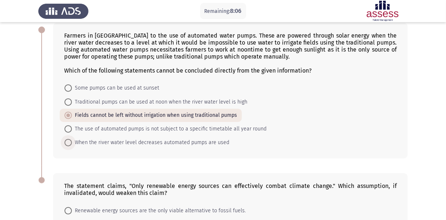
click at [111, 142] on span "When the river water level decreases automated pumps are used" at bounding box center [151, 142] width 158 height 9
click at [72, 142] on input "When the river water level decreases automated pumps are used" at bounding box center [68, 142] width 7 height 7
radio input "true"
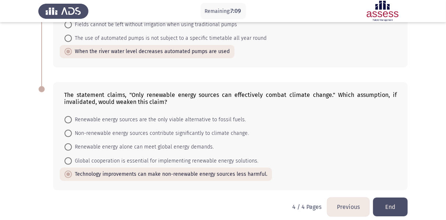
scroll to position [137, 0]
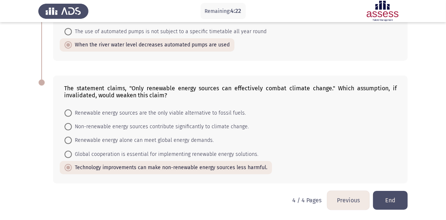
click at [389, 202] on button "End" at bounding box center [390, 200] width 35 height 19
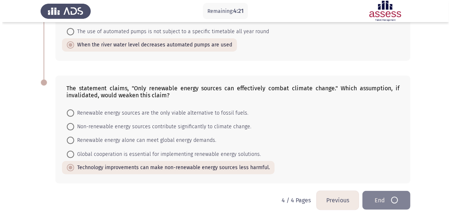
scroll to position [0, 0]
